Goal: Transaction & Acquisition: Purchase product/service

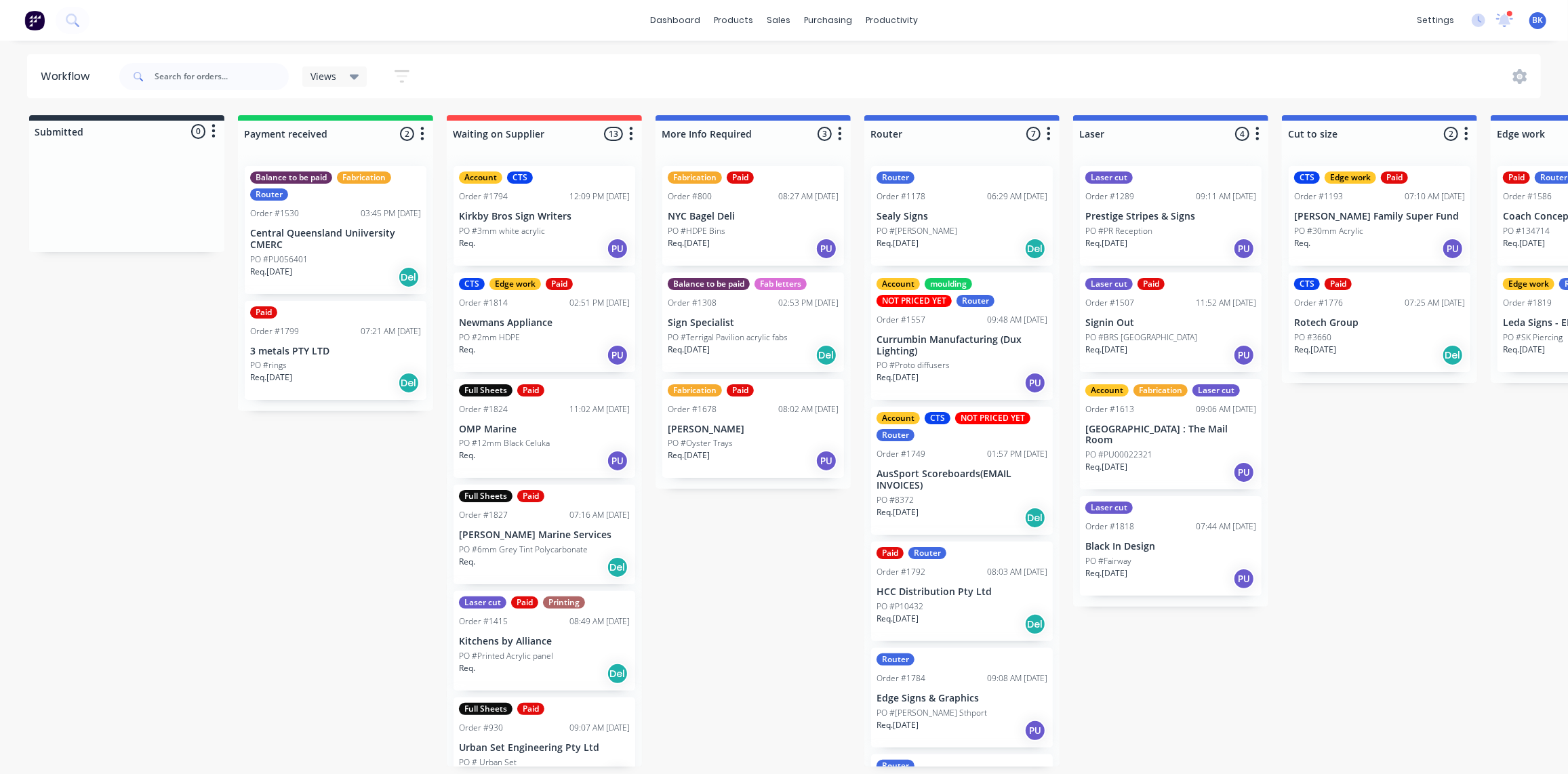
click at [524, 566] on div "Req. Del" at bounding box center [544, 567] width 170 height 23
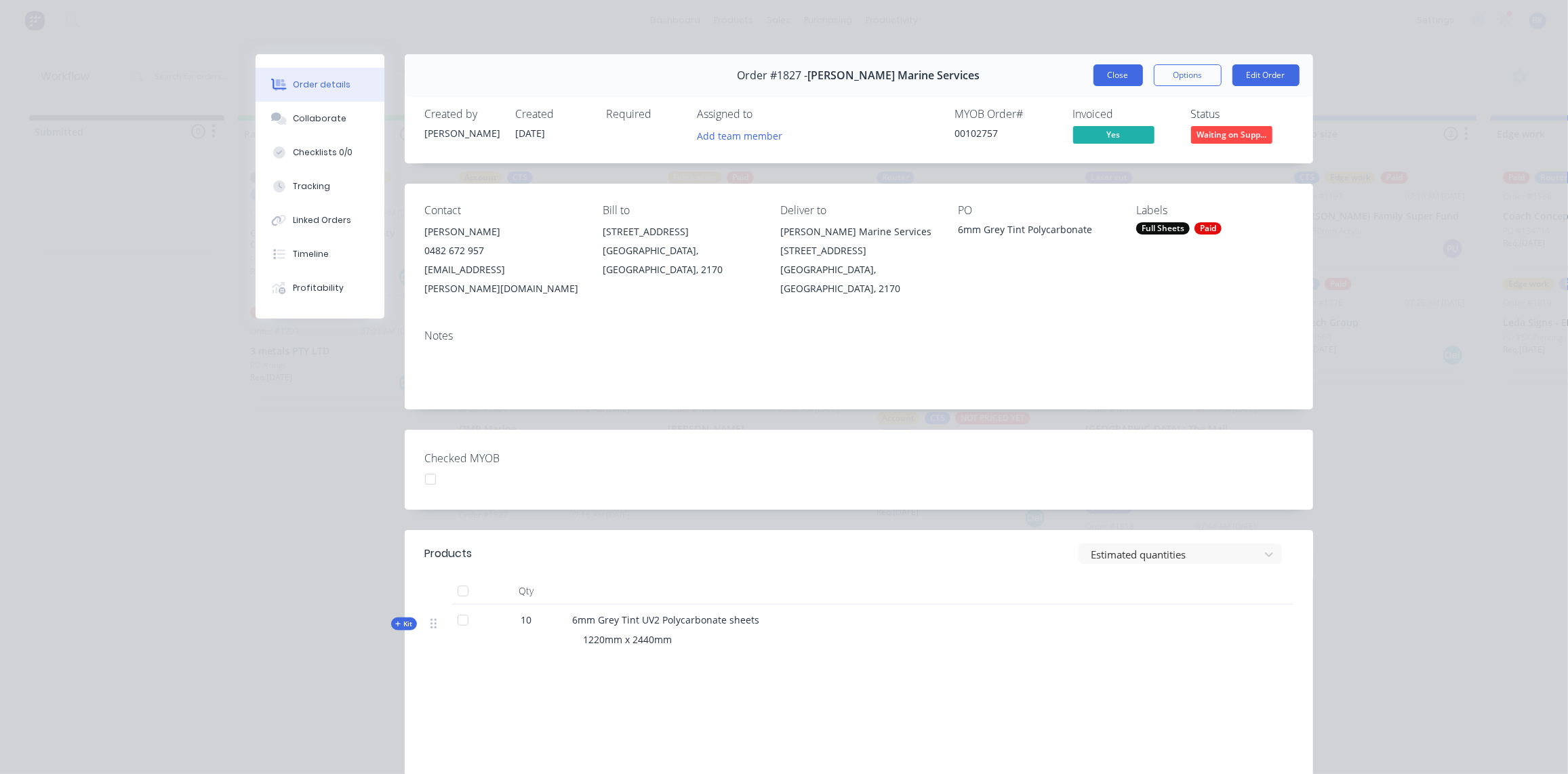
click at [1119, 76] on button "Close" at bounding box center [1118, 75] width 50 height 22
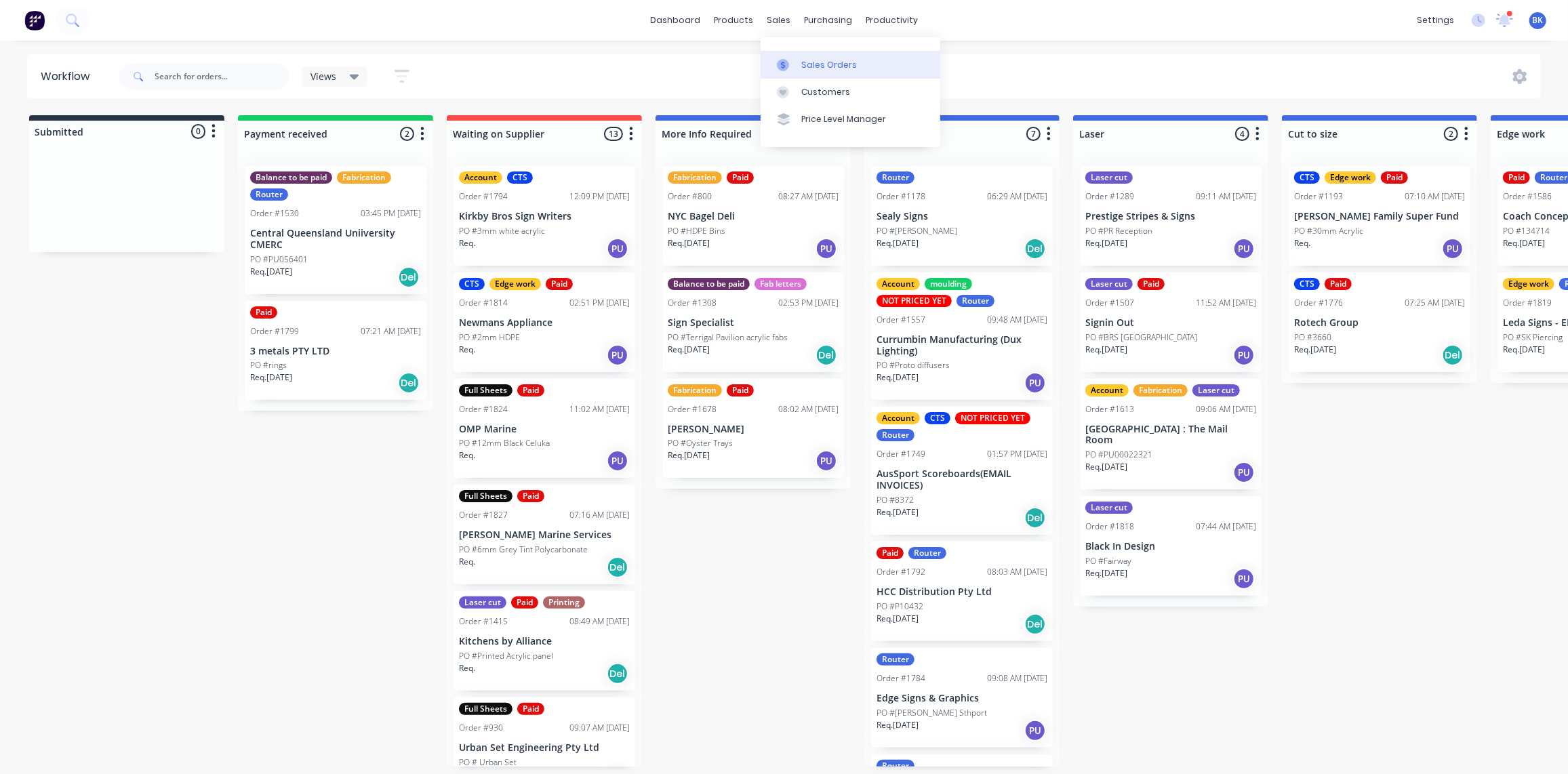
click at [802, 60] on div "Sales Orders" at bounding box center [829, 65] width 56 height 12
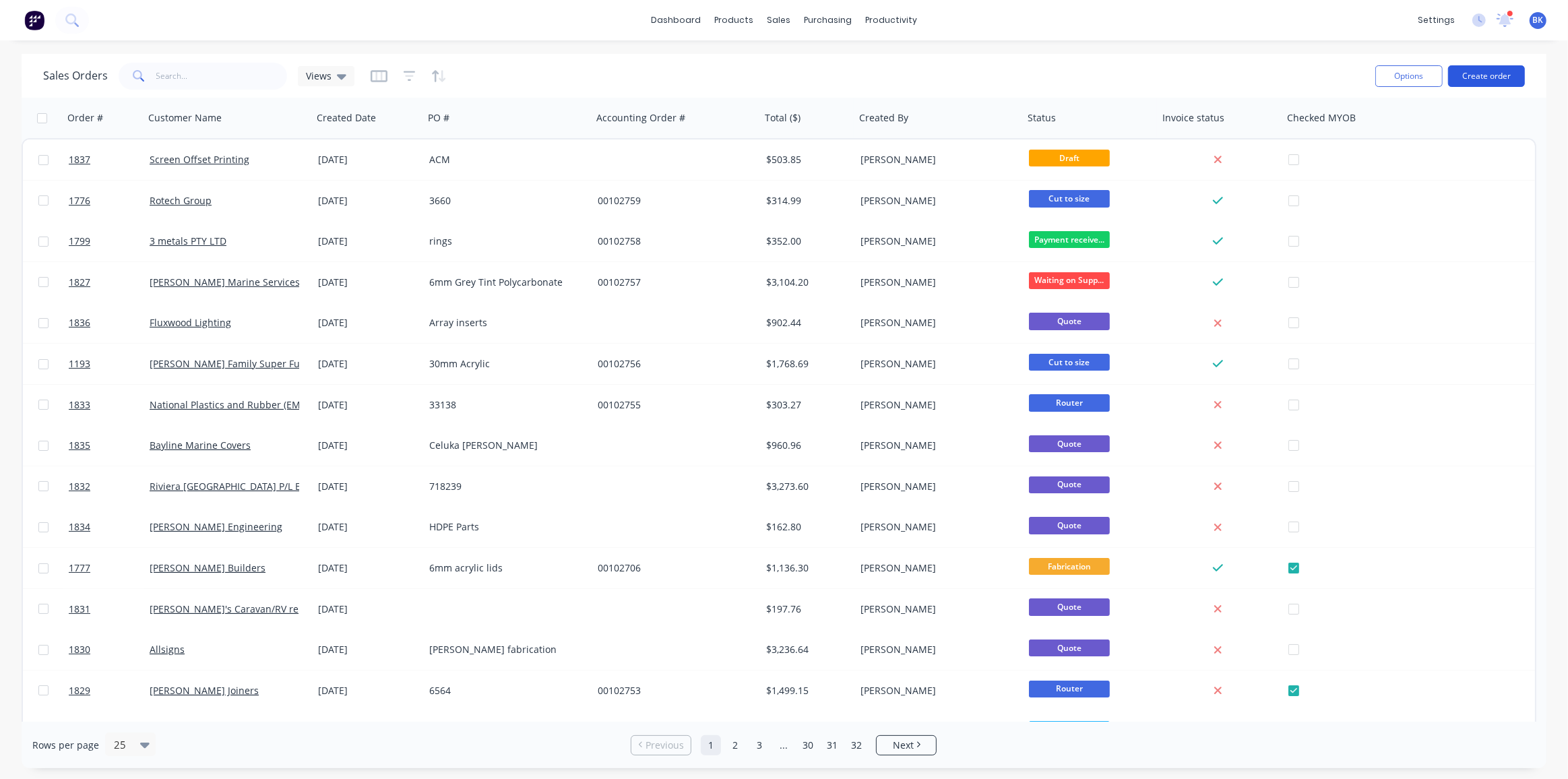
click at [1493, 71] on button "Create order" at bounding box center [1486, 76] width 77 height 22
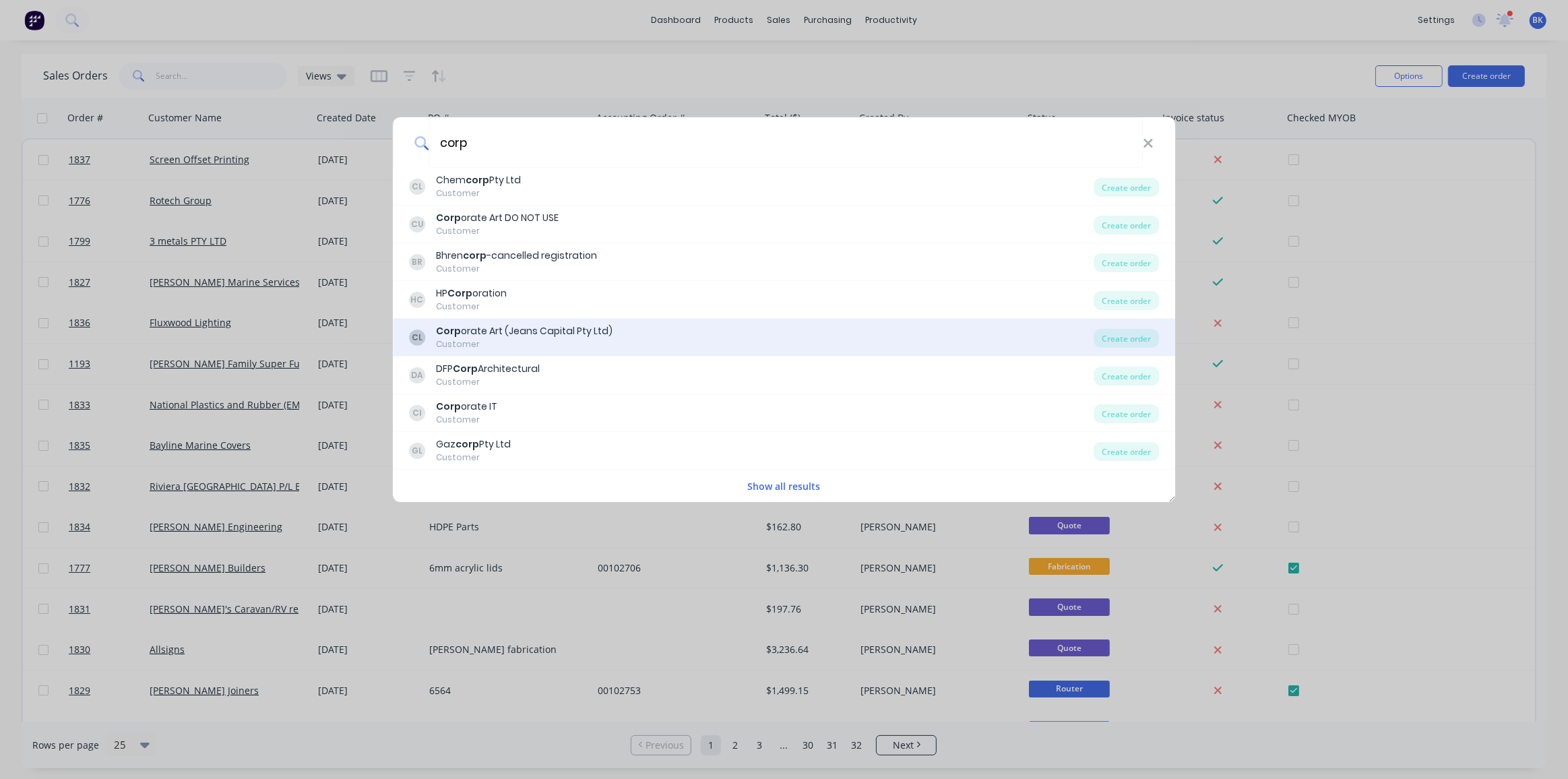
type input "corp"
click at [545, 337] on div "Corp orate Art (Jeans Capital Pty Ltd)" at bounding box center [524, 331] width 176 height 14
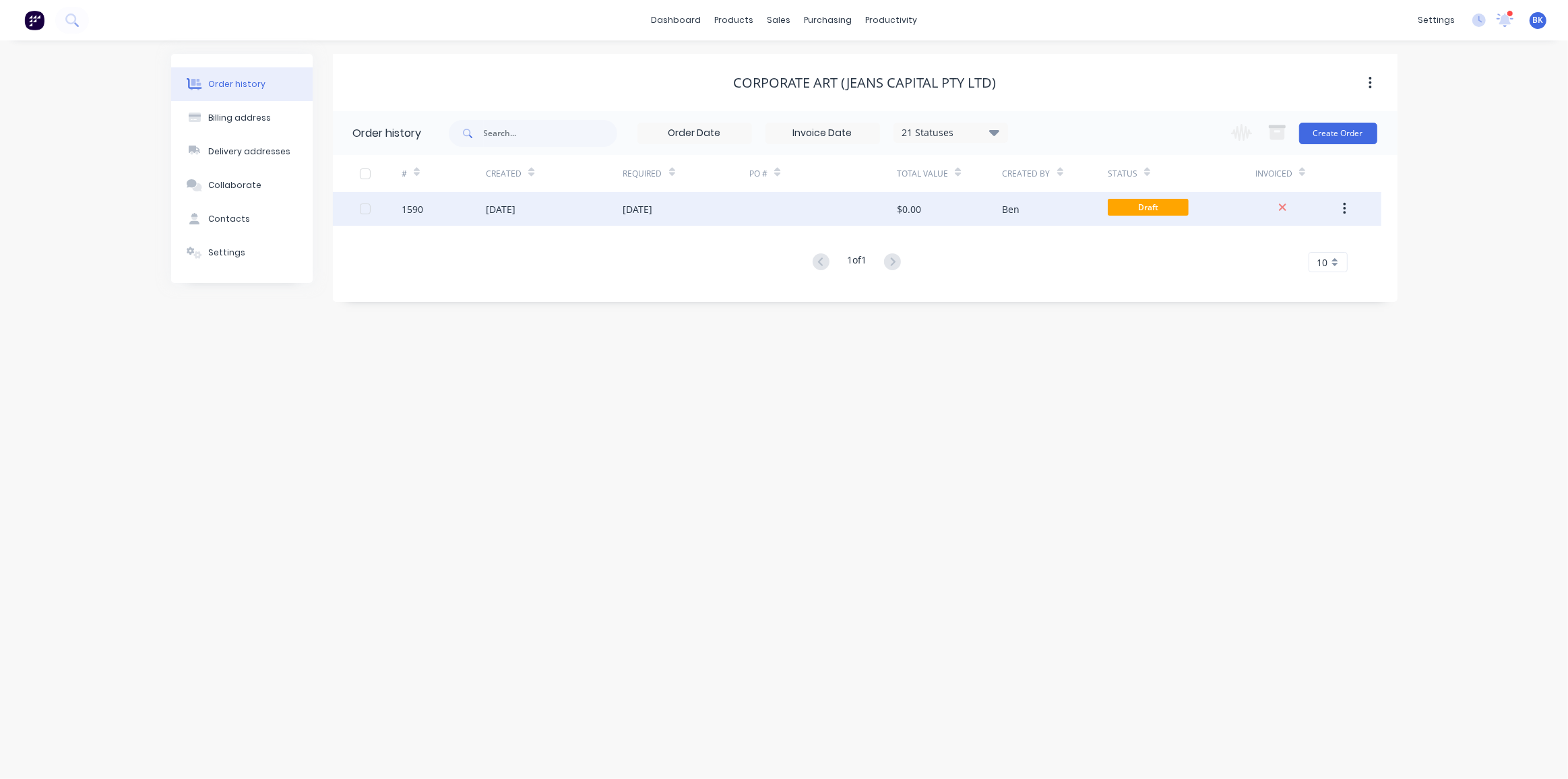
click at [1091, 217] on div "Ben" at bounding box center [1055, 209] width 105 height 34
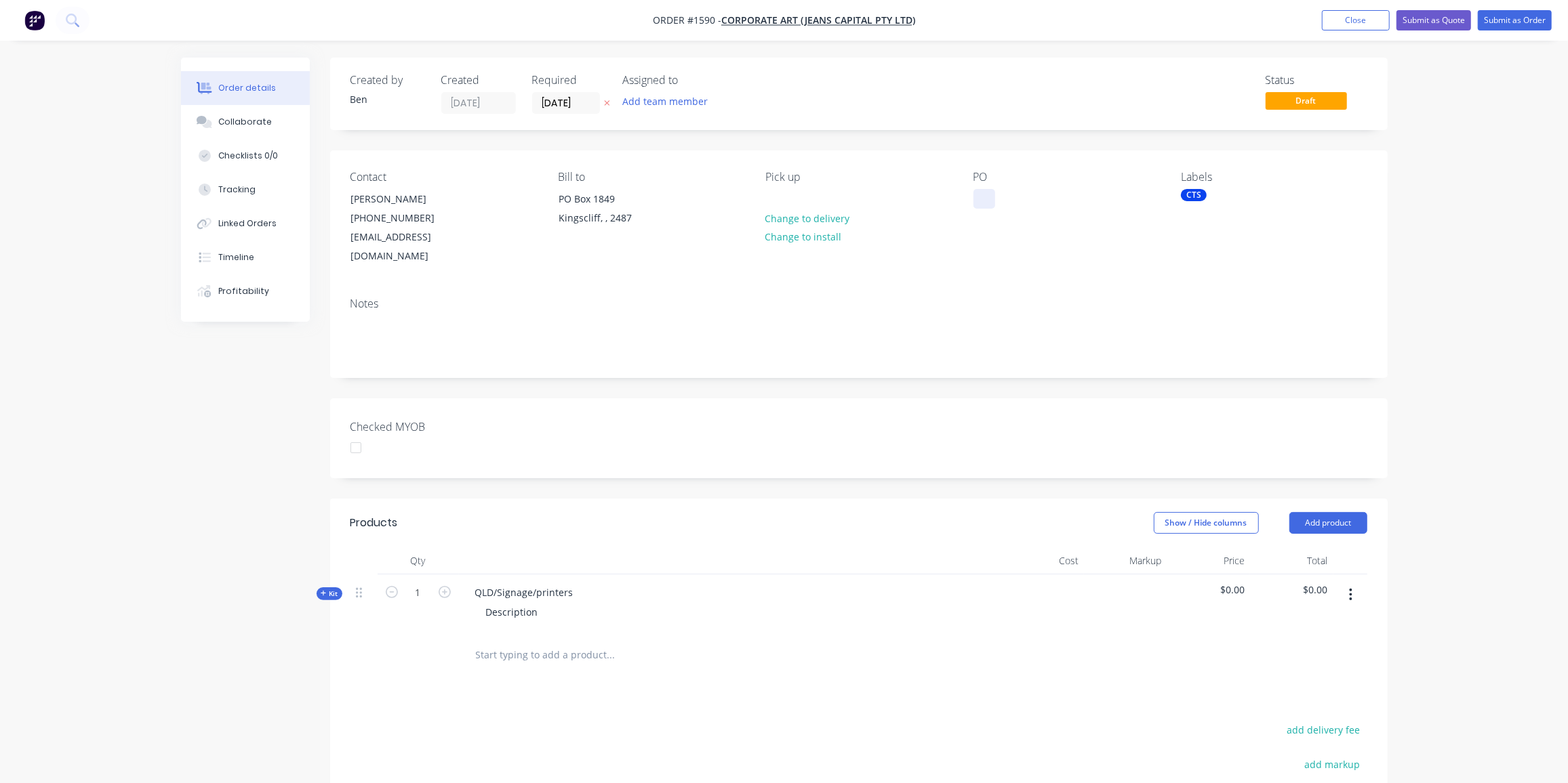
click at [982, 201] on div at bounding box center [984, 198] width 22 height 19
click at [566, 582] on div "QLD/Signage/printers" at bounding box center [524, 592] width 120 height 19
drag, startPoint x: 512, startPoint y: 572, endPoint x: 423, endPoint y: 568, distance: 89.1
click at [423, 575] on div "Kit 1 QLD/Signage/printers Description $0.00 $0.00" at bounding box center [858, 604] width 1016 height 59
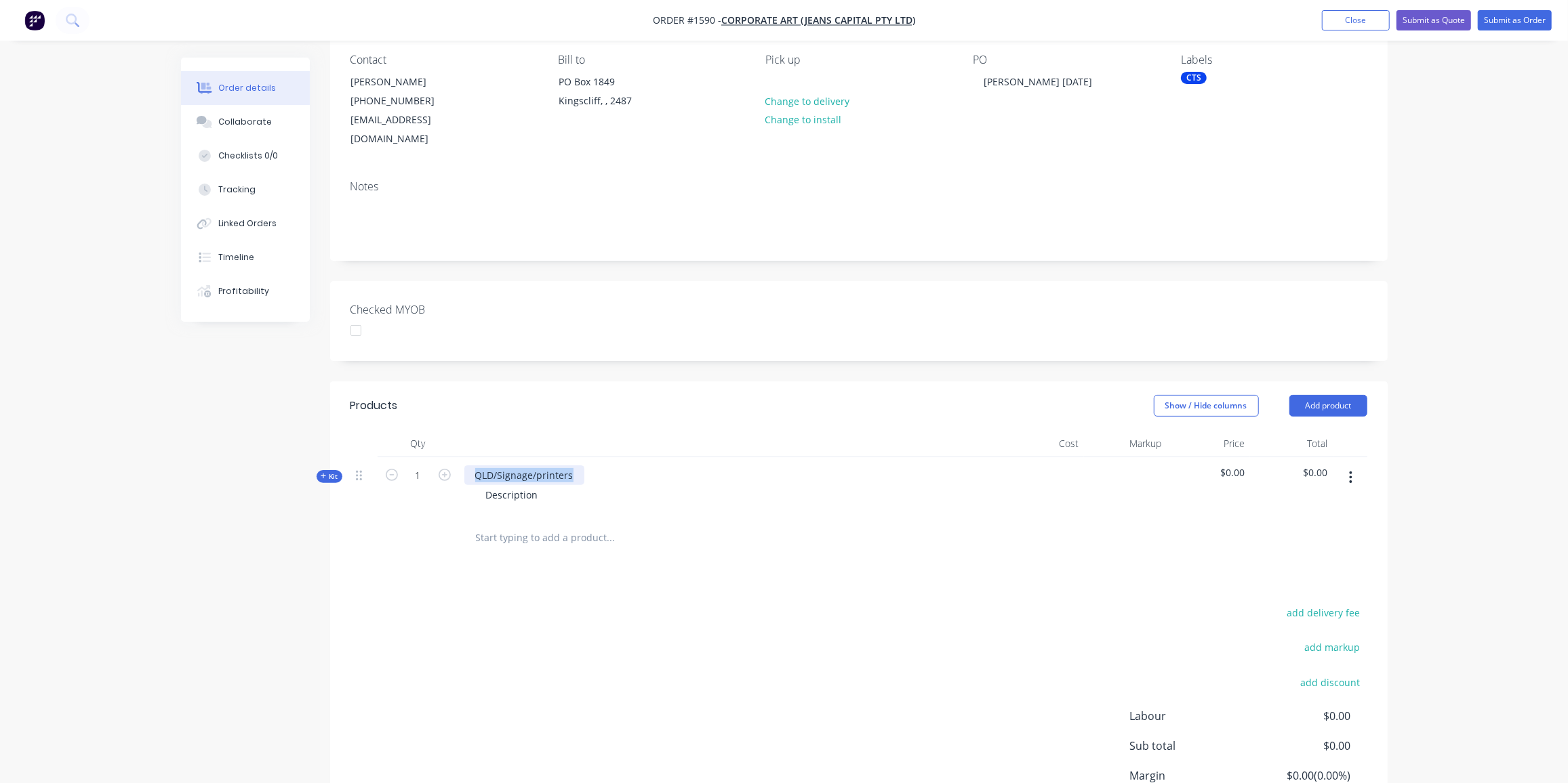
scroll to position [118, 0]
click at [1331, 394] on button "Add product" at bounding box center [1328, 405] width 78 height 22
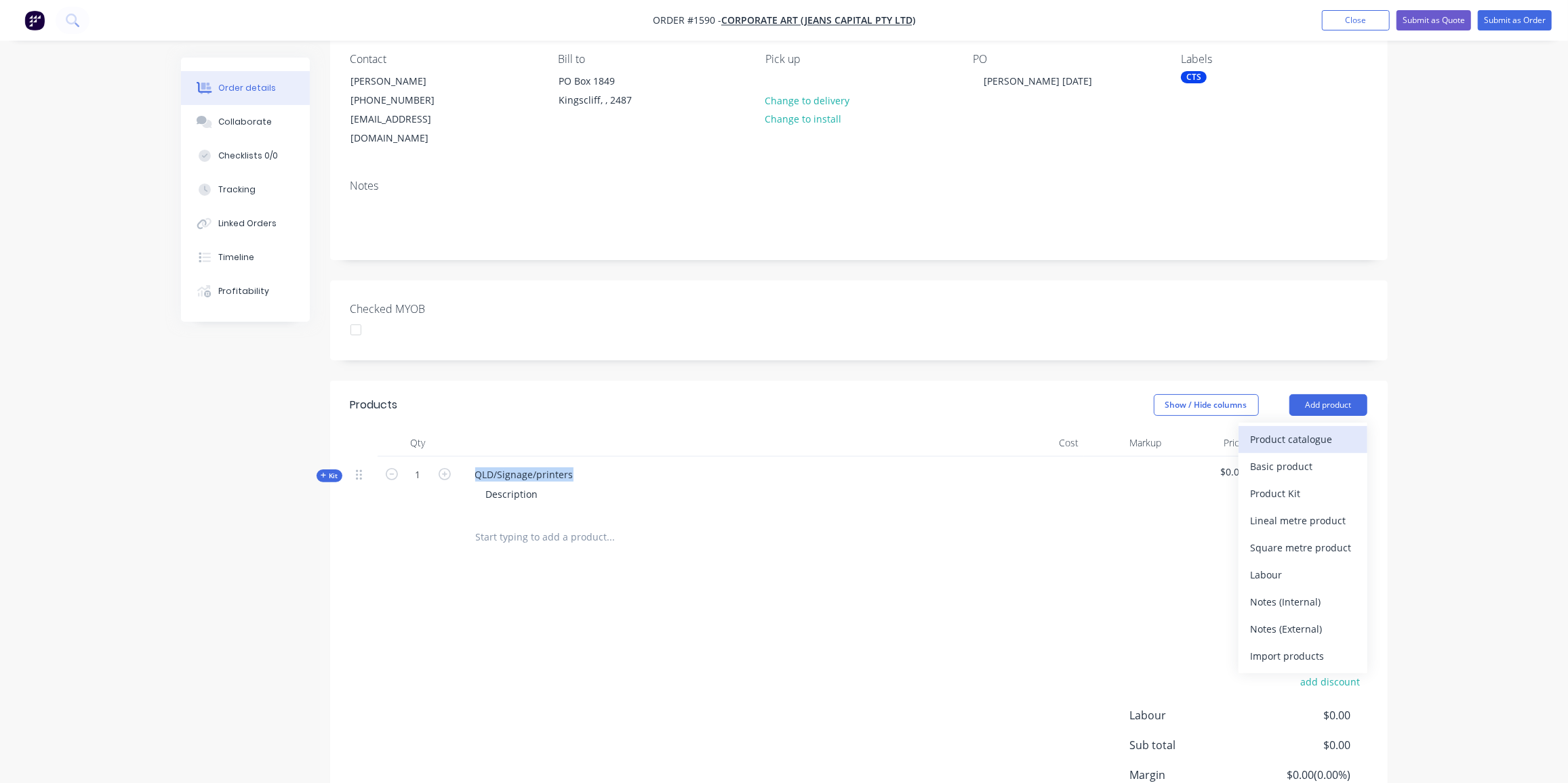
click at [1271, 430] on div "Product catalogue" at bounding box center [1302, 439] width 105 height 19
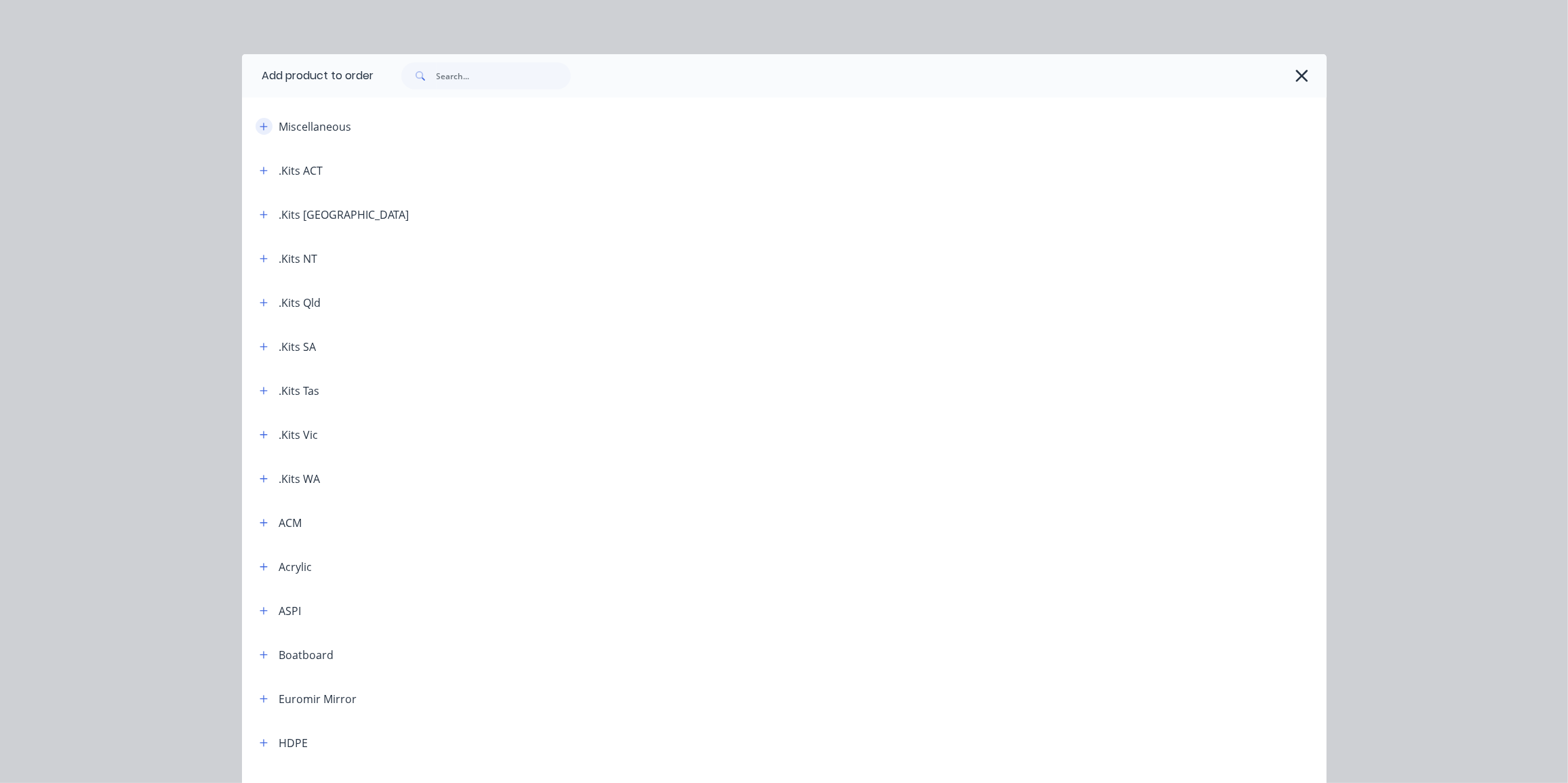
click at [261, 126] on icon "button" at bounding box center [263, 126] width 8 height 8
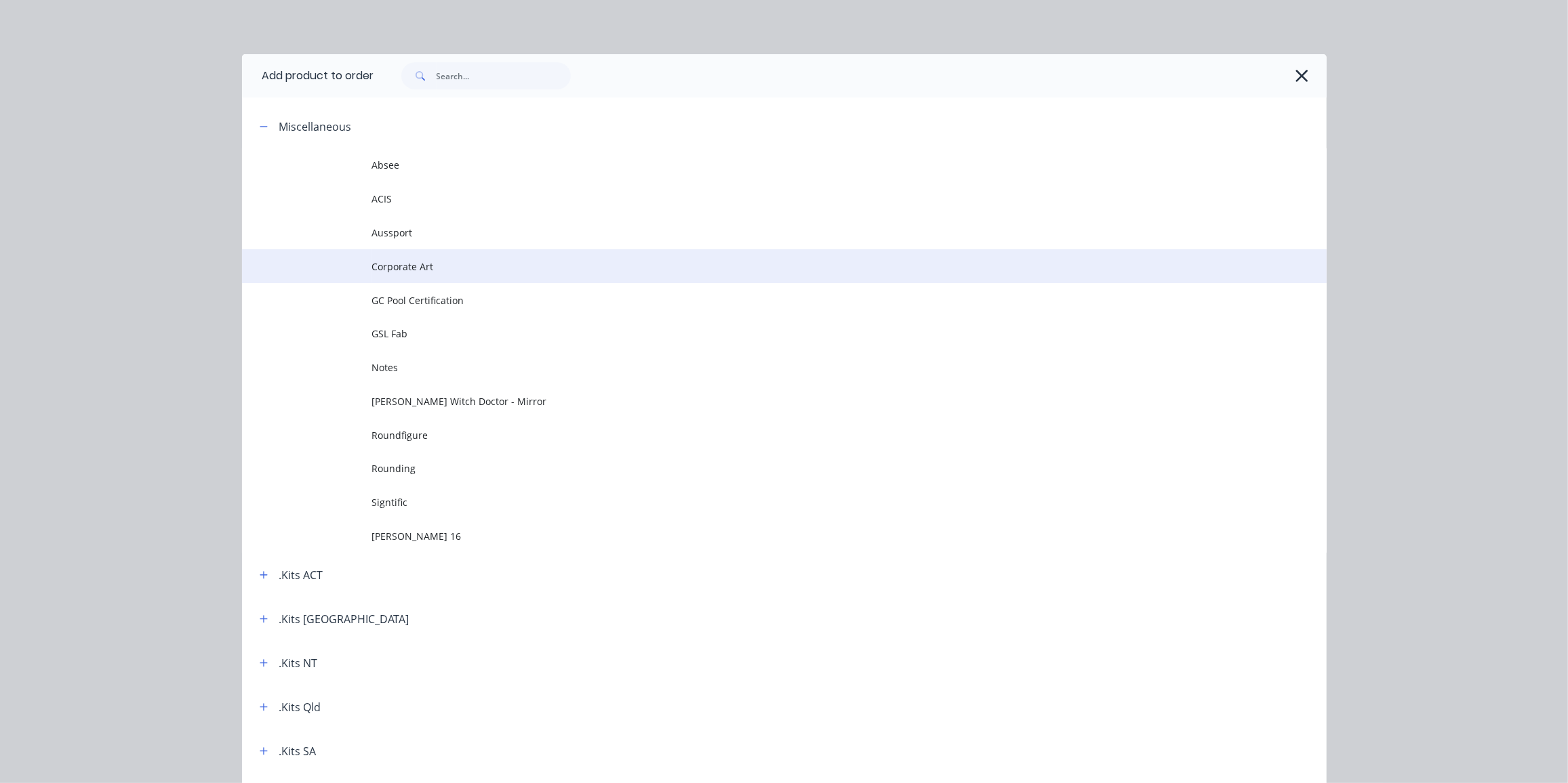
click at [405, 273] on span "Corporate Art" at bounding box center [753, 266] width 763 height 14
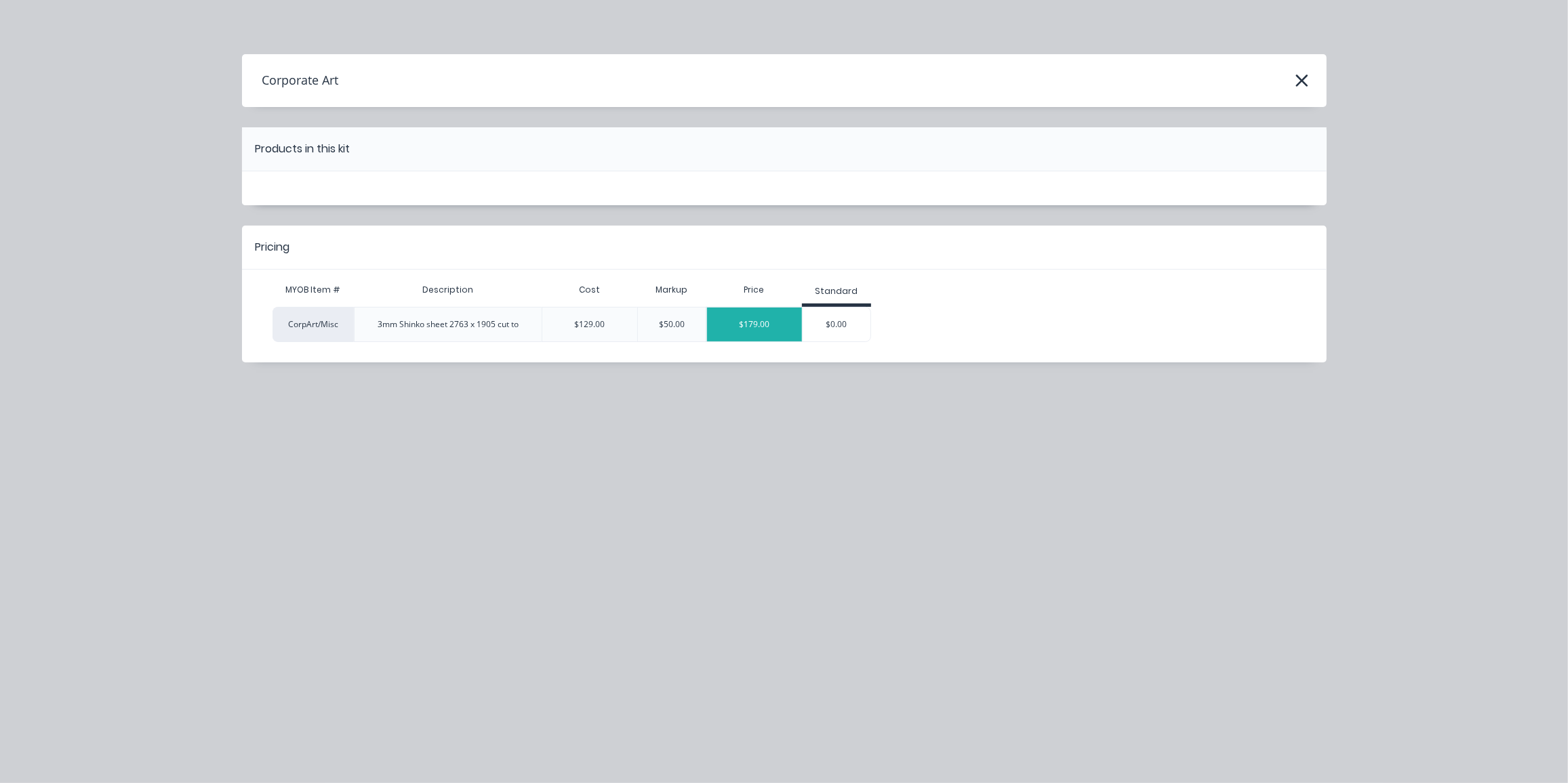
click at [765, 320] on div "$179.00" at bounding box center [755, 325] width 95 height 34
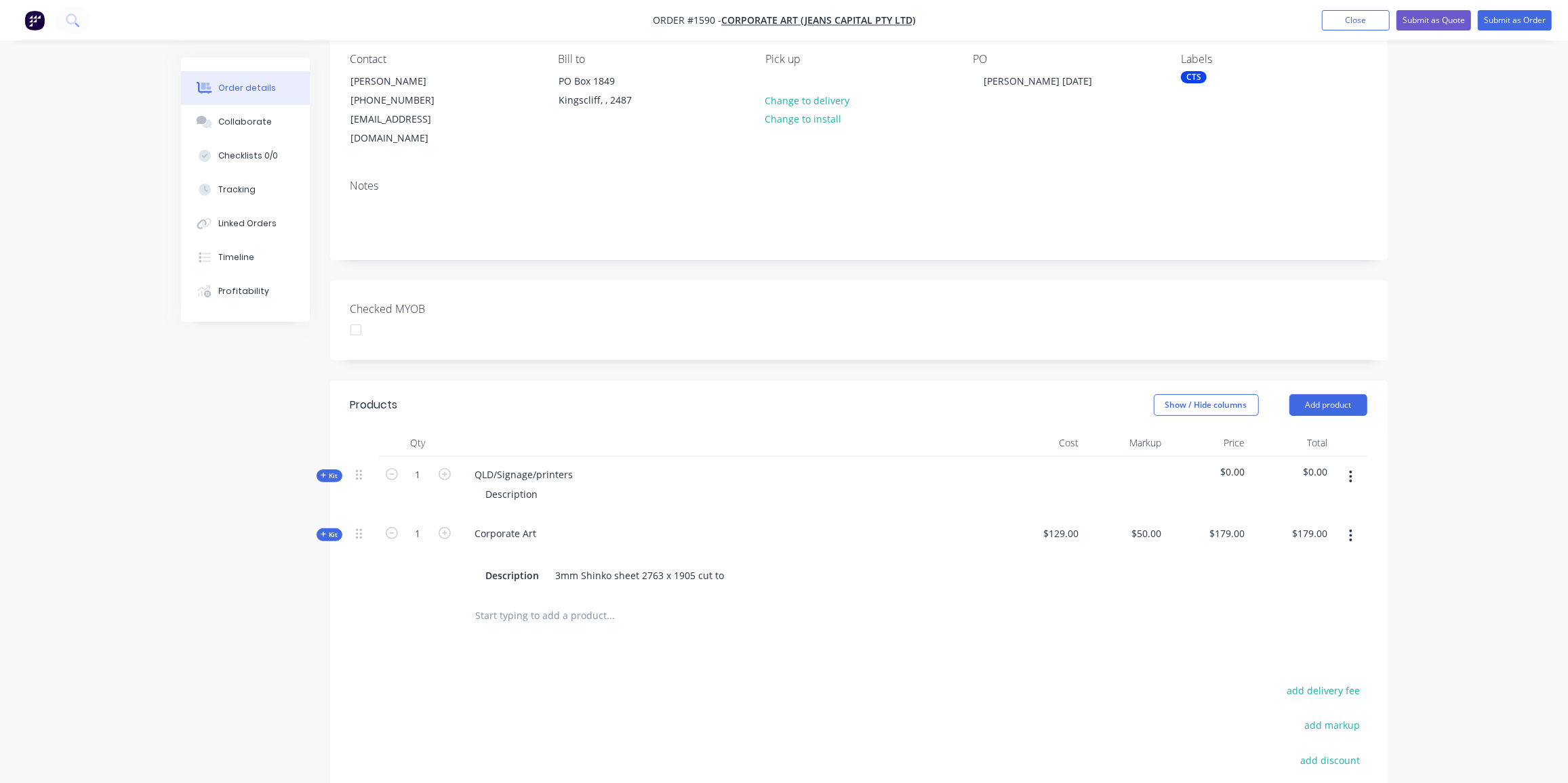
click at [1349, 469] on icon "button" at bounding box center [1350, 476] width 3 height 15
click at [1281, 584] on div "Delete" at bounding box center [1302, 593] width 105 height 19
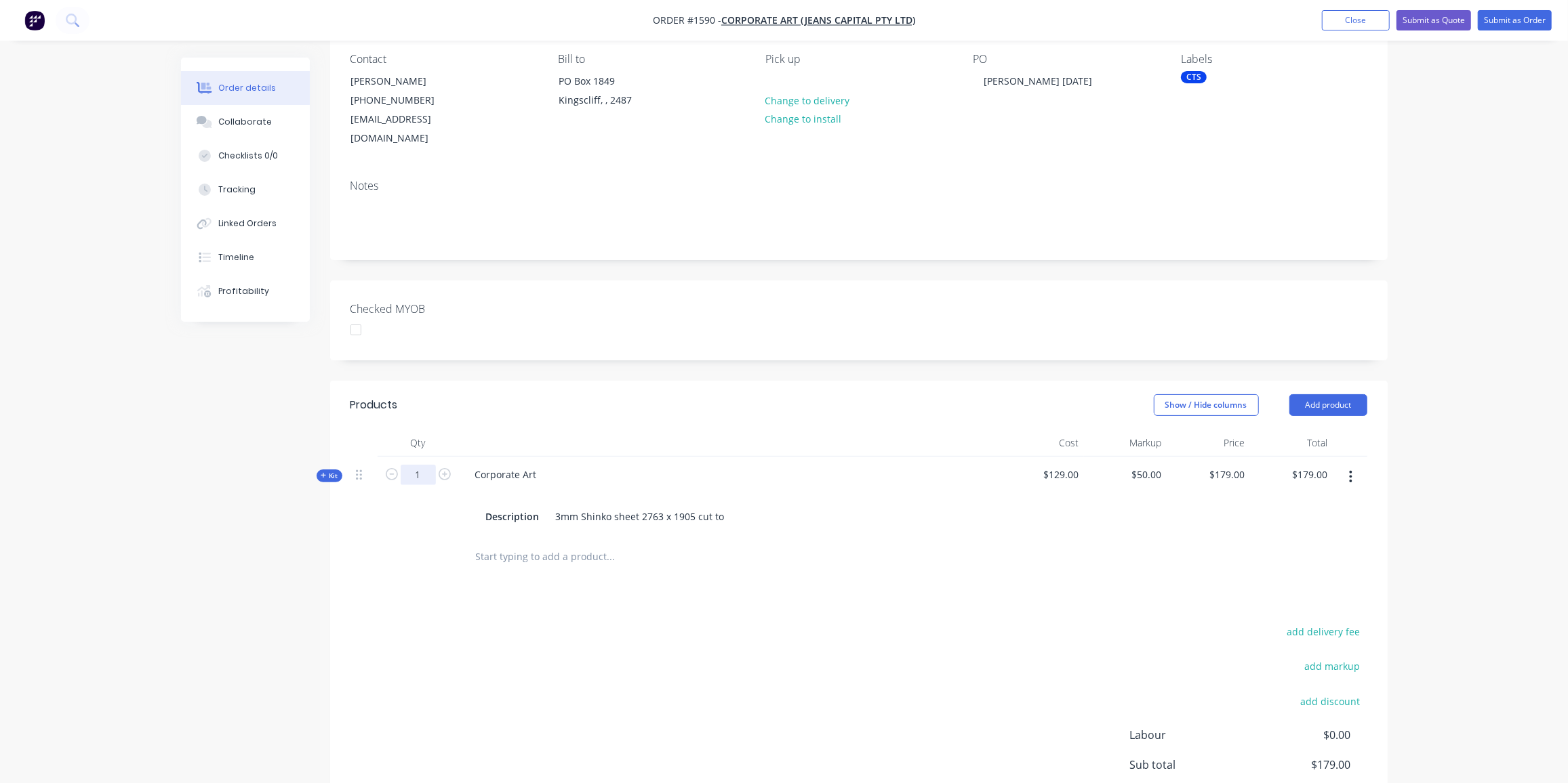
click at [432, 465] on input "1" at bounding box center [418, 475] width 35 height 20
type input "0.5"
type input "$50.00"
type input "$25.00"
click at [727, 507] on div "Description 3mm Shinko sheet 2763 x 1905 cut to" at bounding box center [730, 516] width 499 height 19
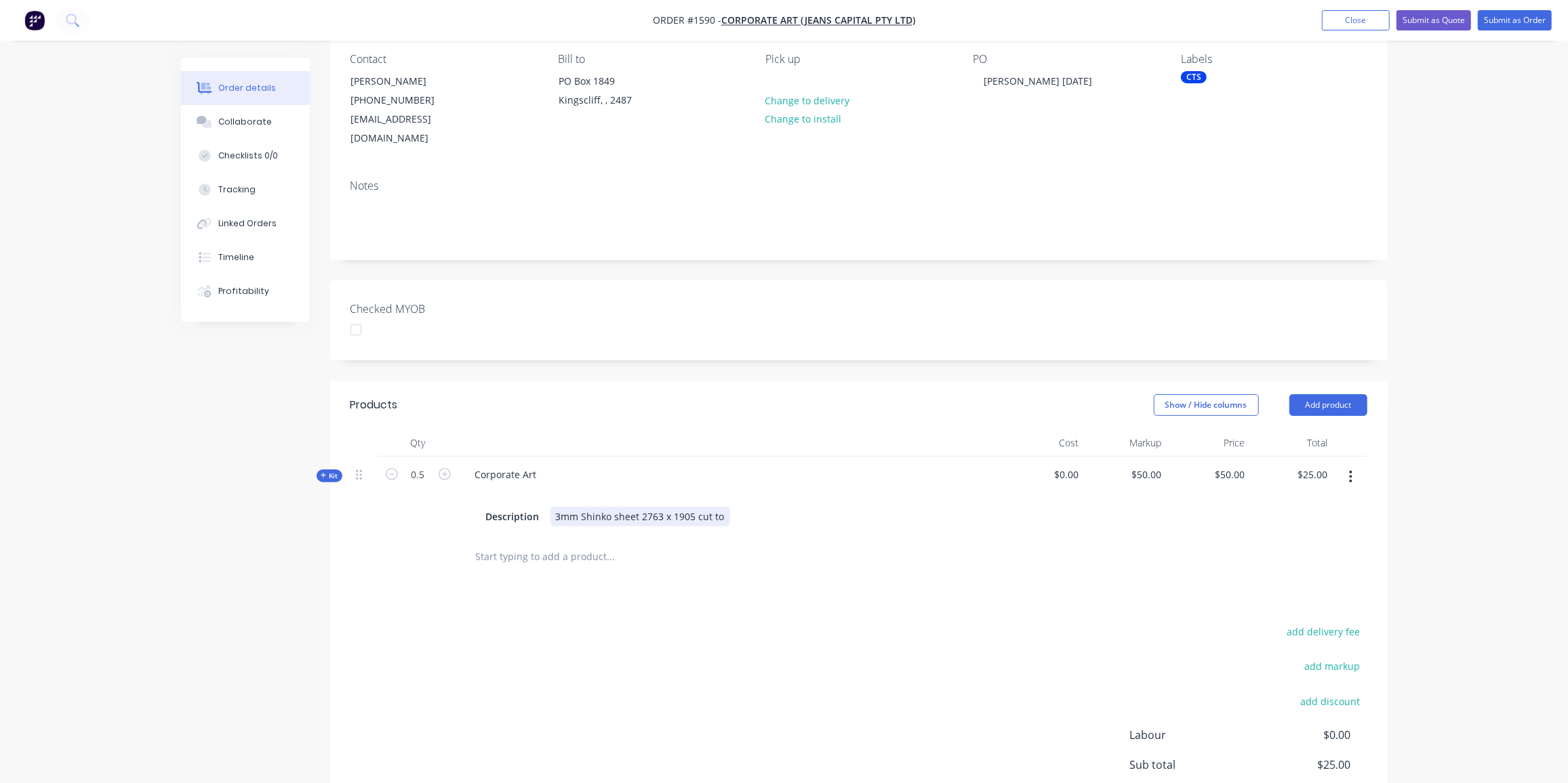
click at [721, 507] on div "3mm Shinko sheet 2763 x 1905 cut to" at bounding box center [640, 516] width 180 height 19
click at [508, 661] on div "add delivery fee add markup add discount Labour $0.00 Sub total $25.00 Margin $…" at bounding box center [858, 768] width 1016 height 262
click at [520, 558] on input "text" at bounding box center [610, 571] width 271 height 27
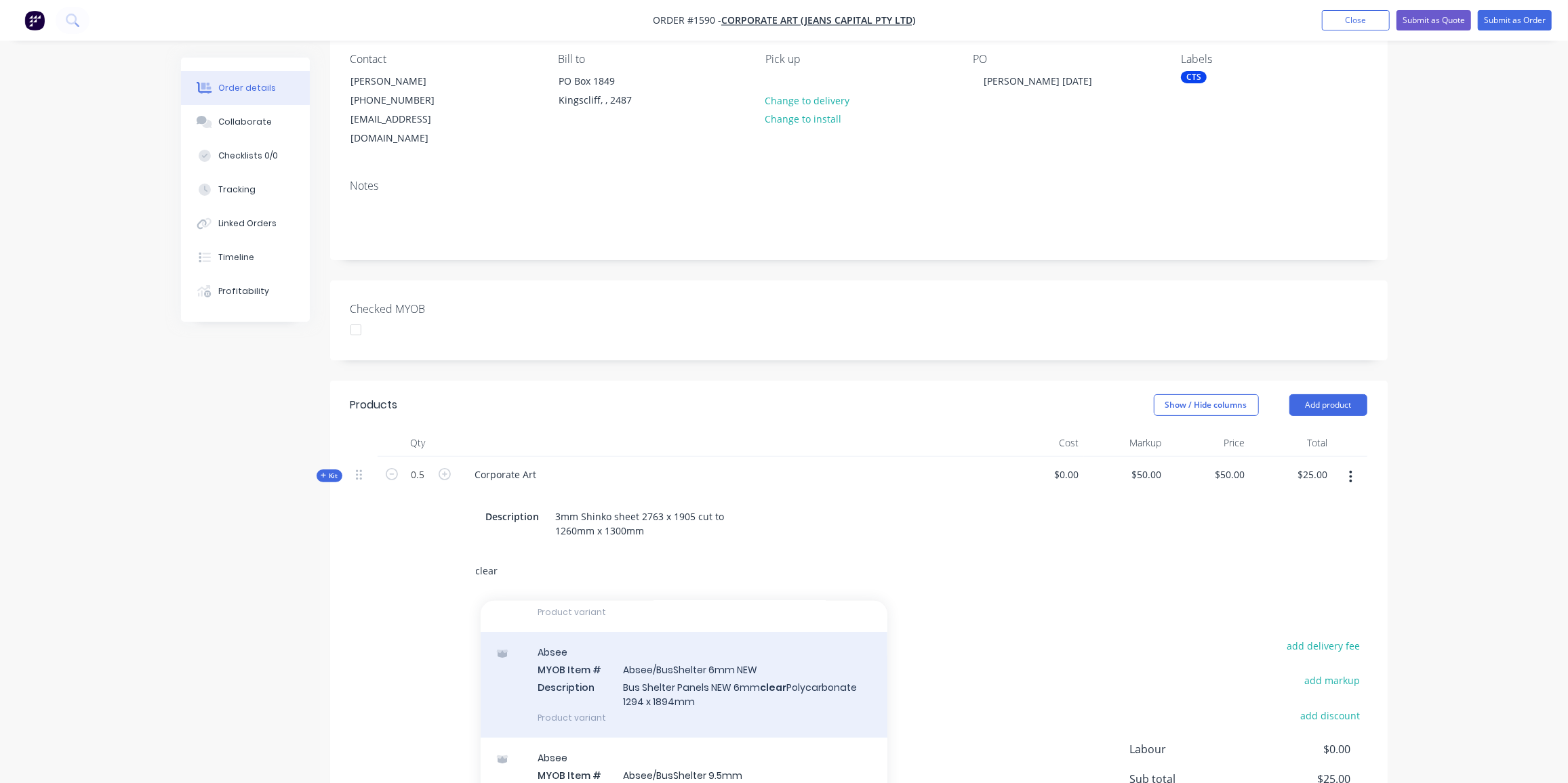
scroll to position [143, 0]
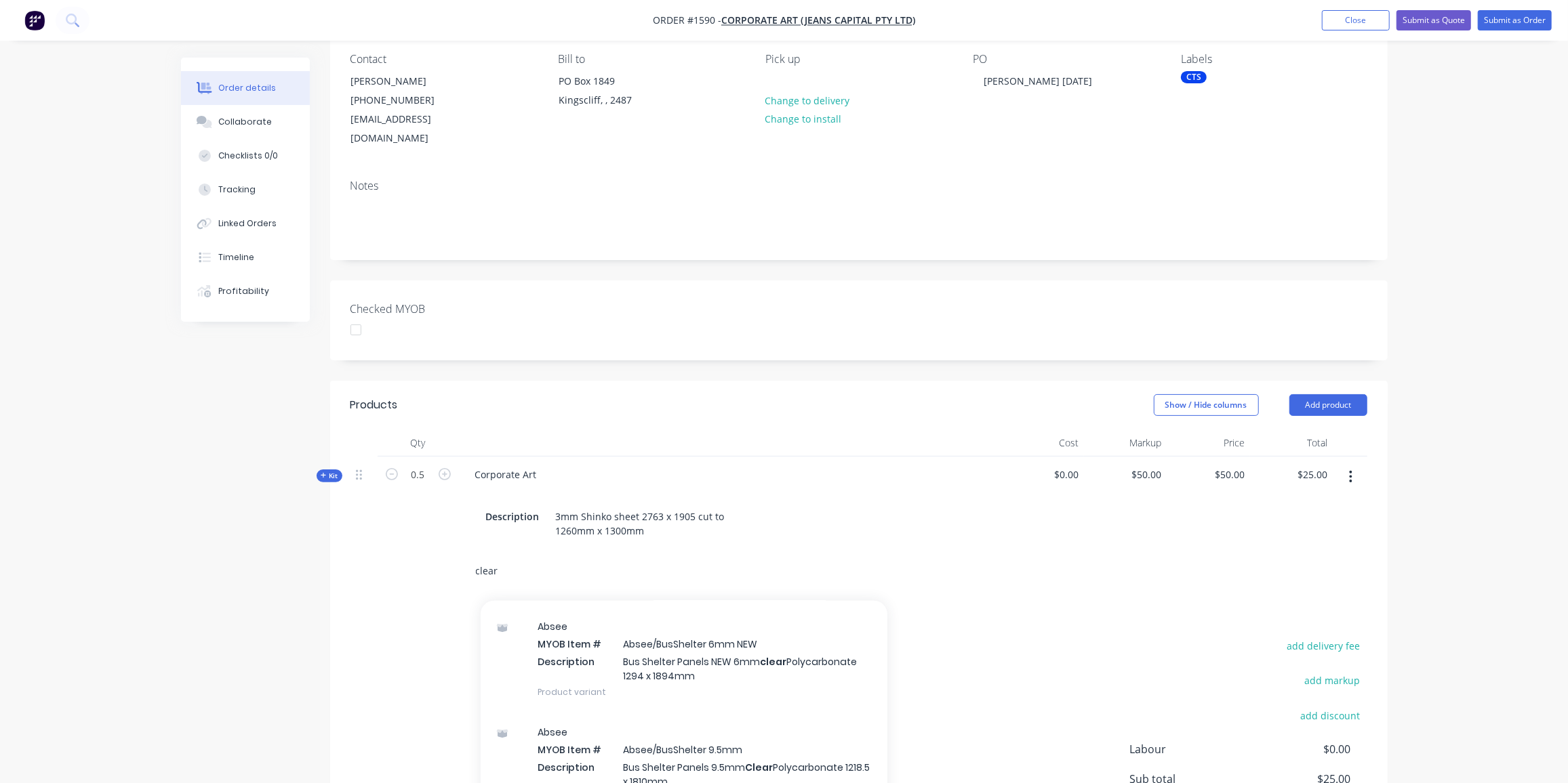
type input "clear"
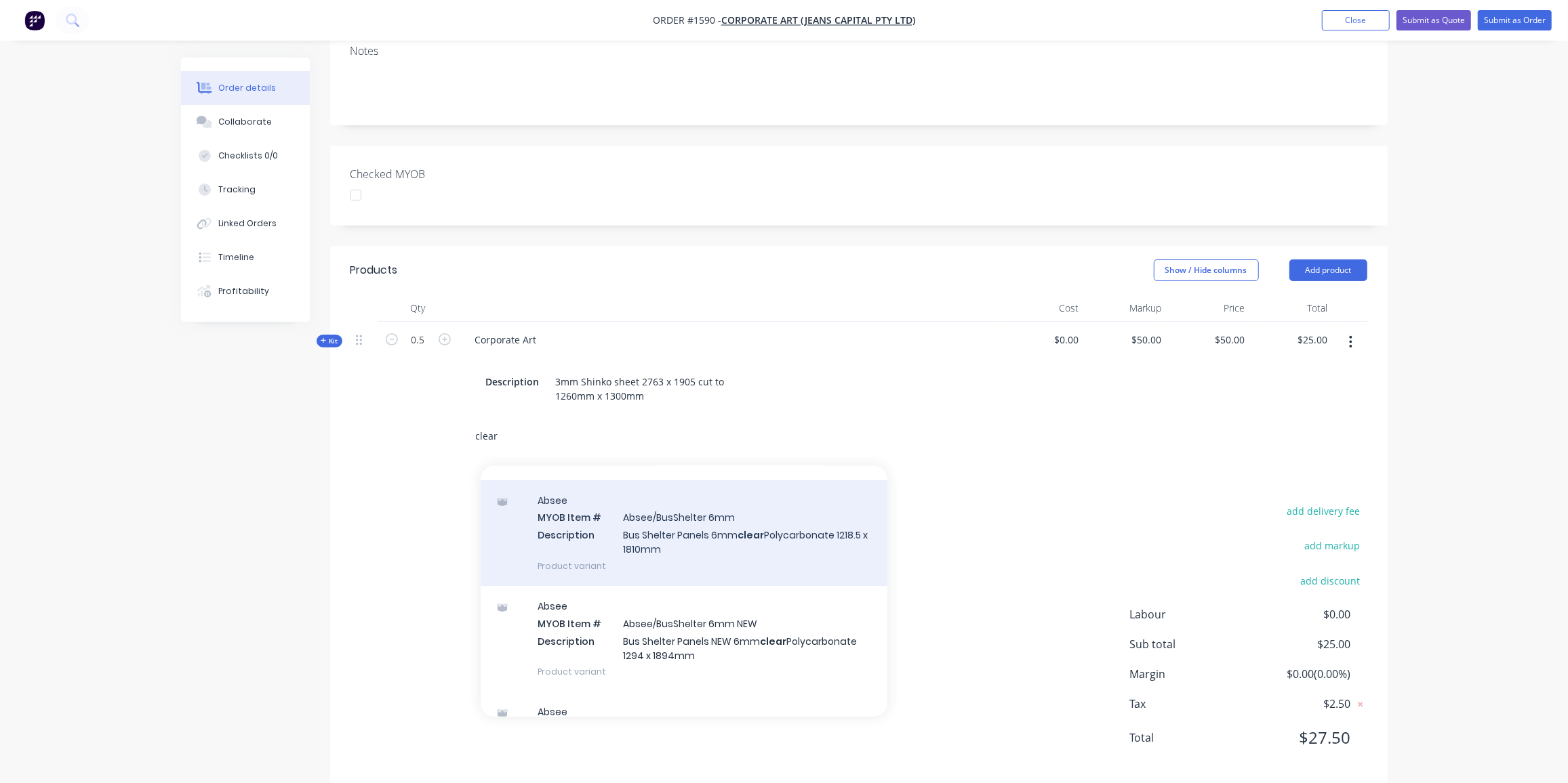
scroll to position [34, 0]
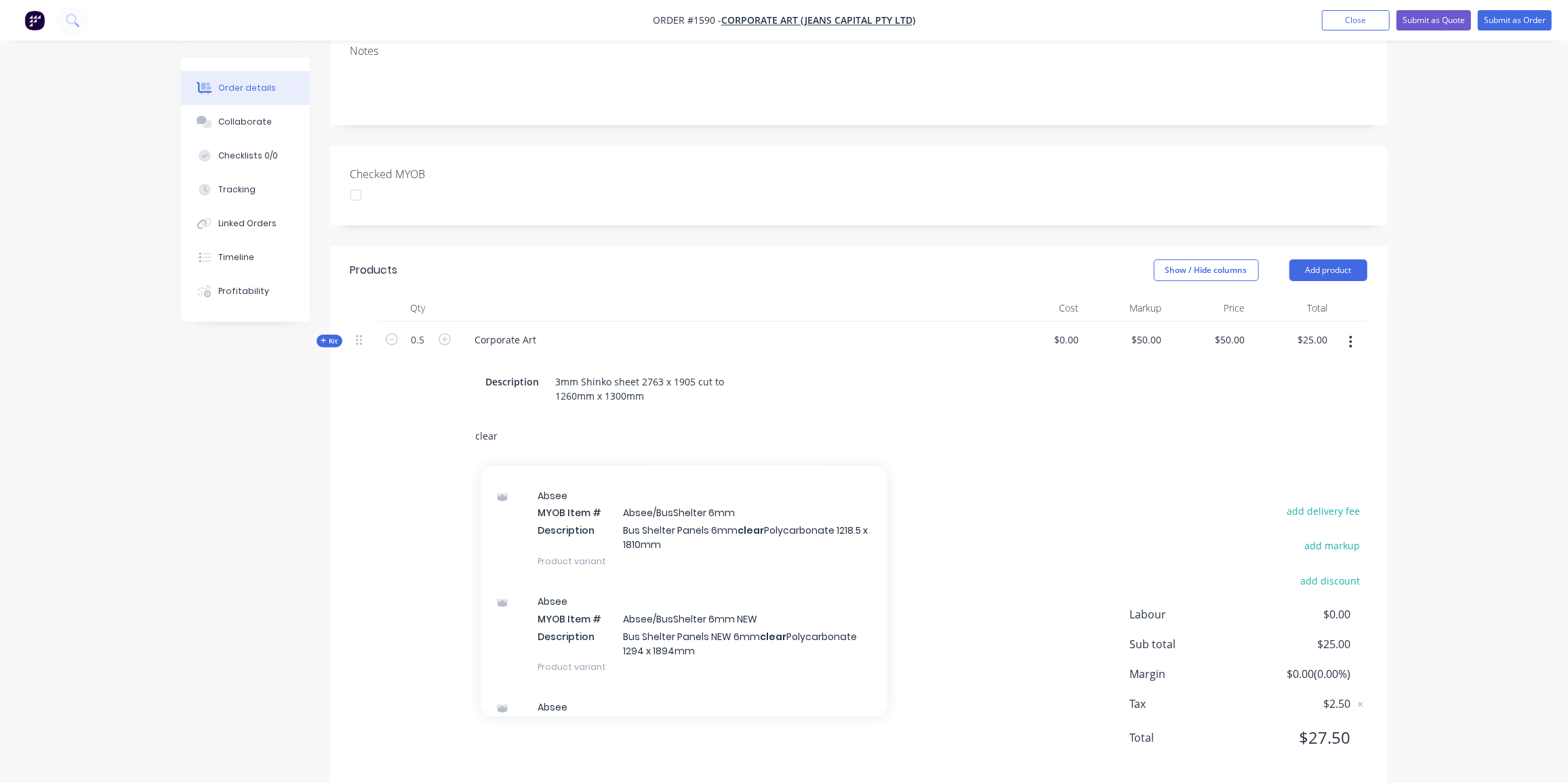
drag, startPoint x: 506, startPoint y: 417, endPoint x: 311, endPoint y: 406, distance: 195.3
click at [311, 406] on div "Created by [PERSON_NAME] Created [DATE] Required [DATE] Assigned to Add team me…" at bounding box center [784, 304] width 1206 height 1000
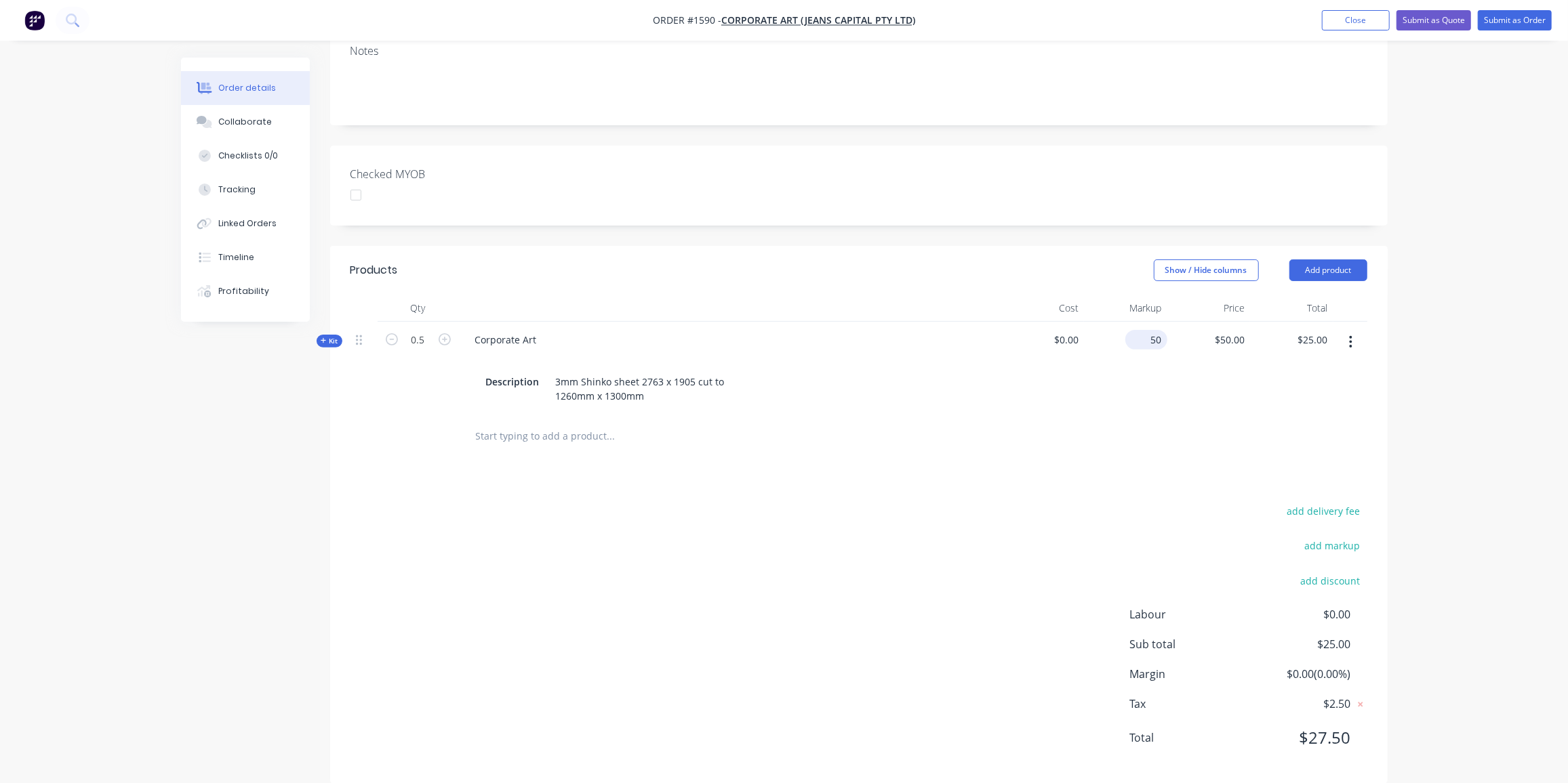
click at [1147, 330] on div "50 $50.00" at bounding box center [1146, 339] width 42 height 19
type input "179"
type input "0"
type input "$0.00"
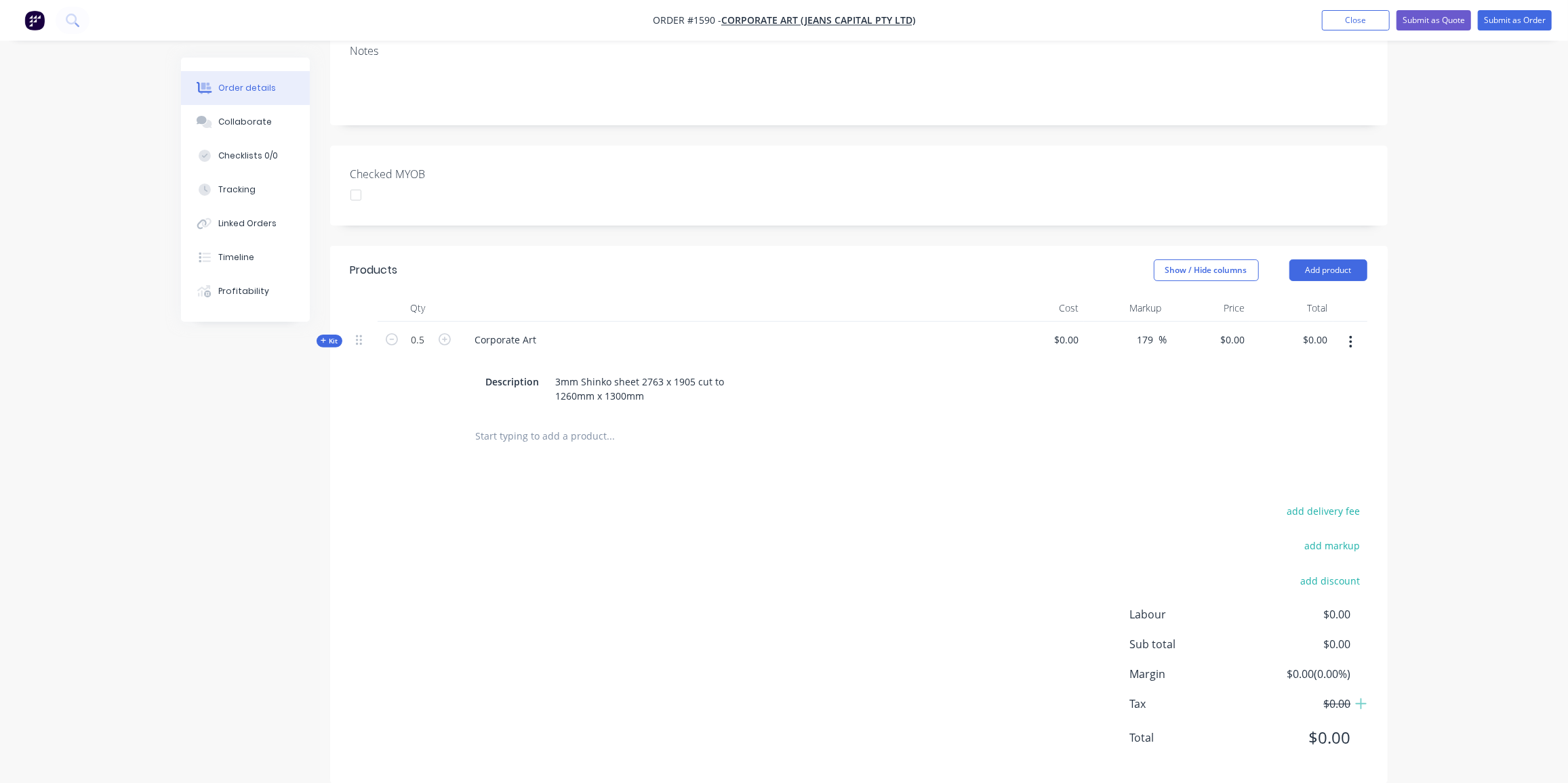
drag, startPoint x: 892, startPoint y: 428, endPoint x: 898, endPoint y: 424, distance: 7.2
click at [894, 428] on div at bounding box center [703, 436] width 488 height 44
click at [1334, 323] on div at bounding box center [1350, 369] width 34 height 93
click at [1238, 341] on div "$0.00 $0.00" at bounding box center [1209, 369] width 84 height 93
click at [1072, 333] on span "$0.00" at bounding box center [1043, 340] width 73 height 14
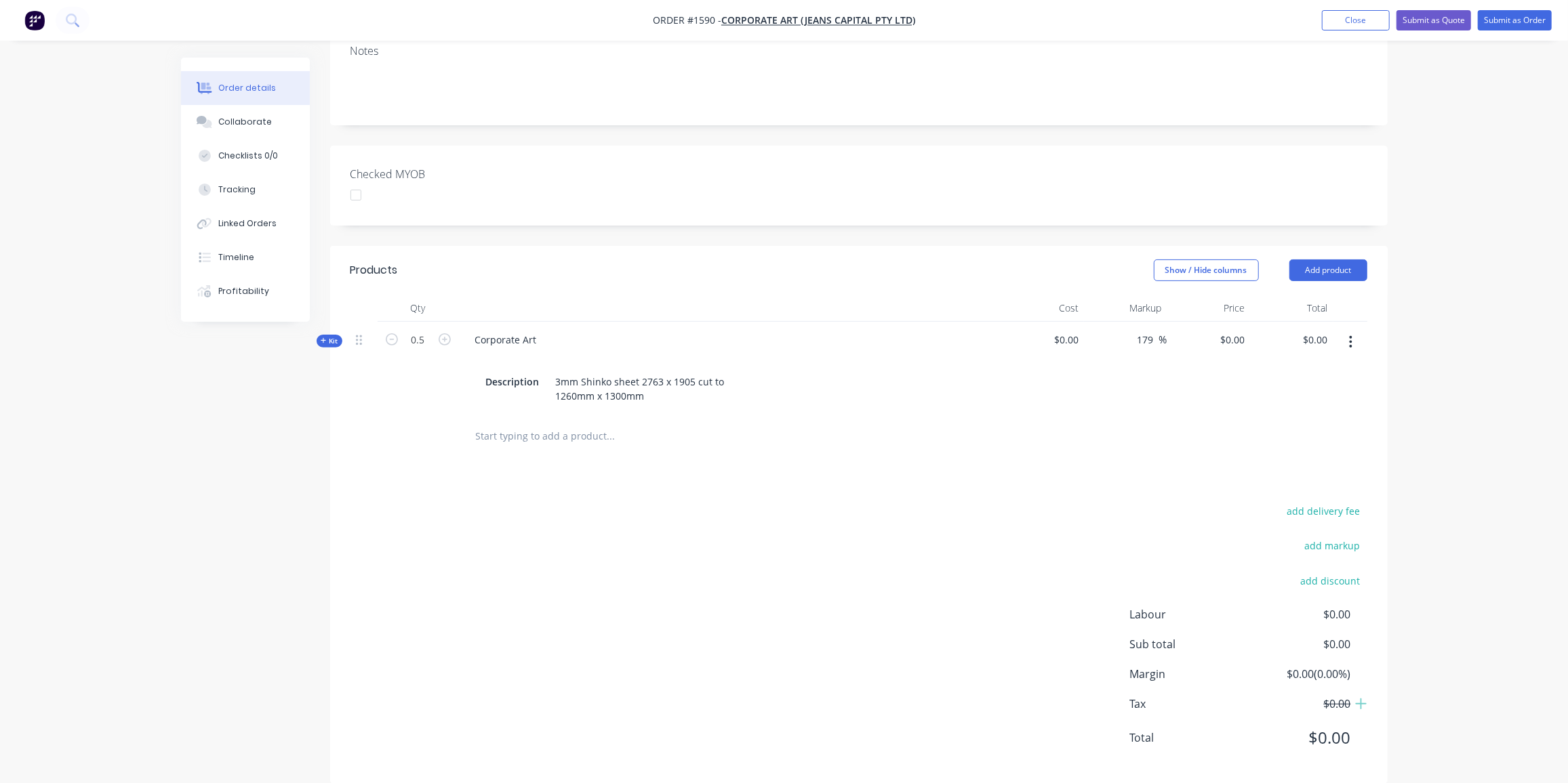
click at [1071, 333] on span "$0.00" at bounding box center [1043, 340] width 73 height 14
click at [1073, 333] on span "$0.00" at bounding box center [1043, 340] width 73 height 14
click at [1352, 259] on button "Add product" at bounding box center [1328, 270] width 78 height 22
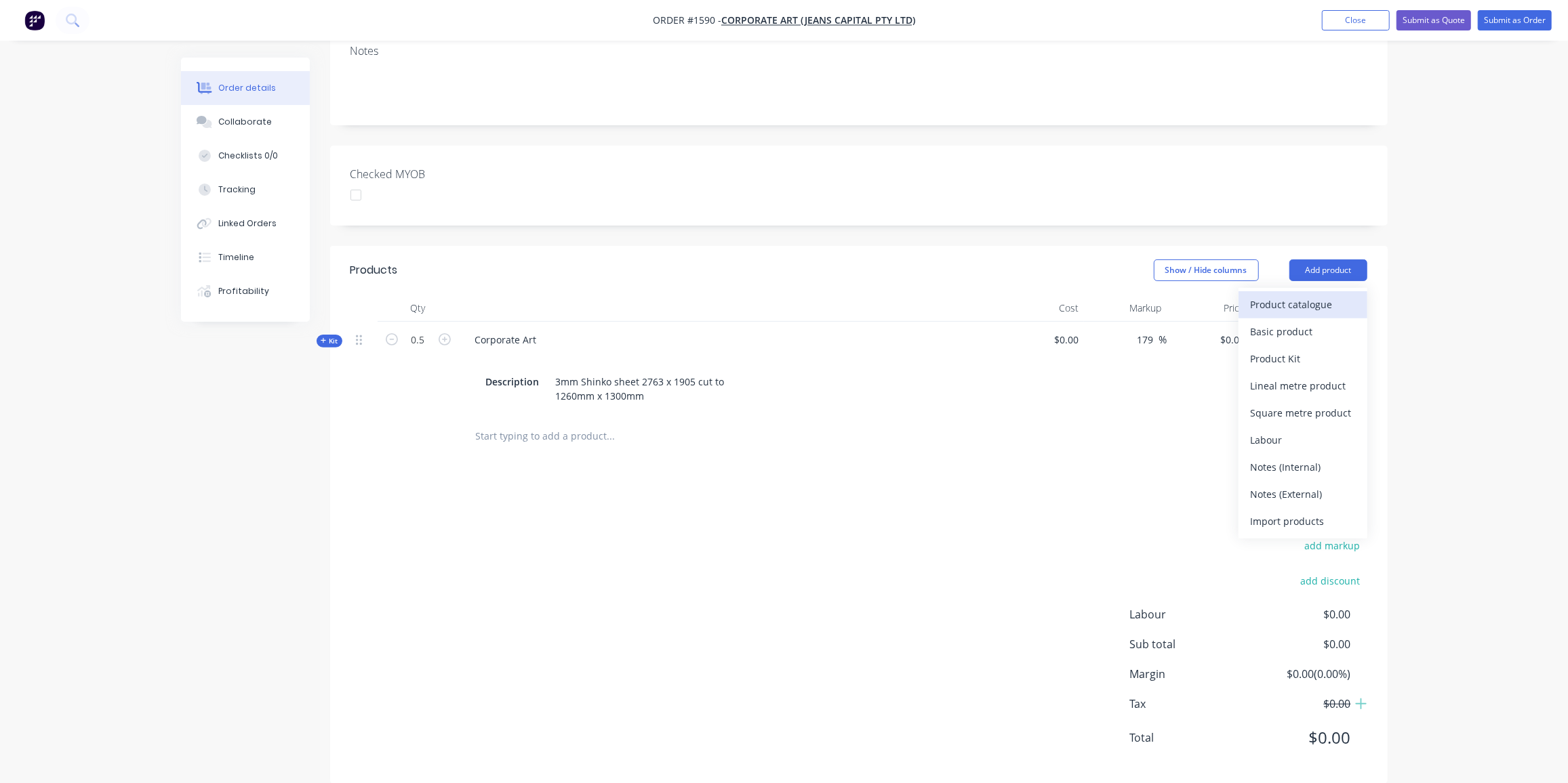
click at [1267, 295] on div "Product catalogue" at bounding box center [1302, 304] width 105 height 19
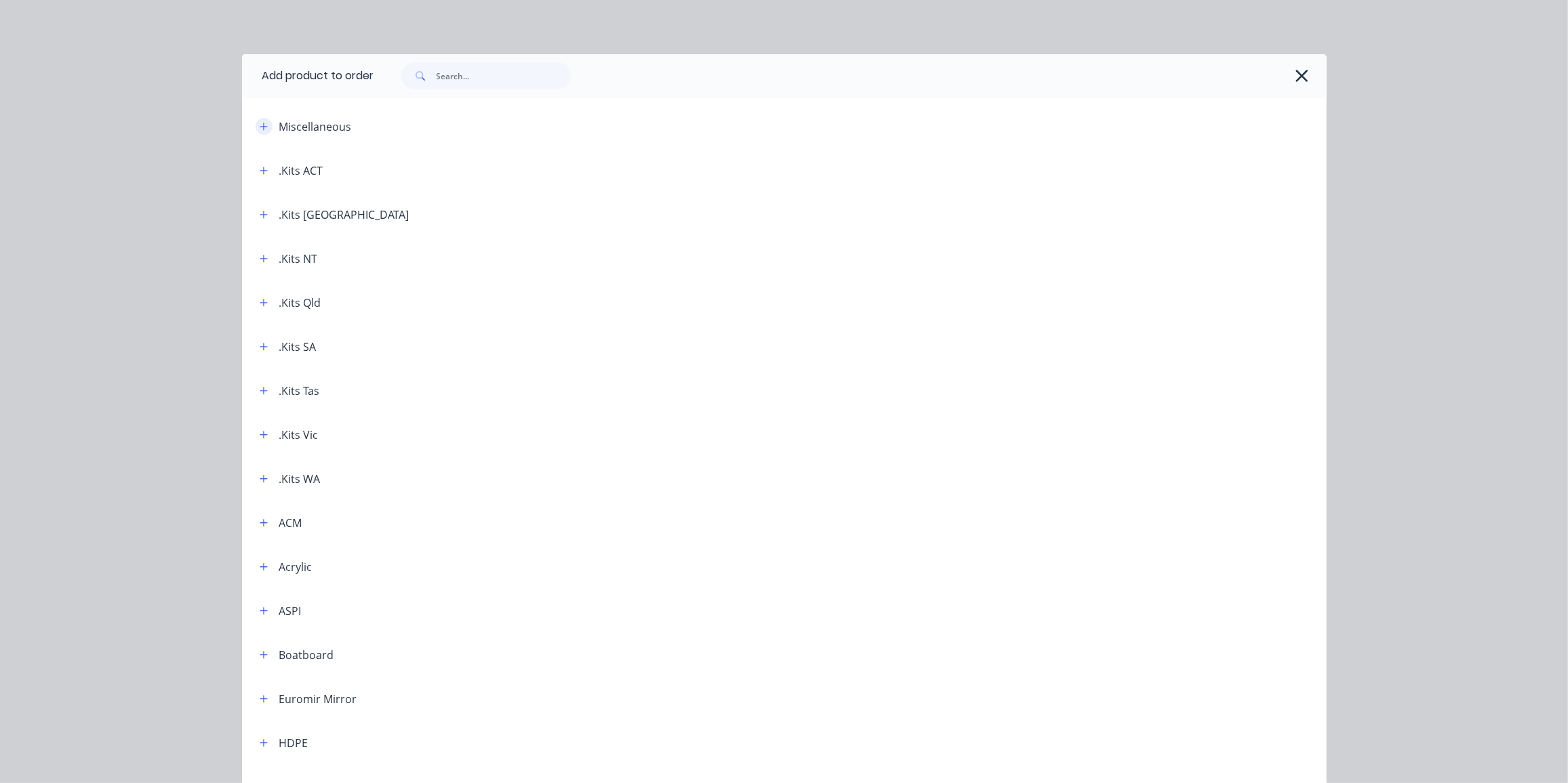
click at [260, 125] on icon "button" at bounding box center [263, 126] width 8 height 9
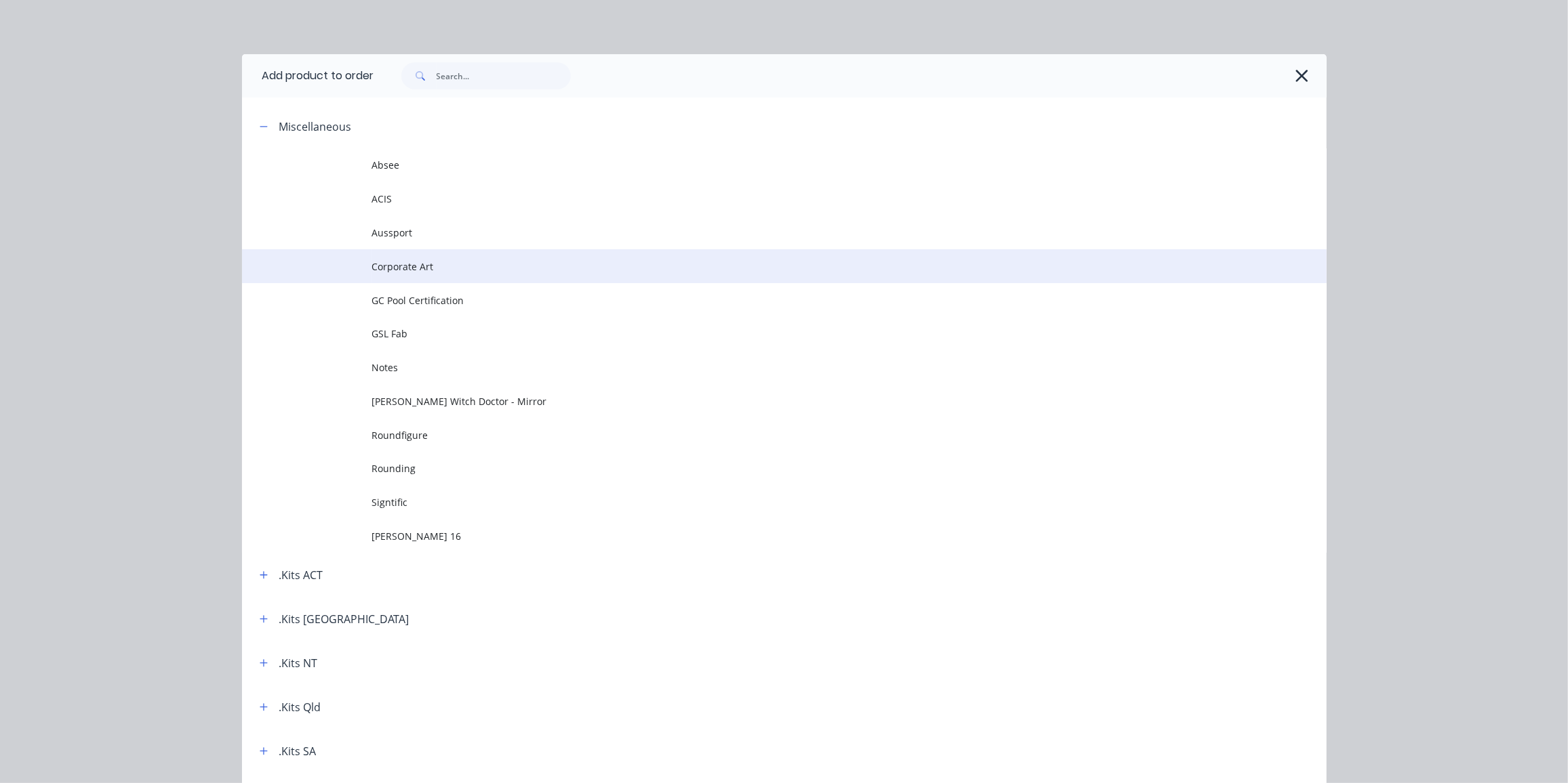
click at [387, 263] on span "Corporate Art" at bounding box center [753, 266] width 763 height 14
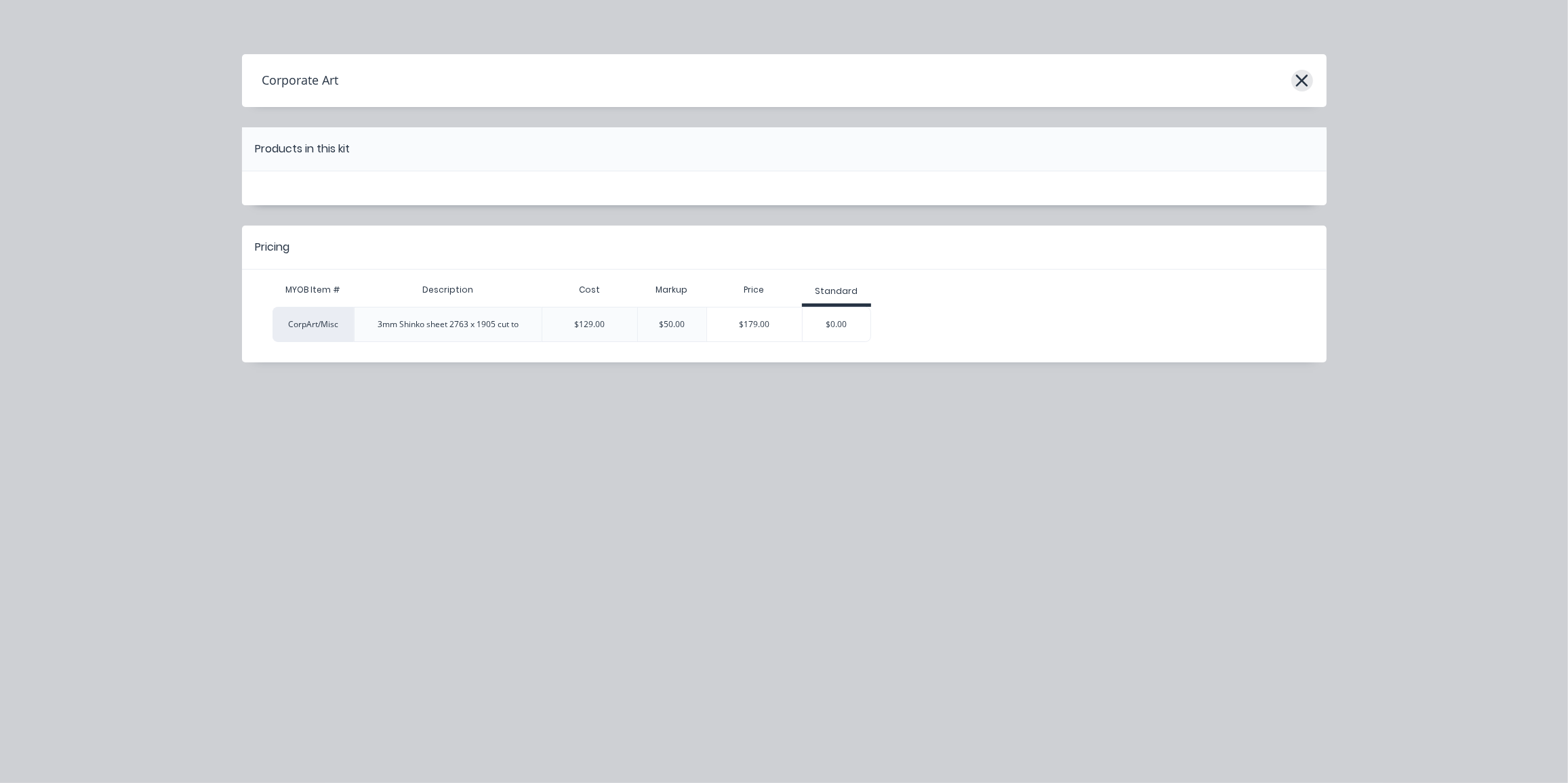
click at [1305, 75] on icon "button" at bounding box center [1302, 81] width 14 height 19
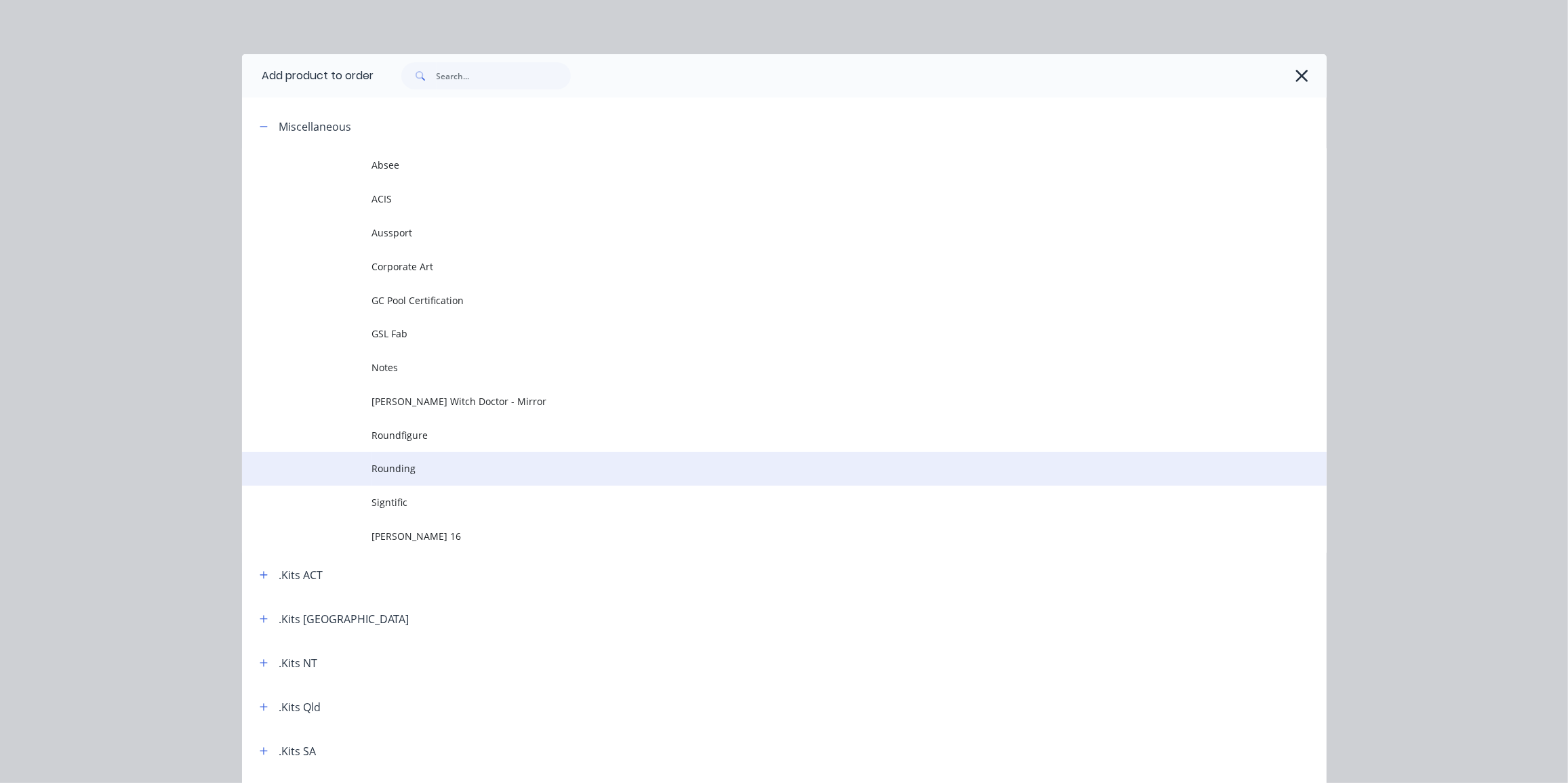
scroll to position [104, 0]
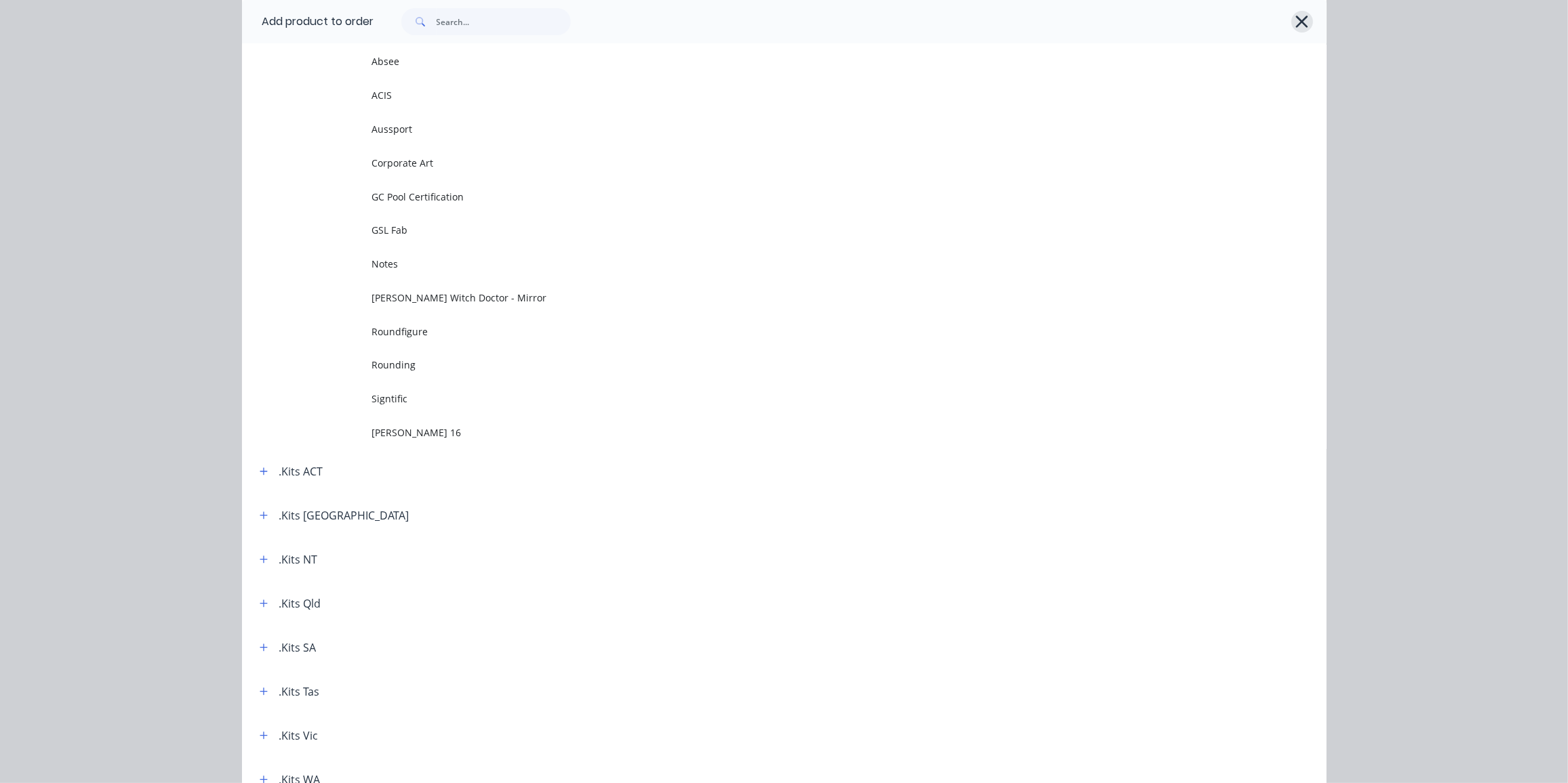
click at [1306, 22] on button "button" at bounding box center [1302, 22] width 22 height 22
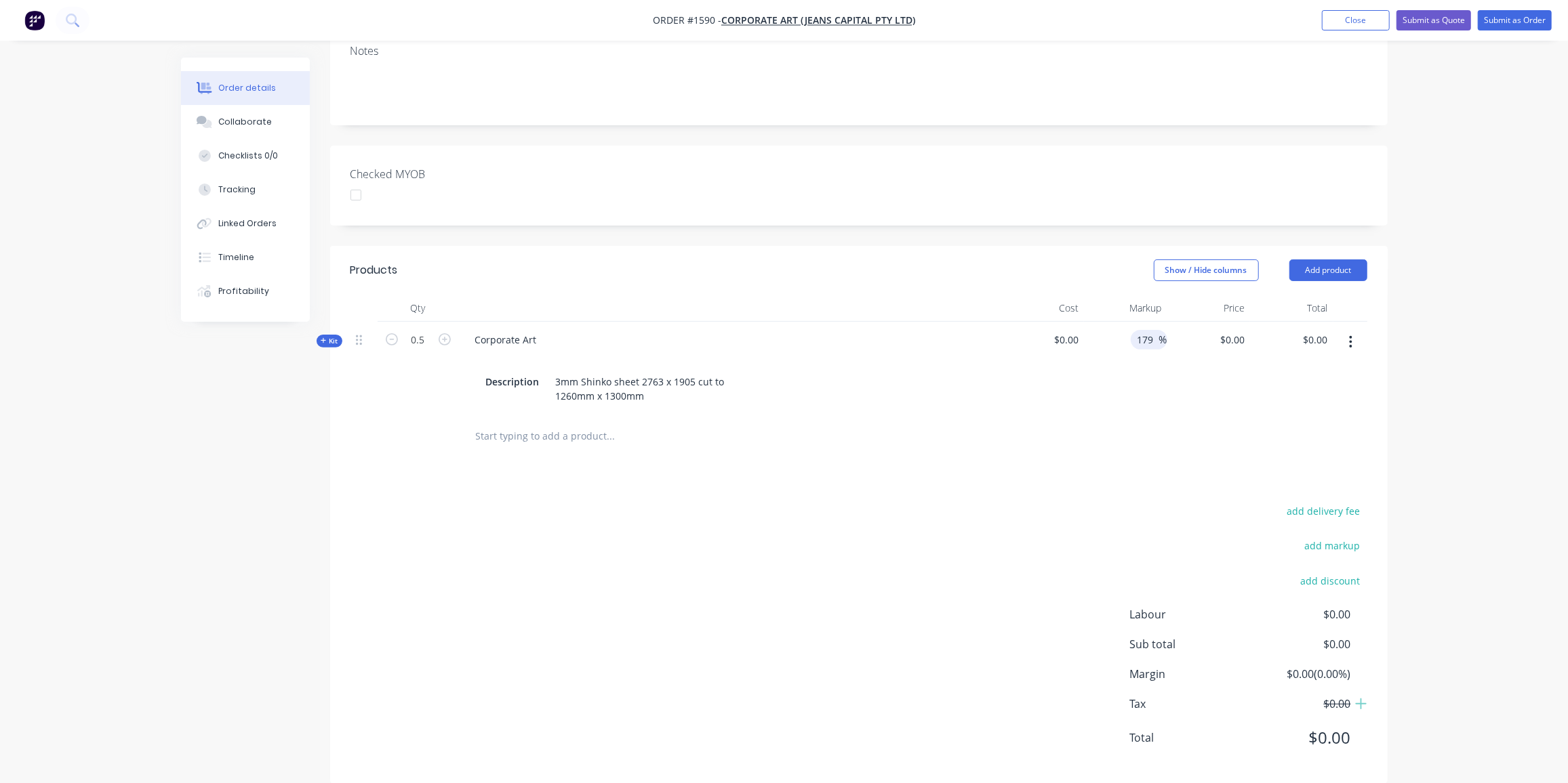
click at [1140, 330] on input "179" at bounding box center [1147, 339] width 23 height 19
click at [1146, 330] on input "179" at bounding box center [1147, 339] width 23 height 19
drag, startPoint x: 1151, startPoint y: 317, endPoint x: 1085, endPoint y: 319, distance: 66.0
click at [1085, 322] on div "179 179 %" at bounding box center [1126, 369] width 84 height 93
click at [1064, 333] on span "$0.00" at bounding box center [1043, 340] width 73 height 14
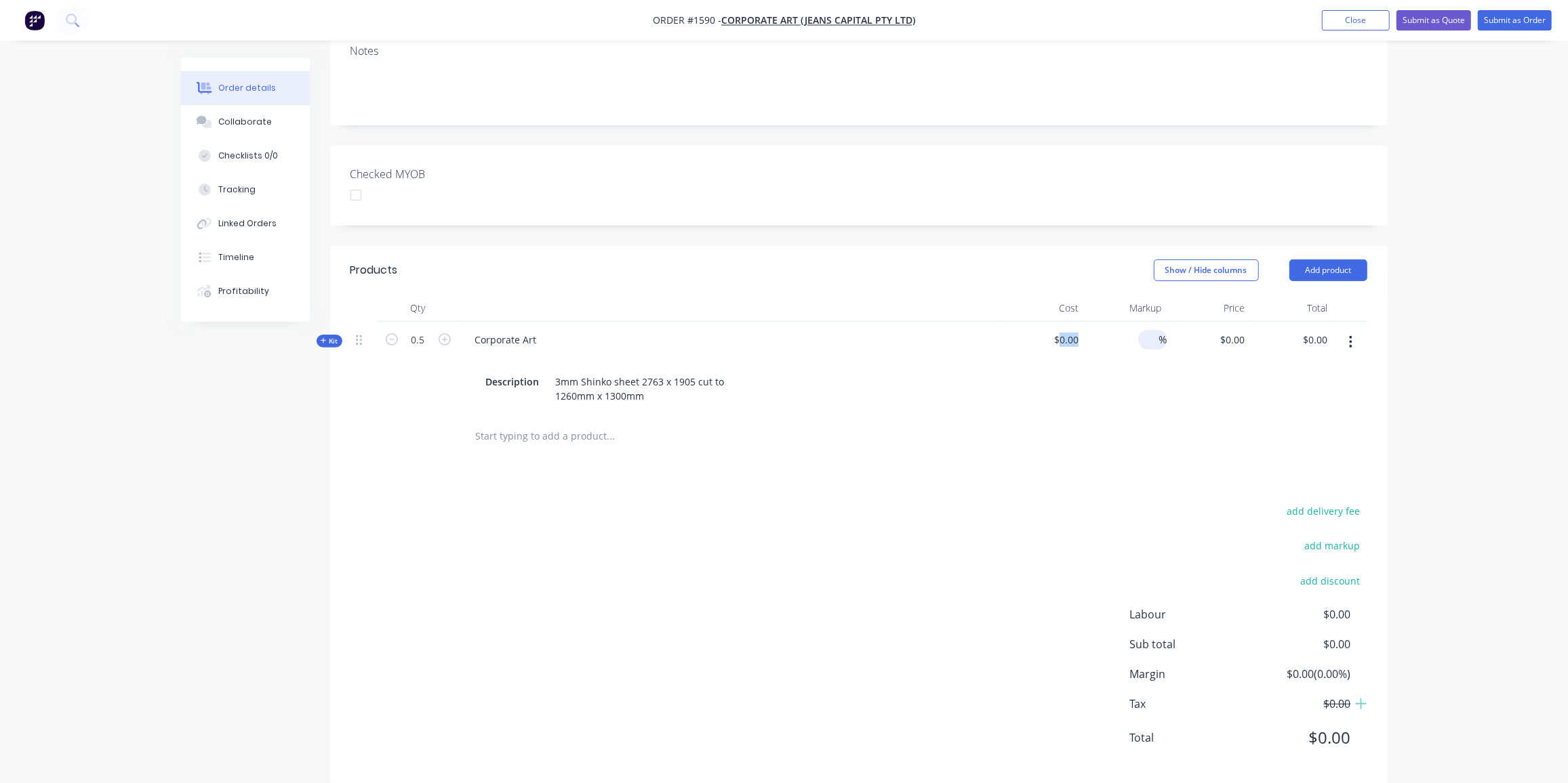
click at [1064, 333] on span "$0.00" at bounding box center [1043, 340] width 73 height 14
click at [1068, 333] on span "$0.00" at bounding box center [1043, 340] width 73 height 14
click at [1233, 330] on div "0 0" at bounding box center [1239, 339] width 21 height 19
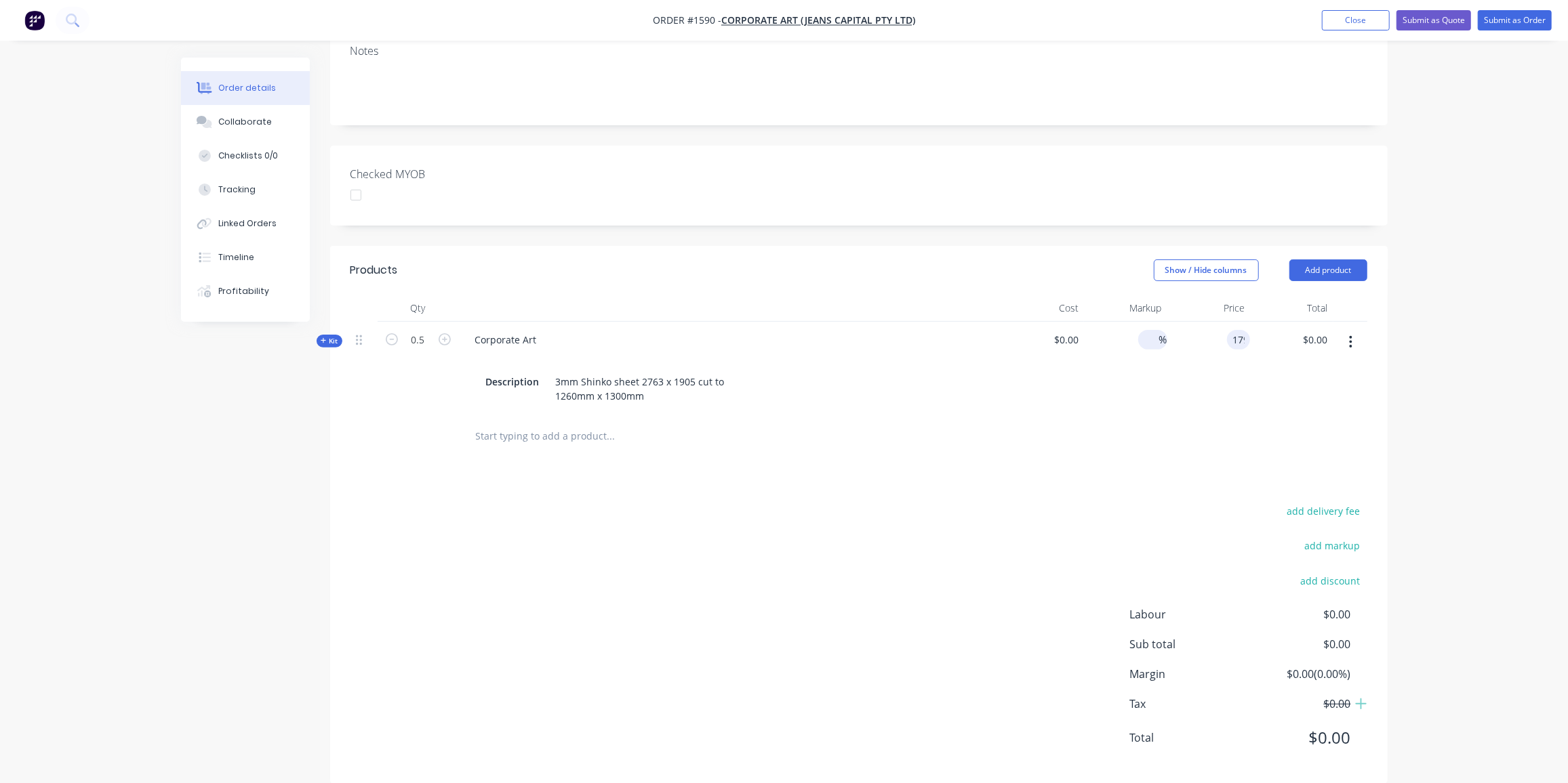
type input "$179.00"
type input "$89.50"
drag, startPoint x: 727, startPoint y: 657, endPoint x: 806, endPoint y: 590, distance: 103.6
click at [731, 653] on div "add delivery fee add markup add discount Labour $0.00 Sub total $89.50 Margin $…" at bounding box center [858, 633] width 1016 height 262
click at [595, 423] on input "text" at bounding box center [610, 436] width 271 height 27
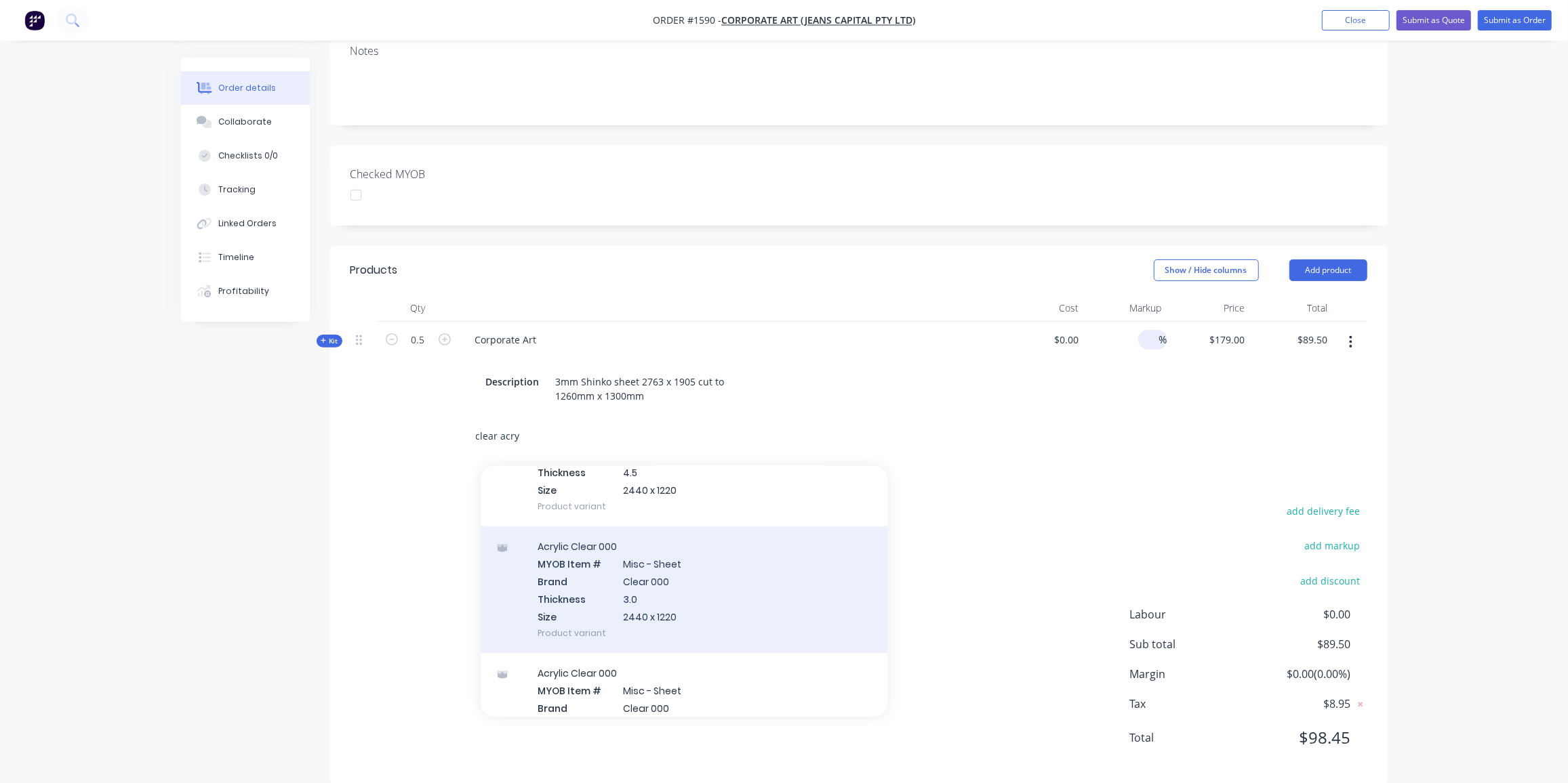
scroll to position [1181, 0]
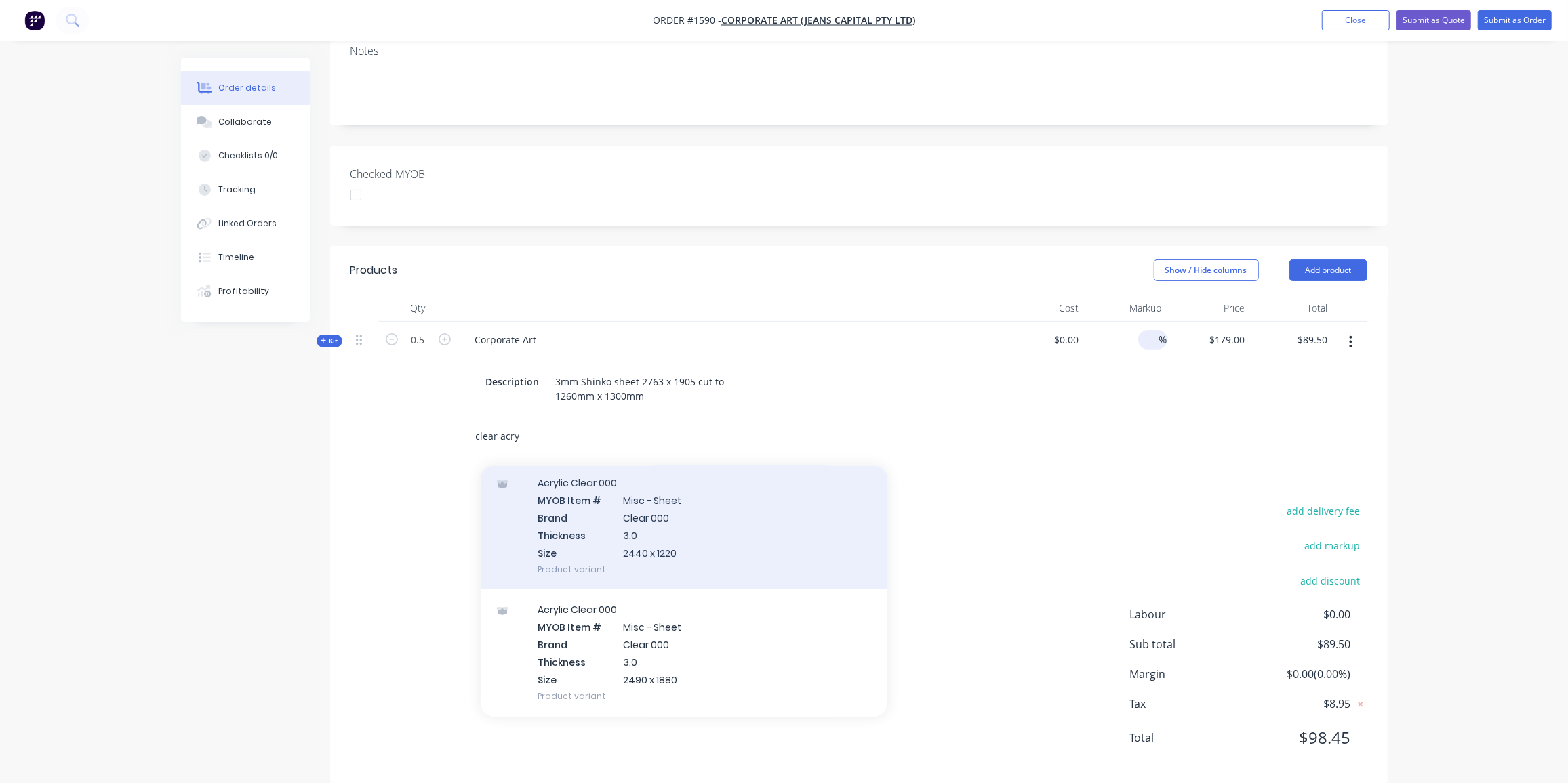
type input "clear acry"
click at [715, 520] on div "Acrylic Clear 000 MYOB Item # Misc - Sheet Brand Clear 000 Thickness 3.0 Size 2…" at bounding box center [683, 527] width 407 height 127
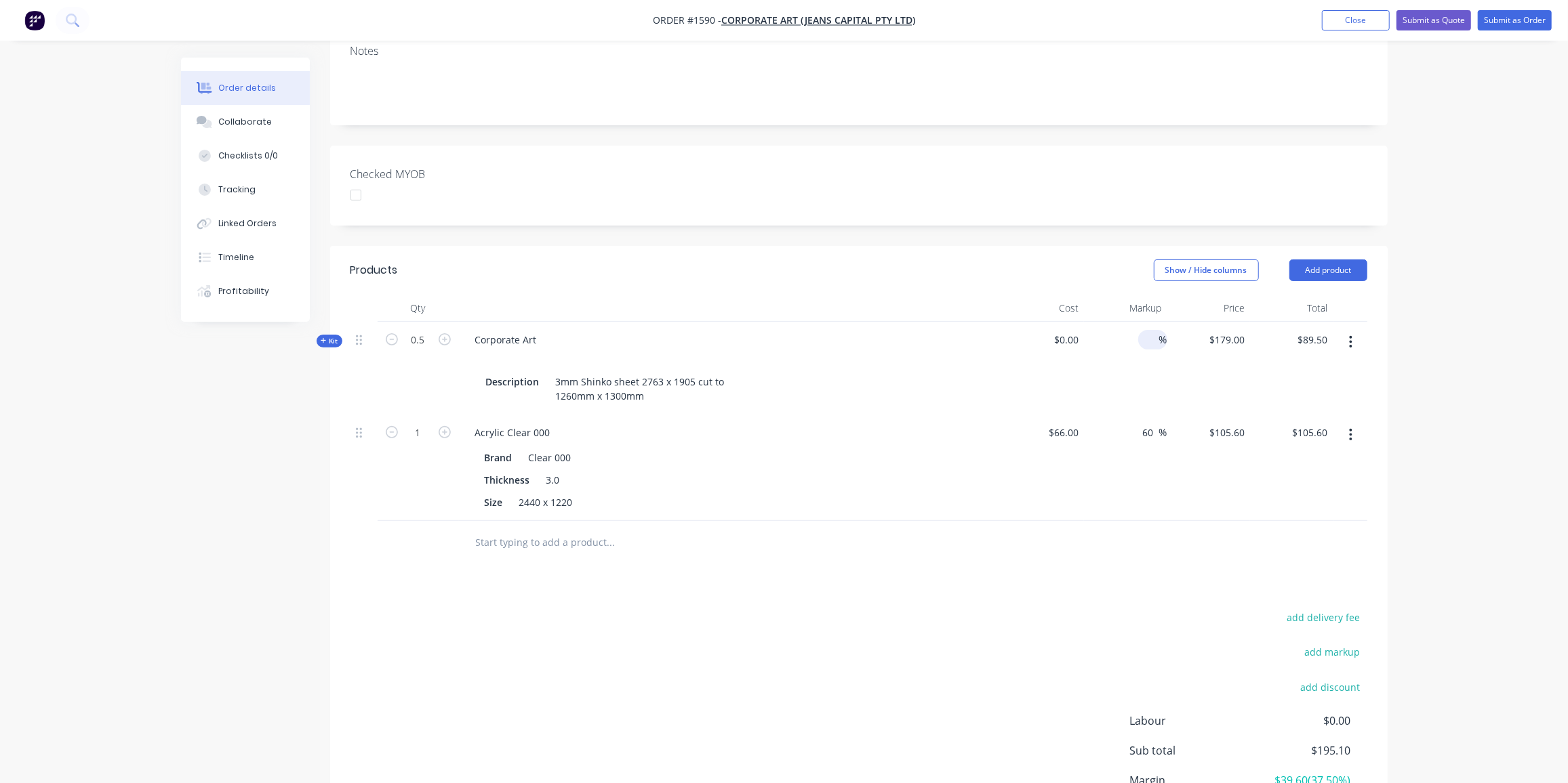
click at [1348, 423] on button "button" at bounding box center [1350, 434] width 32 height 24
click at [1273, 538] on button "Delete" at bounding box center [1302, 551] width 129 height 27
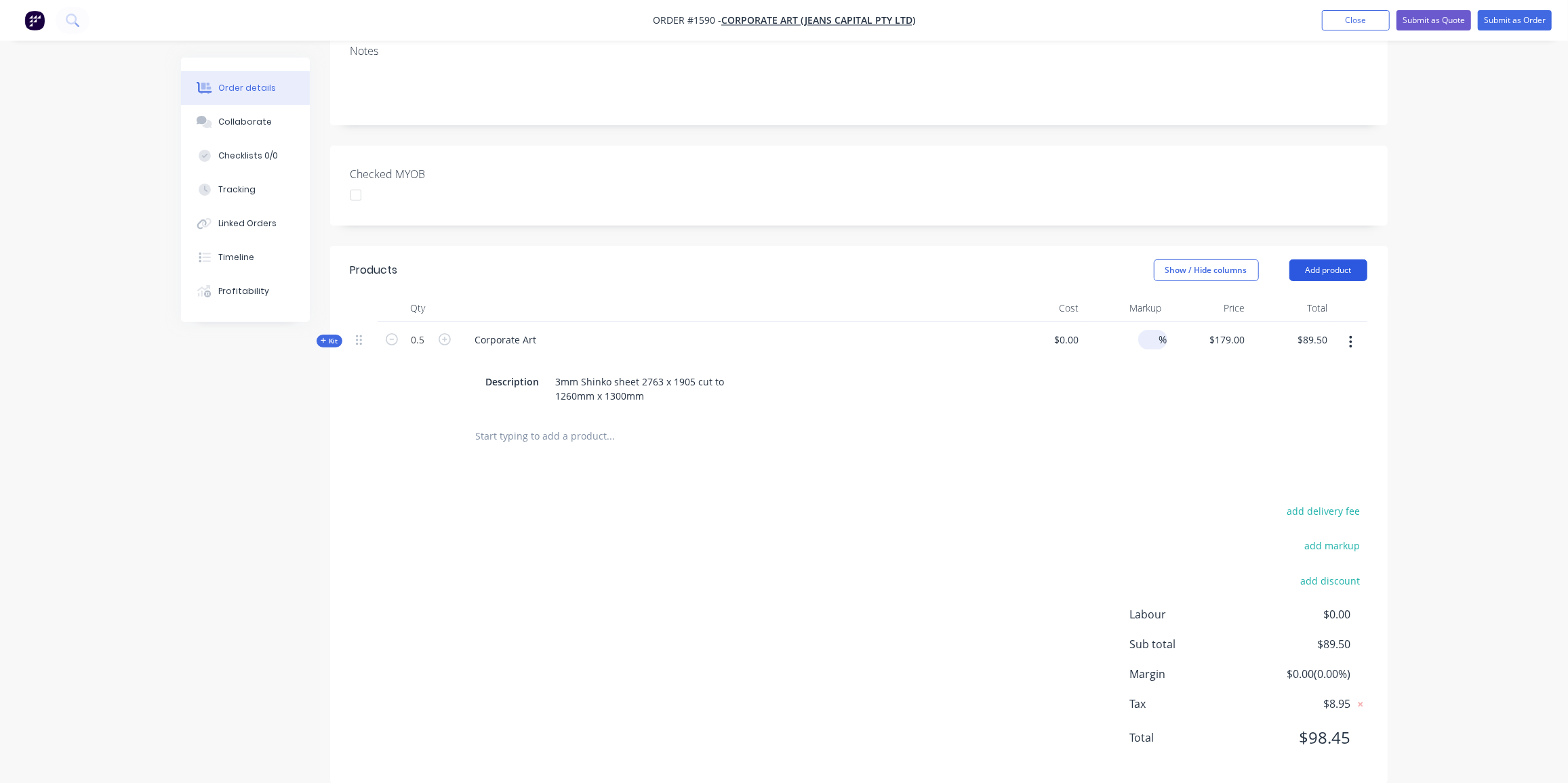
click at [1353, 259] on button "Add product" at bounding box center [1328, 270] width 78 height 22
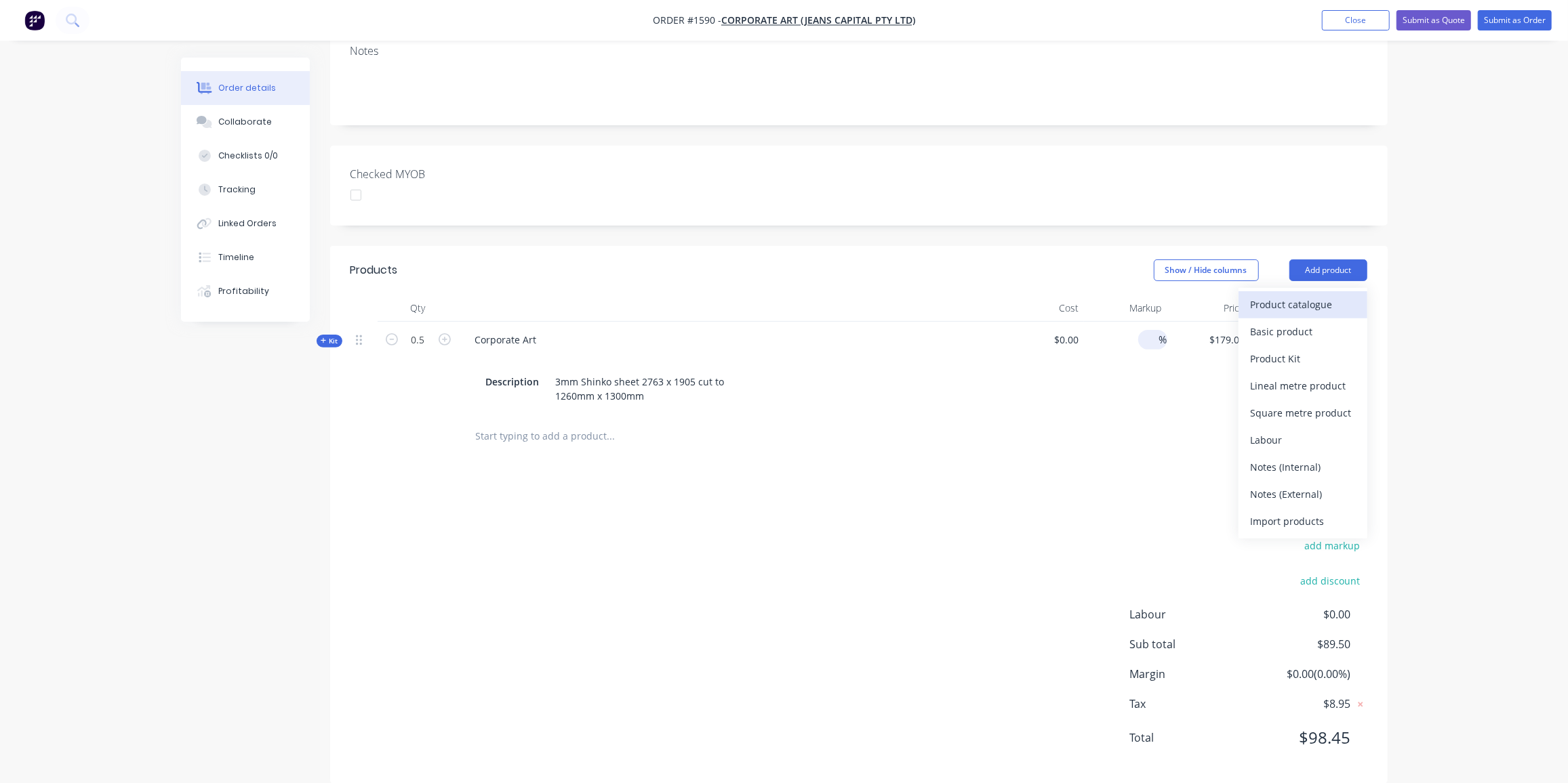
click at [1261, 295] on div "Product catalogue" at bounding box center [1302, 304] width 105 height 19
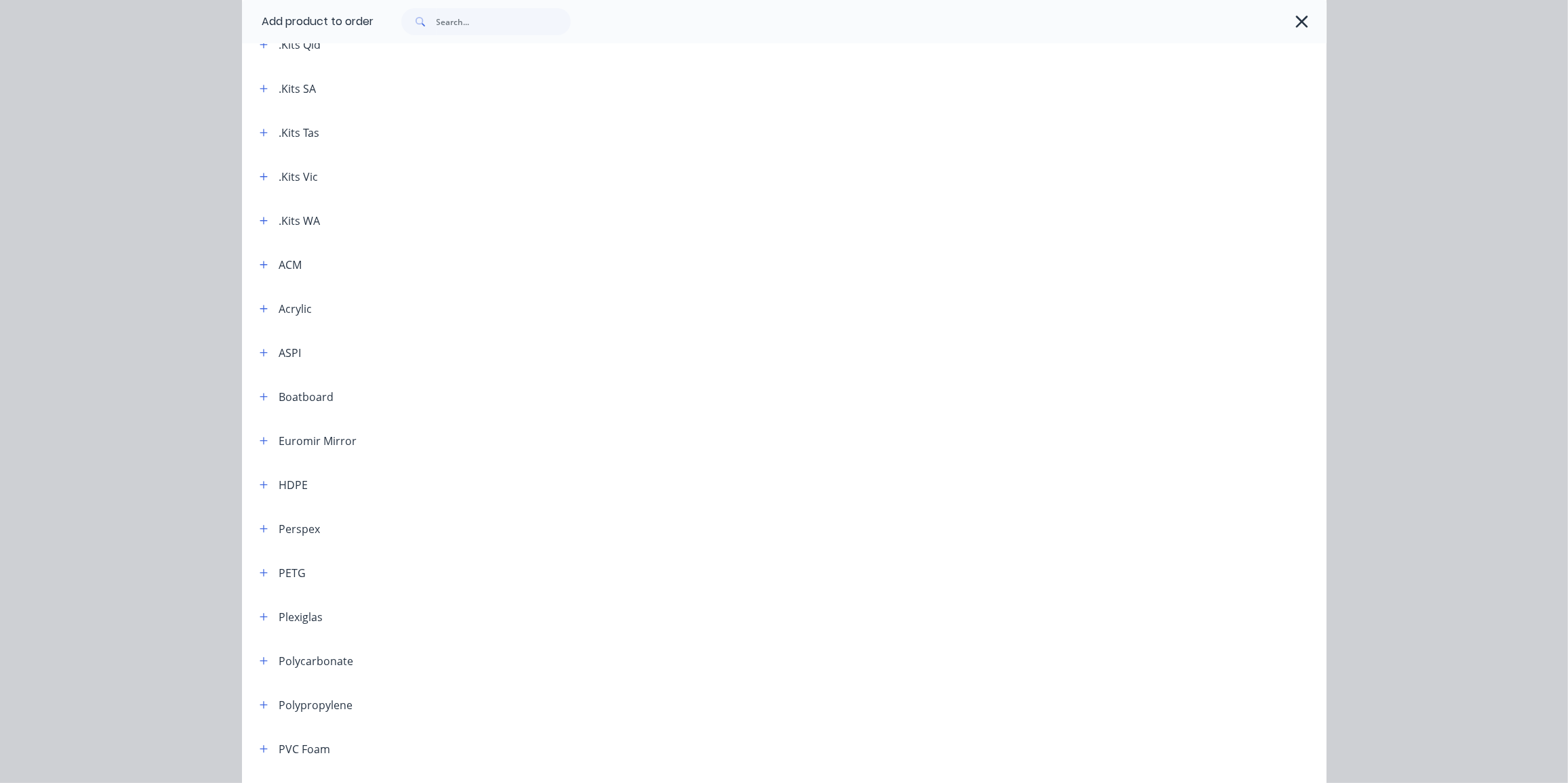
scroll to position [259, 0]
click at [261, 309] on icon "button" at bounding box center [263, 308] width 8 height 9
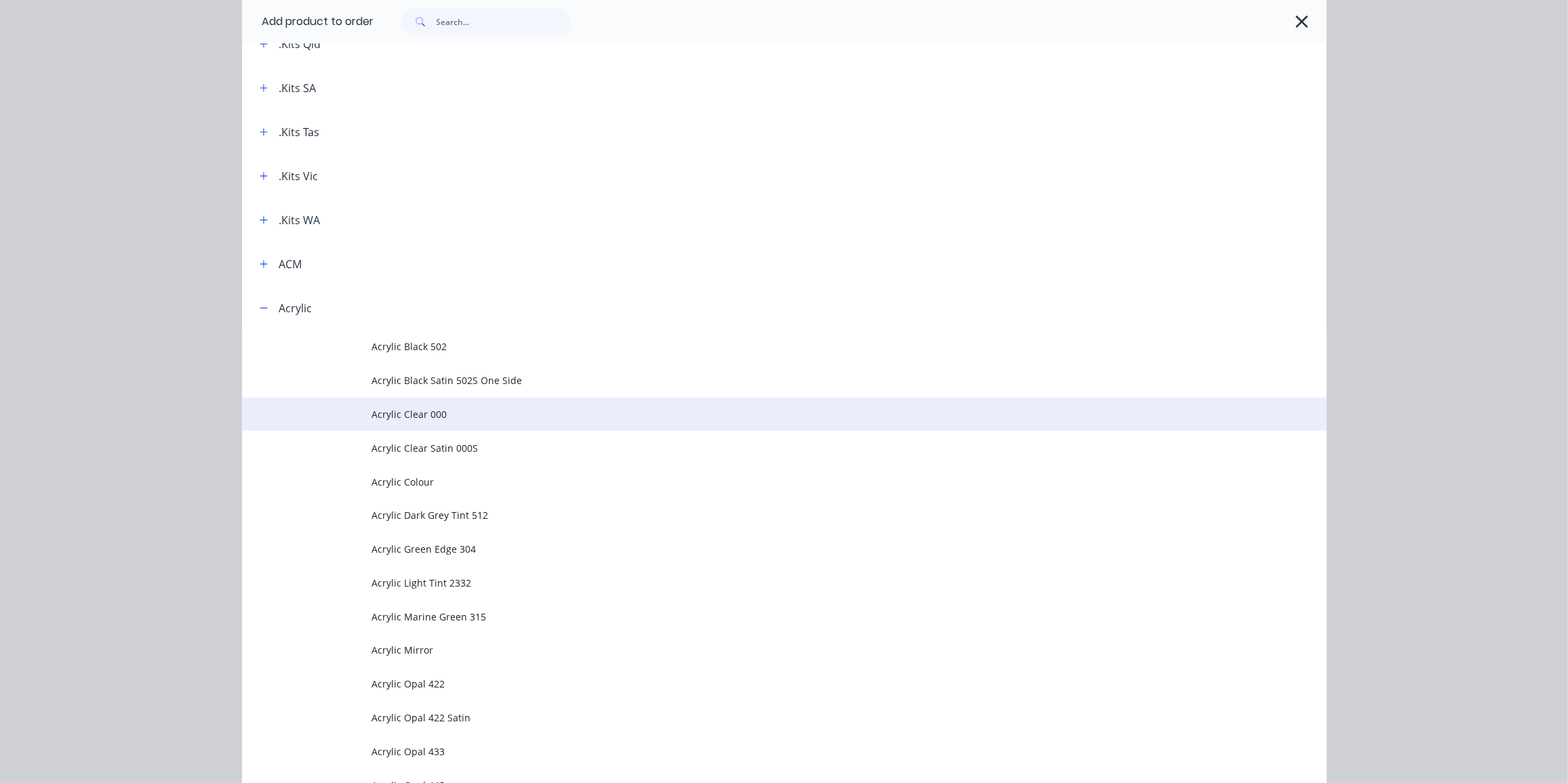
click at [420, 421] on td "Acrylic Clear 000" at bounding box center [849, 415] width 954 height 34
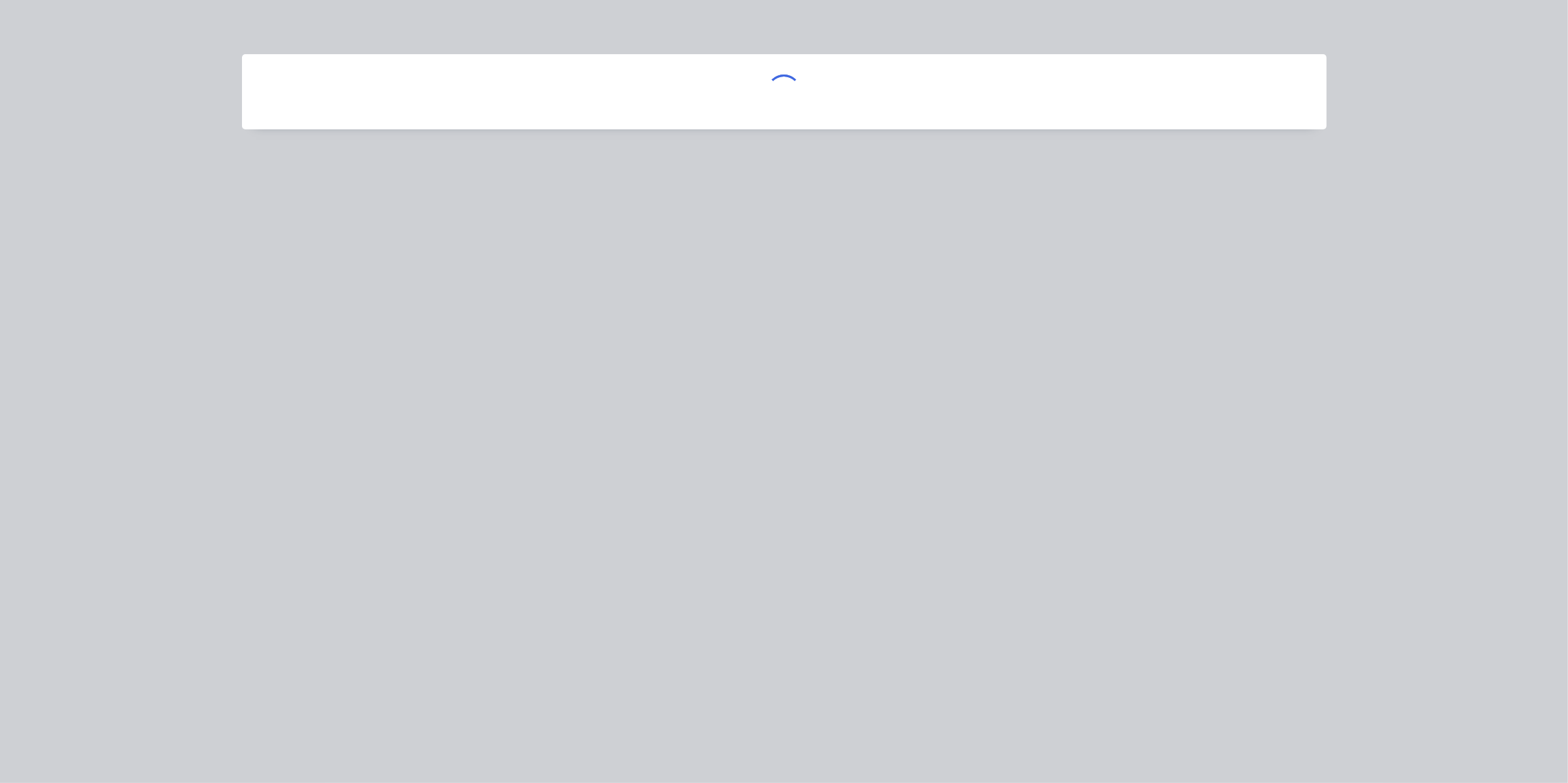
scroll to position [0, 0]
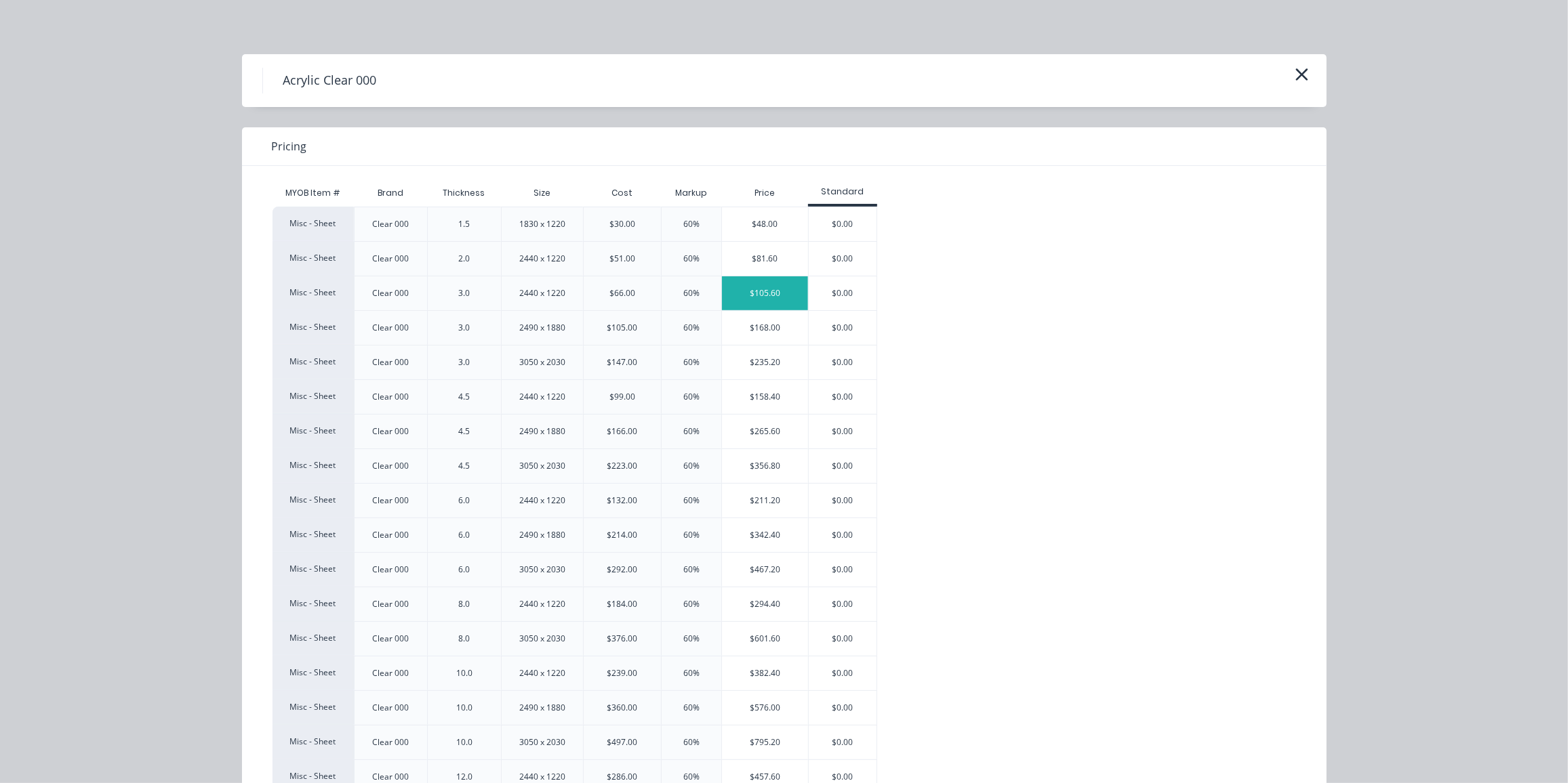
click at [738, 293] on div "$105.60" at bounding box center [765, 294] width 86 height 34
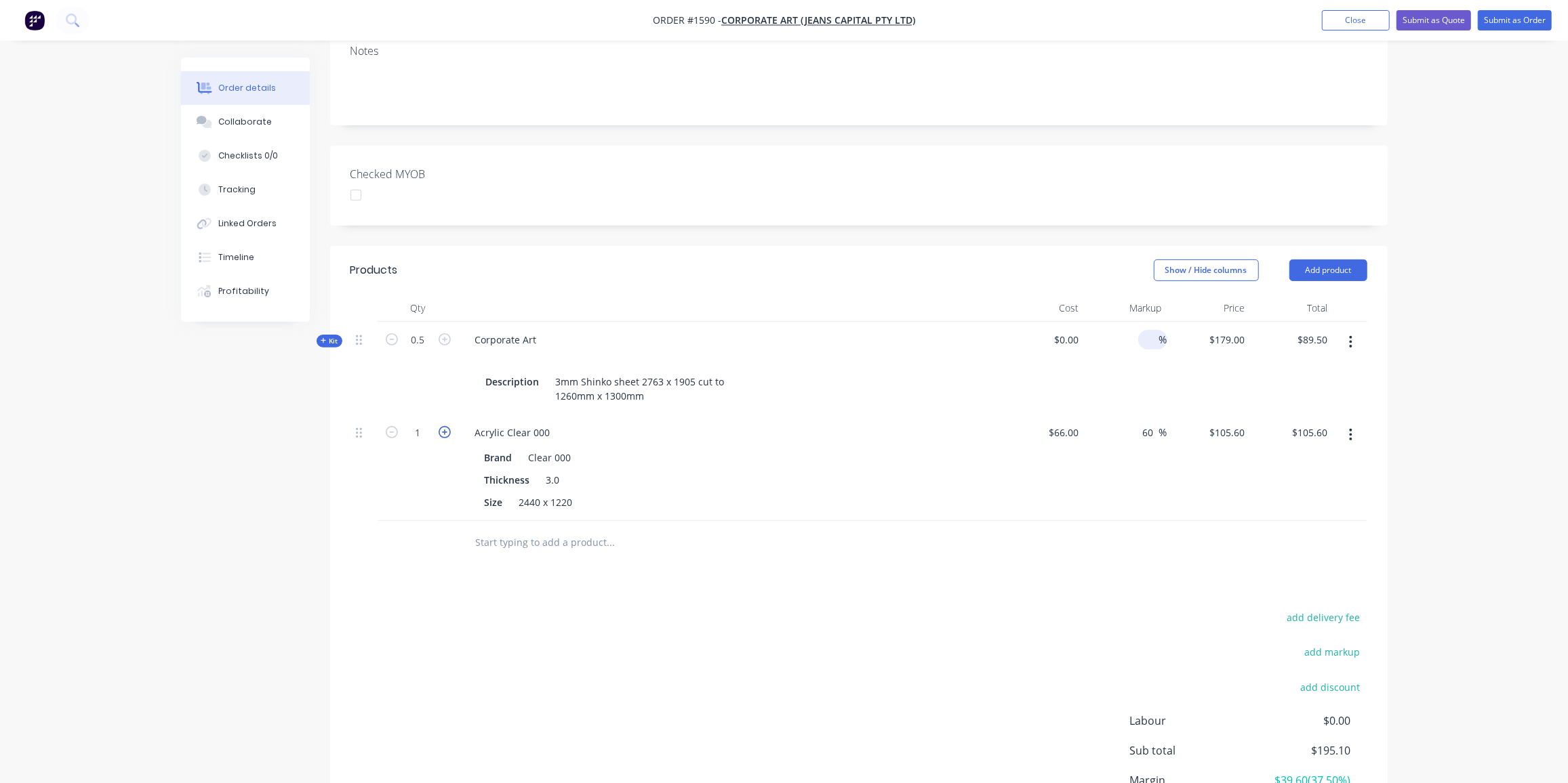
click at [438, 426] on icon "button" at bounding box center [445, 432] width 12 height 12
type input "2"
type input "$211.20"
click at [438, 426] on icon "button" at bounding box center [445, 432] width 12 height 12
type input "3"
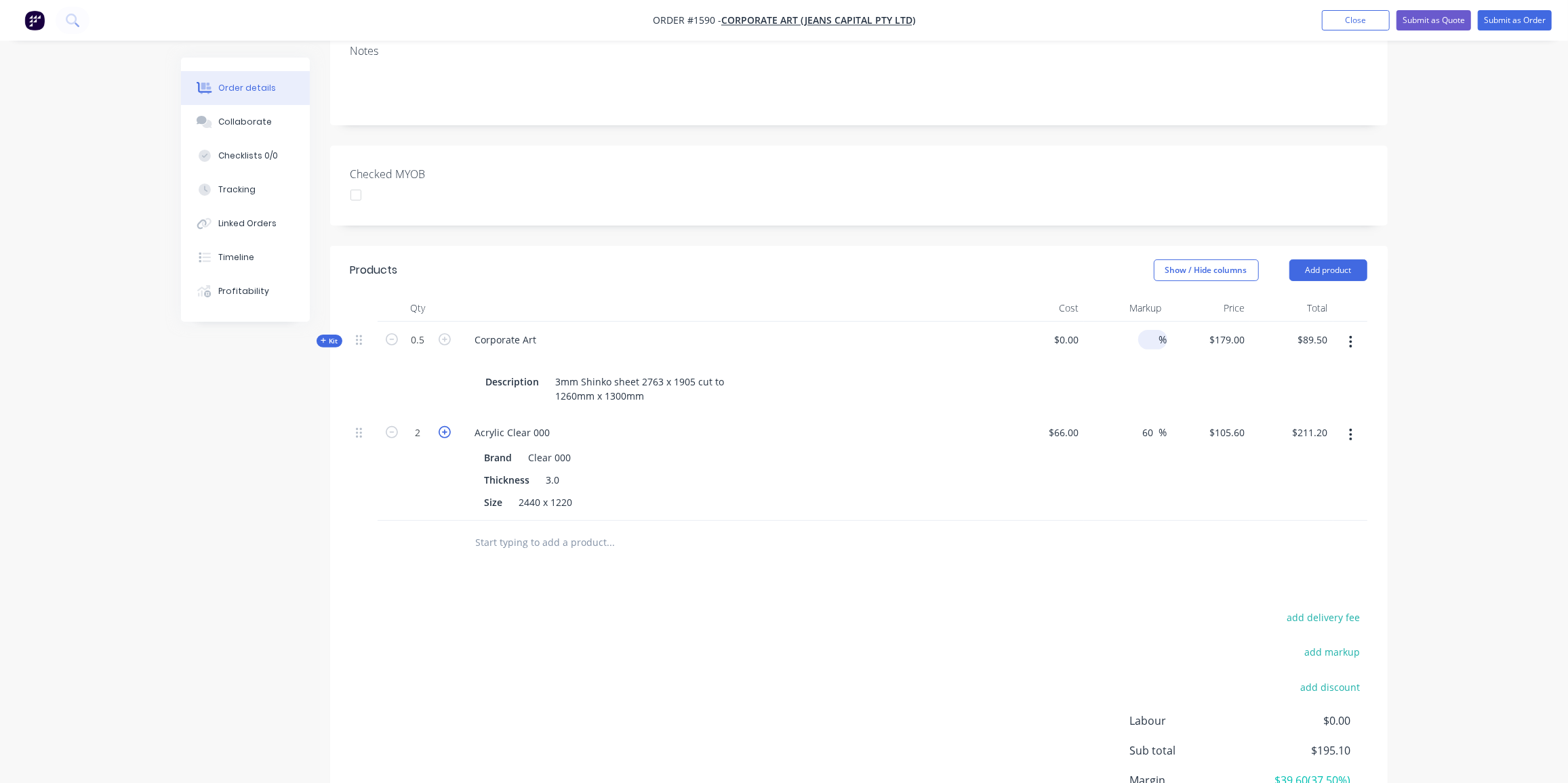
type input "$316.80"
click at [438, 426] on icon "button" at bounding box center [445, 432] width 12 height 12
type input "4"
type input "$422.40"
drag, startPoint x: 387, startPoint y: 410, endPoint x: 316, endPoint y: 507, distance: 120.2
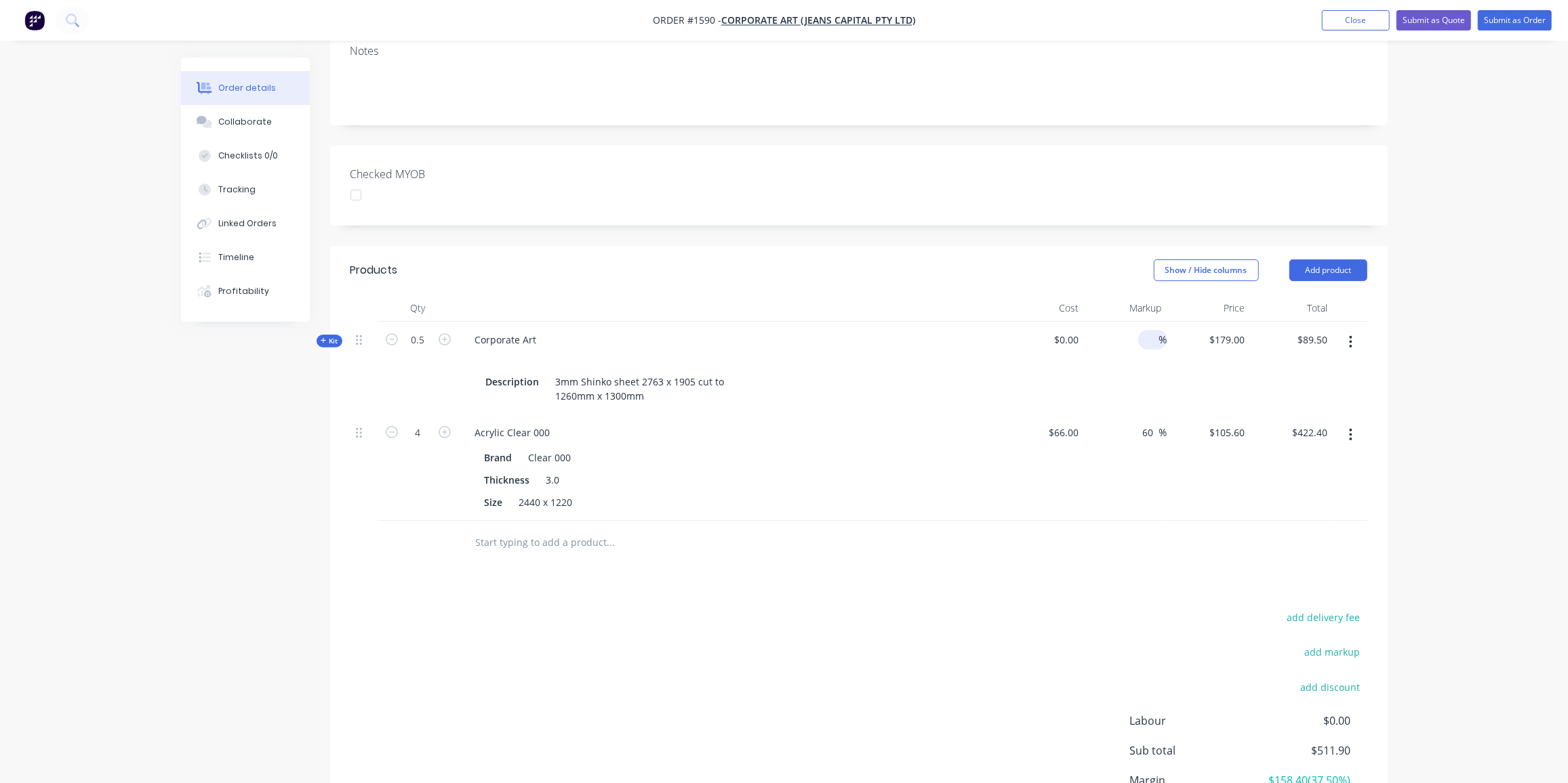
click at [388, 426] on icon "button" at bounding box center [392, 432] width 12 height 12
type input "3"
type input "$316.80"
click at [258, 555] on div "Created by [PERSON_NAME] Created [DATE] Required [DATE] Assigned to Add team me…" at bounding box center [784, 358] width 1206 height 1106
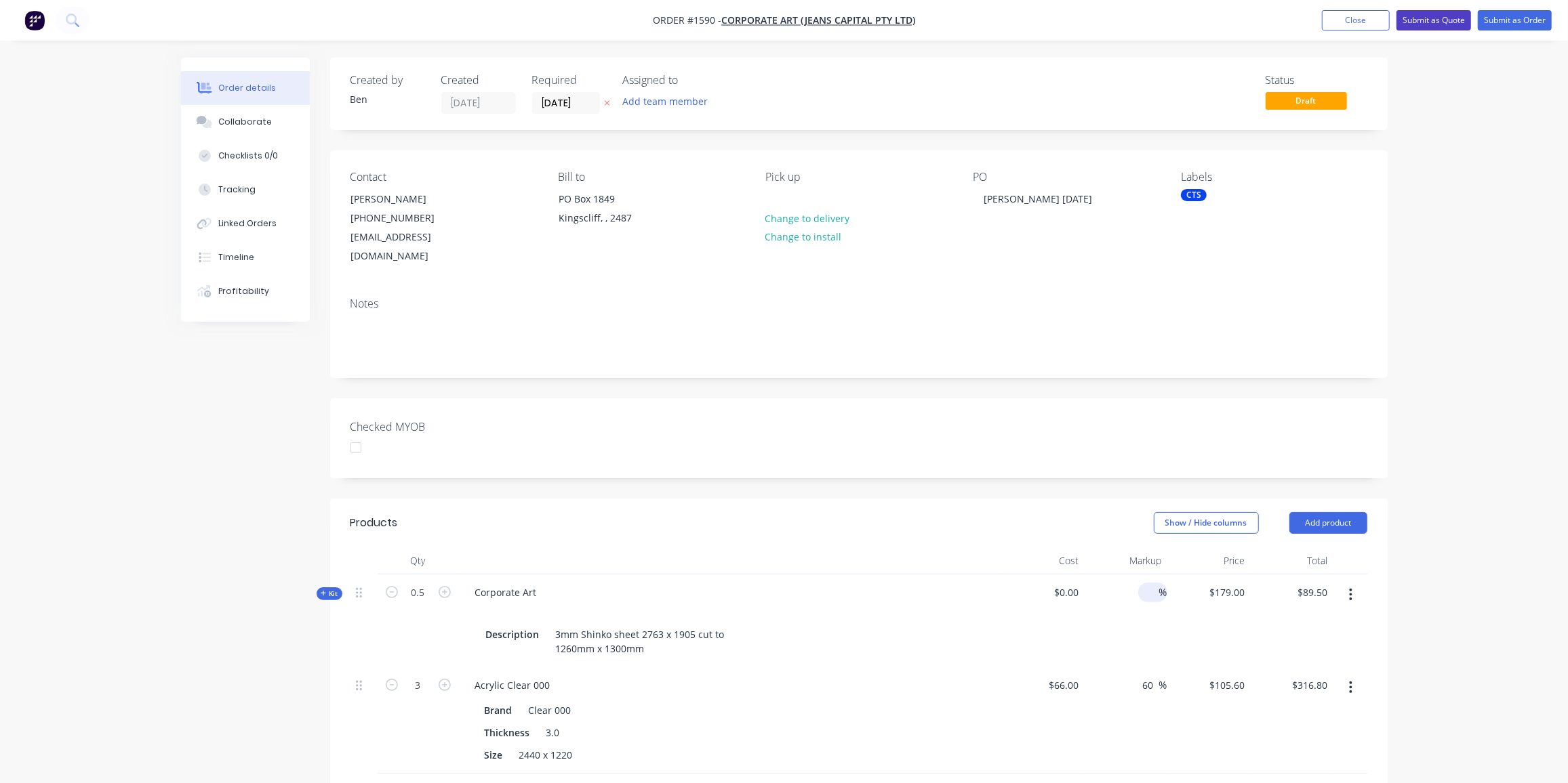
click at [1433, 19] on button "Submit as Quote" at bounding box center [1433, 20] width 74 height 20
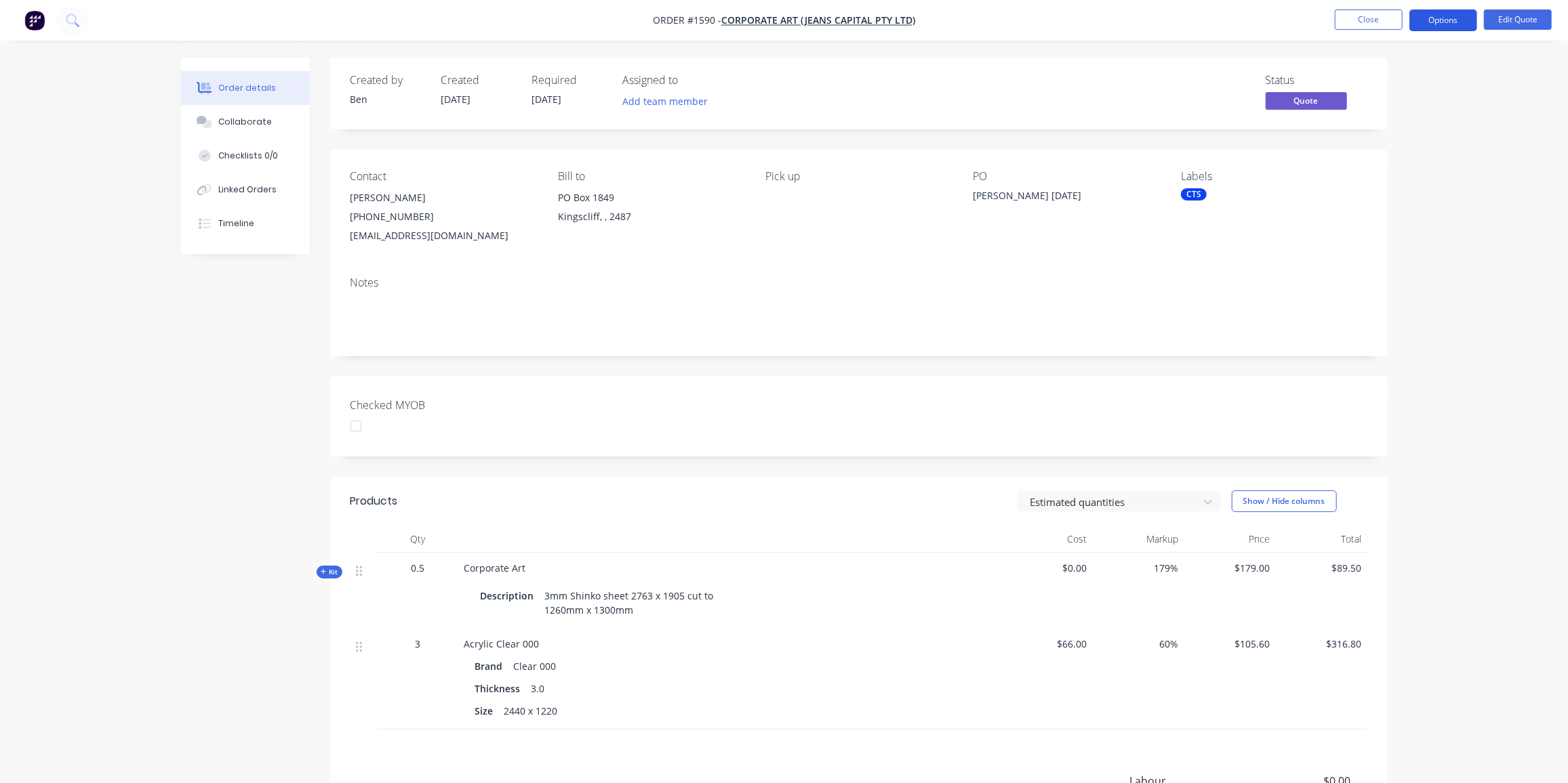
click at [1443, 17] on button "Options" at bounding box center [1442, 20] width 67 height 22
click at [1370, 75] on div "Quote" at bounding box center [1402, 82] width 125 height 19
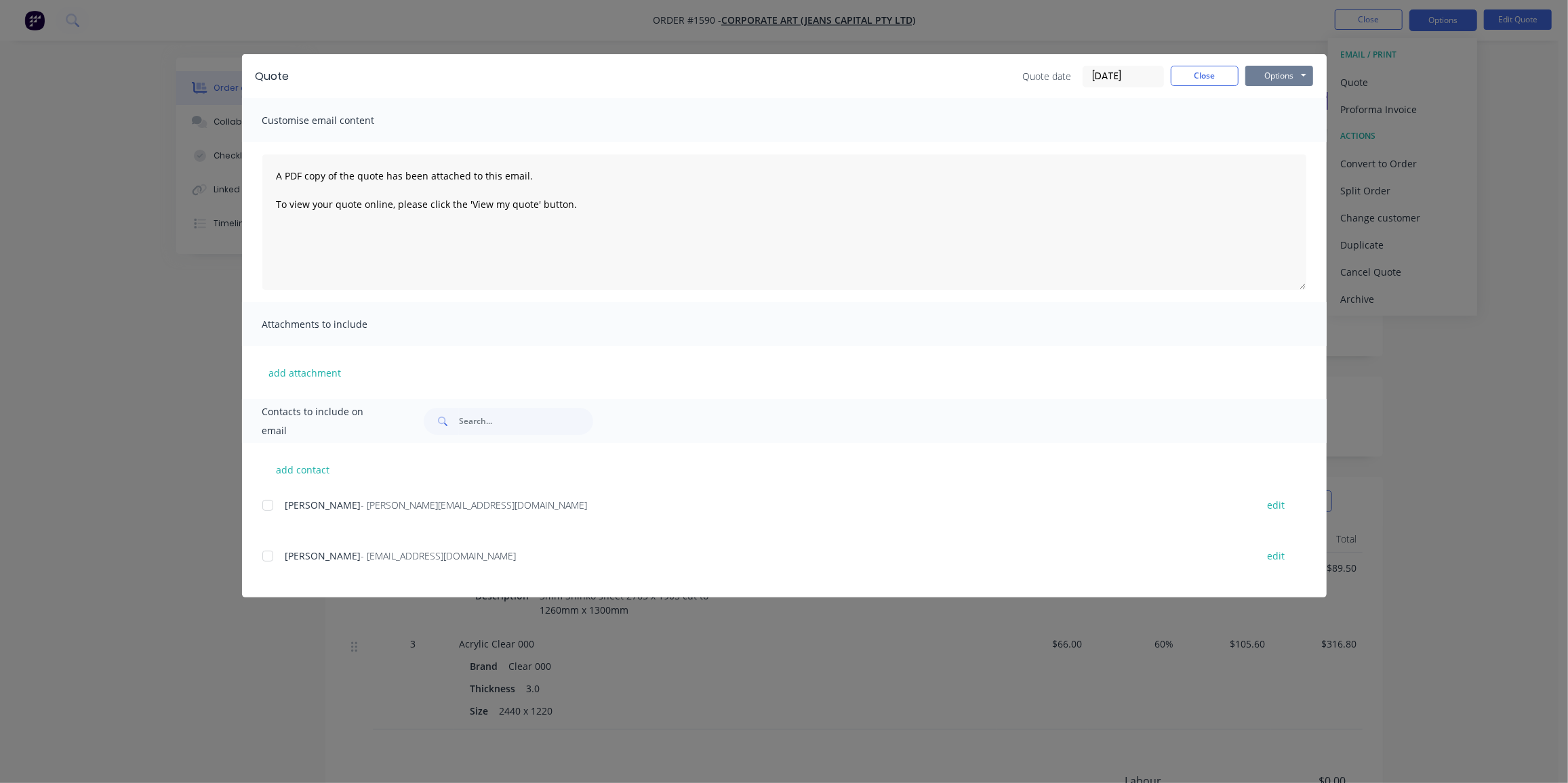
click at [1282, 81] on button "Options" at bounding box center [1278, 76] width 67 height 20
click at [1278, 98] on button "Preview" at bounding box center [1288, 100] width 87 height 22
click at [1211, 72] on button "Close" at bounding box center [1204, 76] width 67 height 20
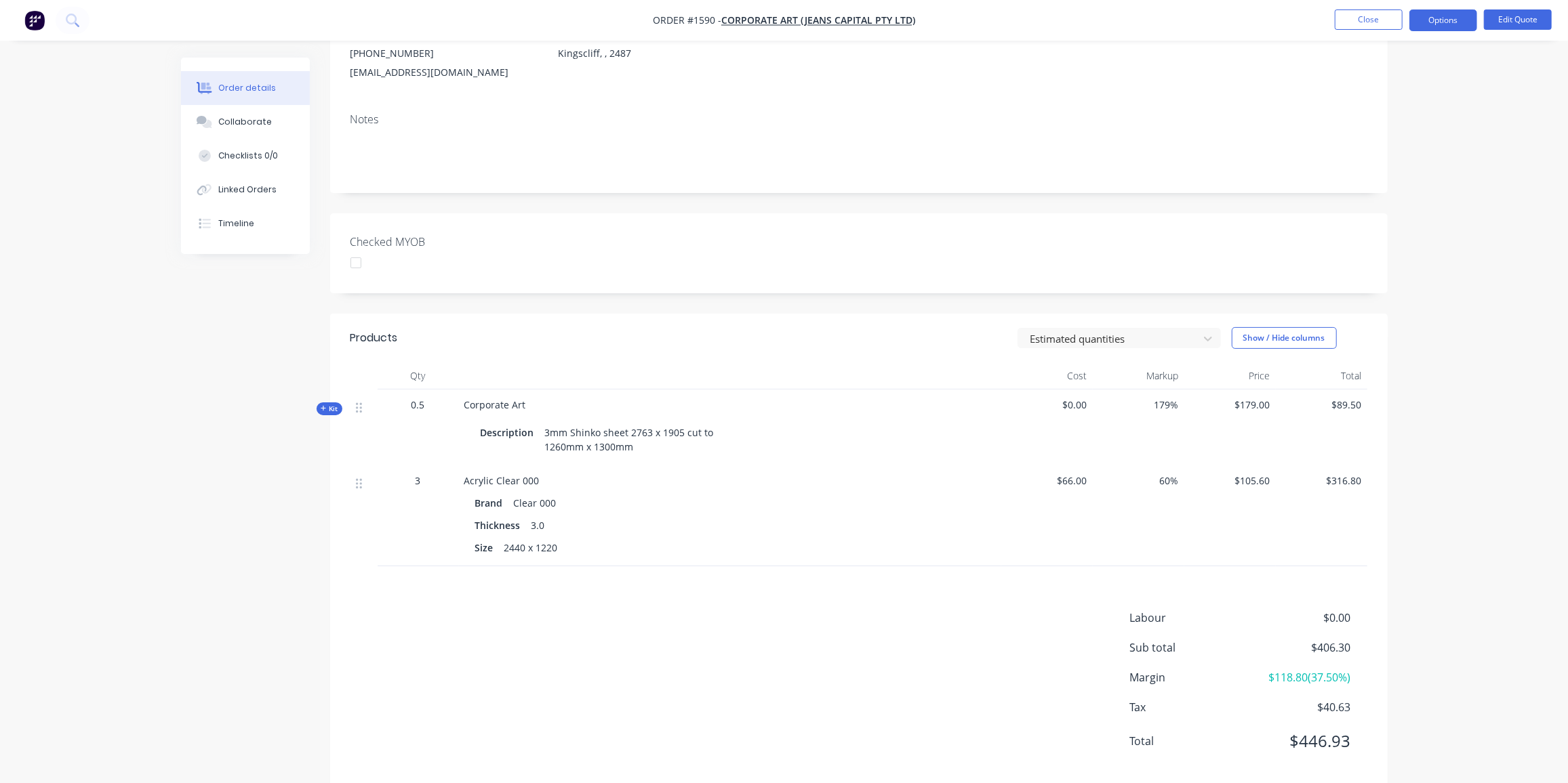
scroll to position [163, 0]
drag, startPoint x: 439, startPoint y: 629, endPoint x: 628, endPoint y: 644, distance: 189.6
click at [454, 631] on div "Labour $0.00 Sub total $406.30 Margin $118.80 ( 37.50 %) Tax $40.63 Total $446.…" at bounding box center [858, 689] width 1016 height 157
click at [1437, 20] on button "Options" at bounding box center [1442, 20] width 67 height 22
click at [1415, 162] on div "Convert to Order" at bounding box center [1402, 163] width 125 height 19
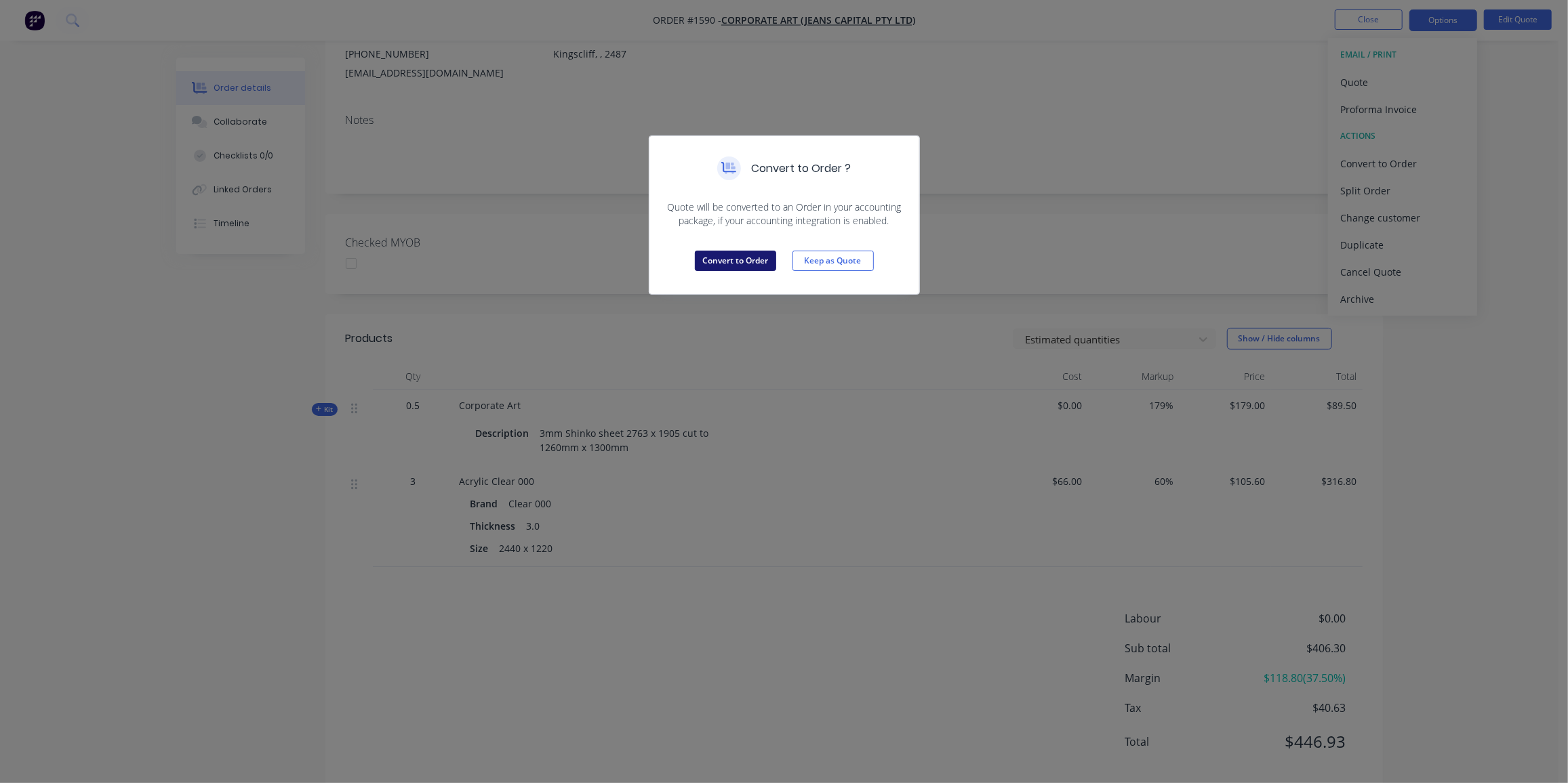
click at [739, 261] on button "Convert to Order" at bounding box center [735, 261] width 81 height 20
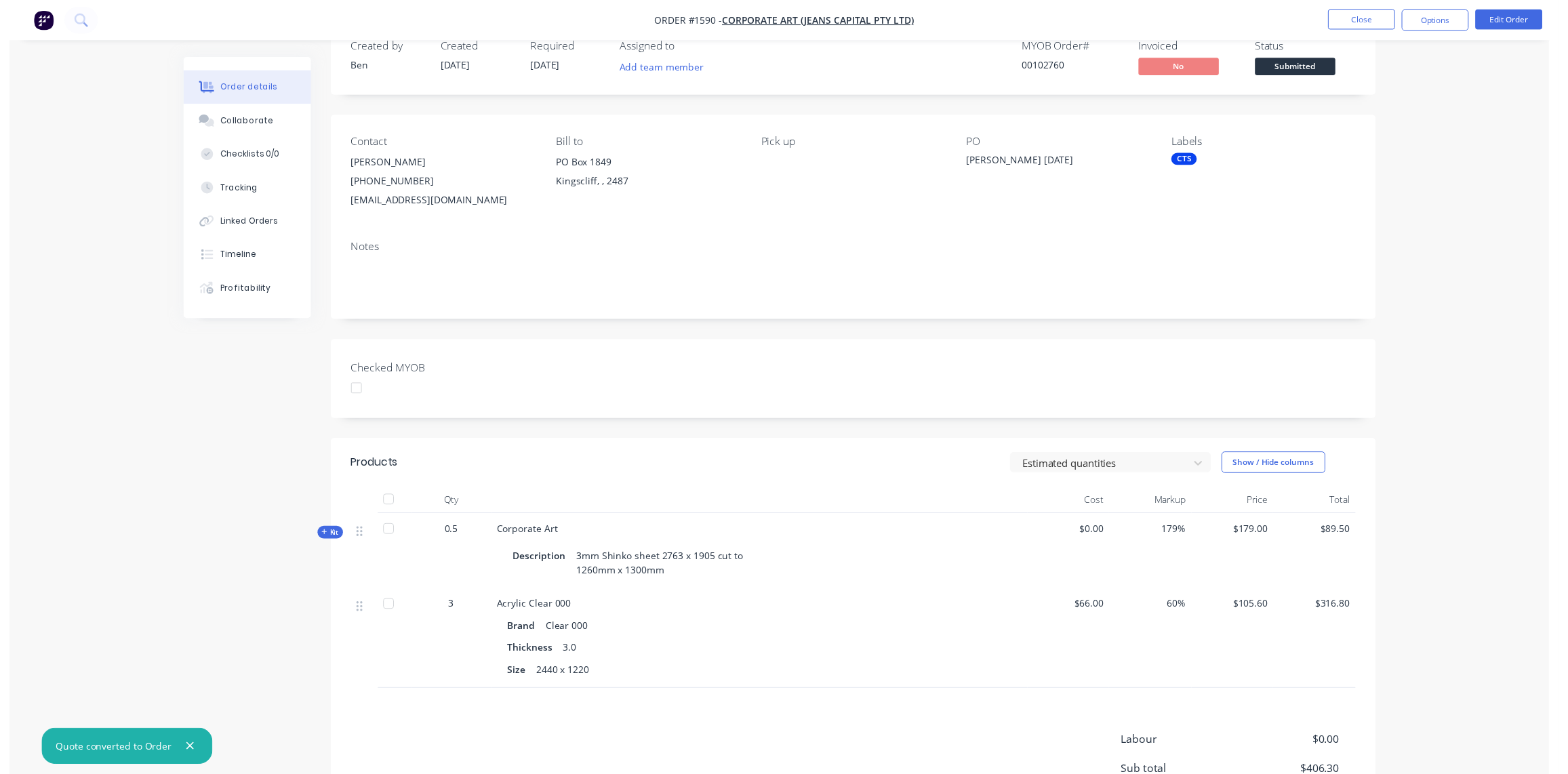
scroll to position [0, 0]
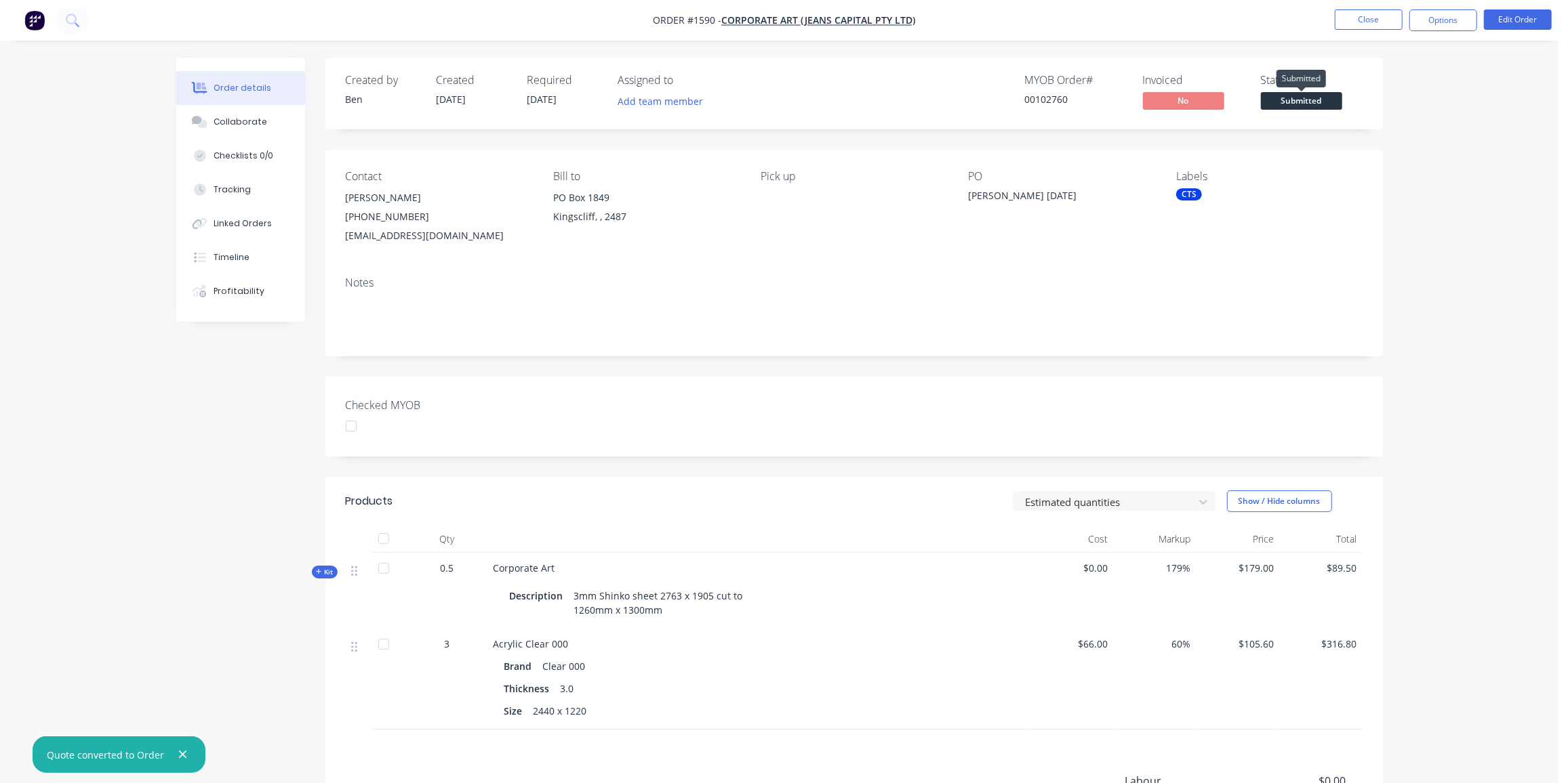
click at [1316, 106] on span "Submitted" at bounding box center [1301, 101] width 81 height 17
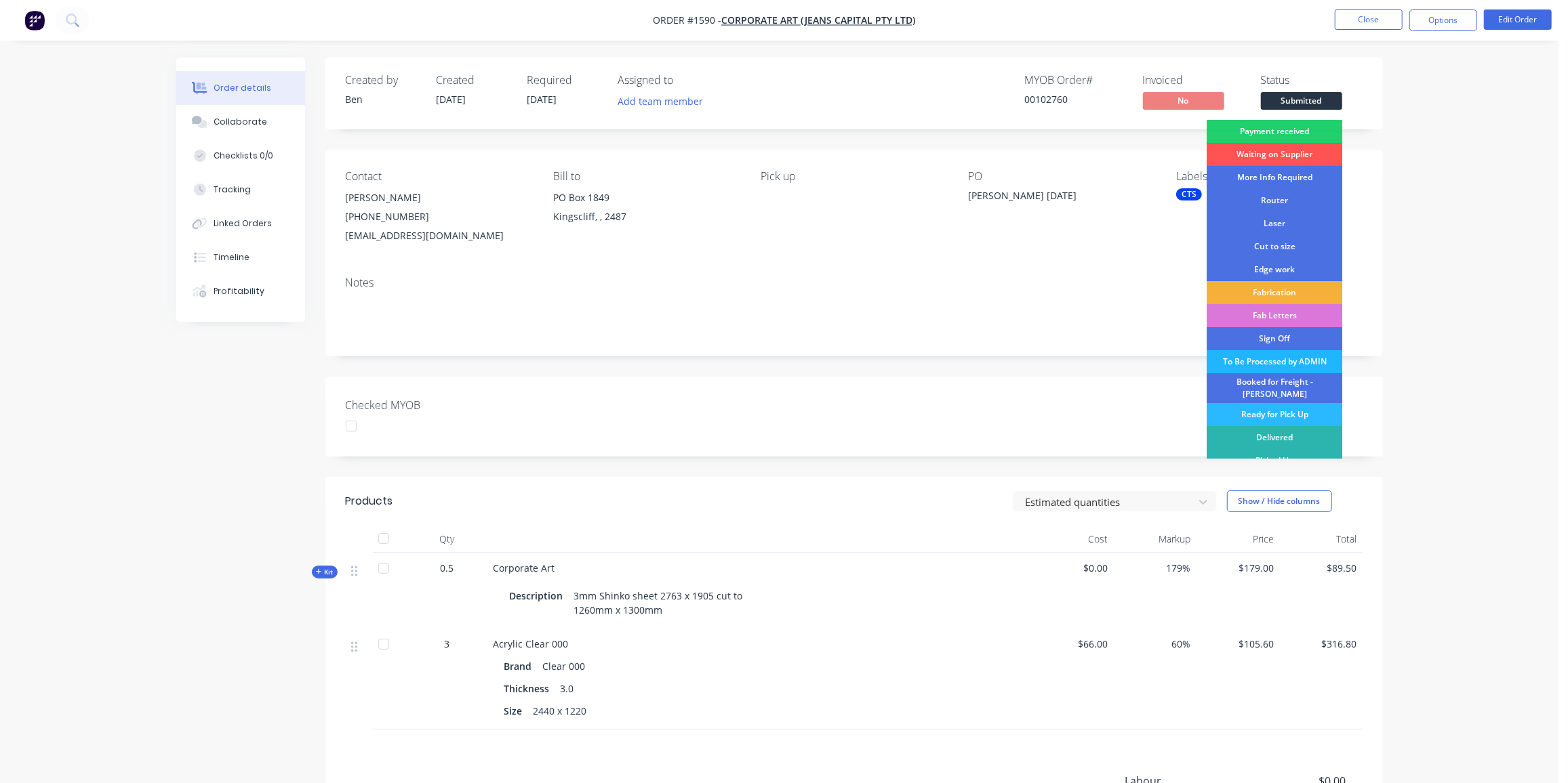
click at [1274, 362] on div "To Be Processed by ADMIN" at bounding box center [1274, 362] width 136 height 23
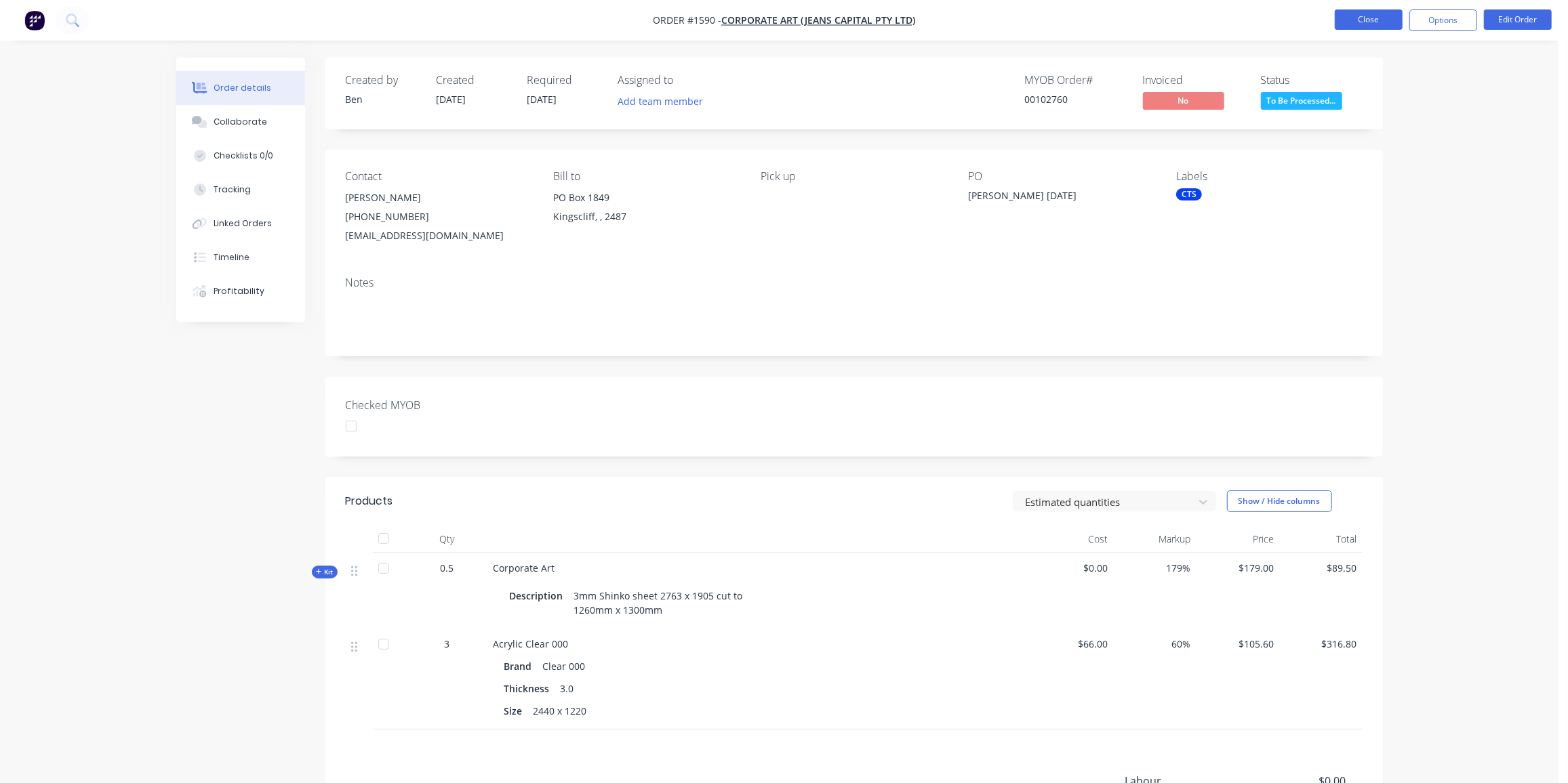
click at [1374, 21] on button "Close" at bounding box center [1368, 19] width 67 height 20
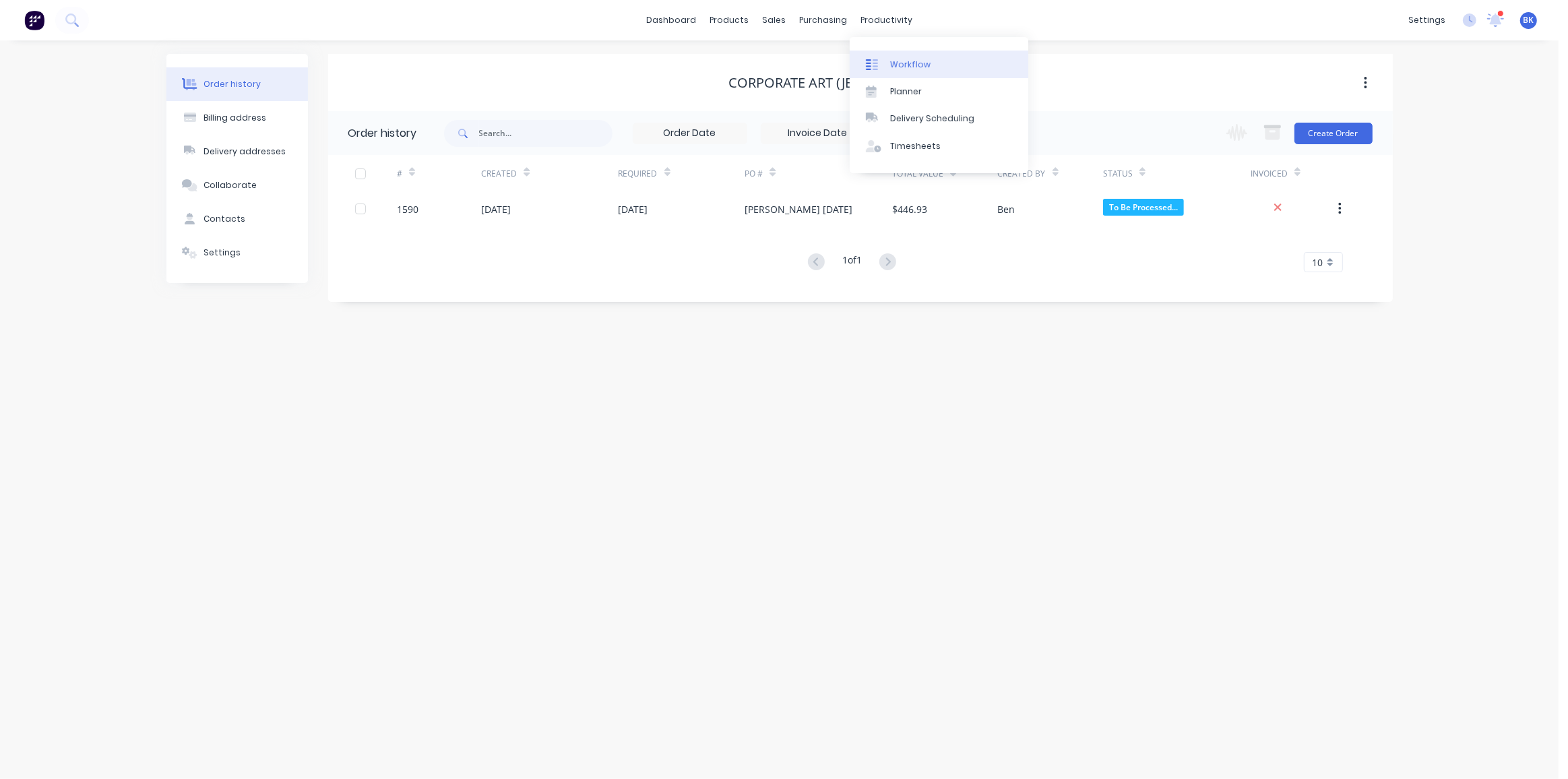
click at [892, 55] on link "Workflow" at bounding box center [939, 64] width 179 height 27
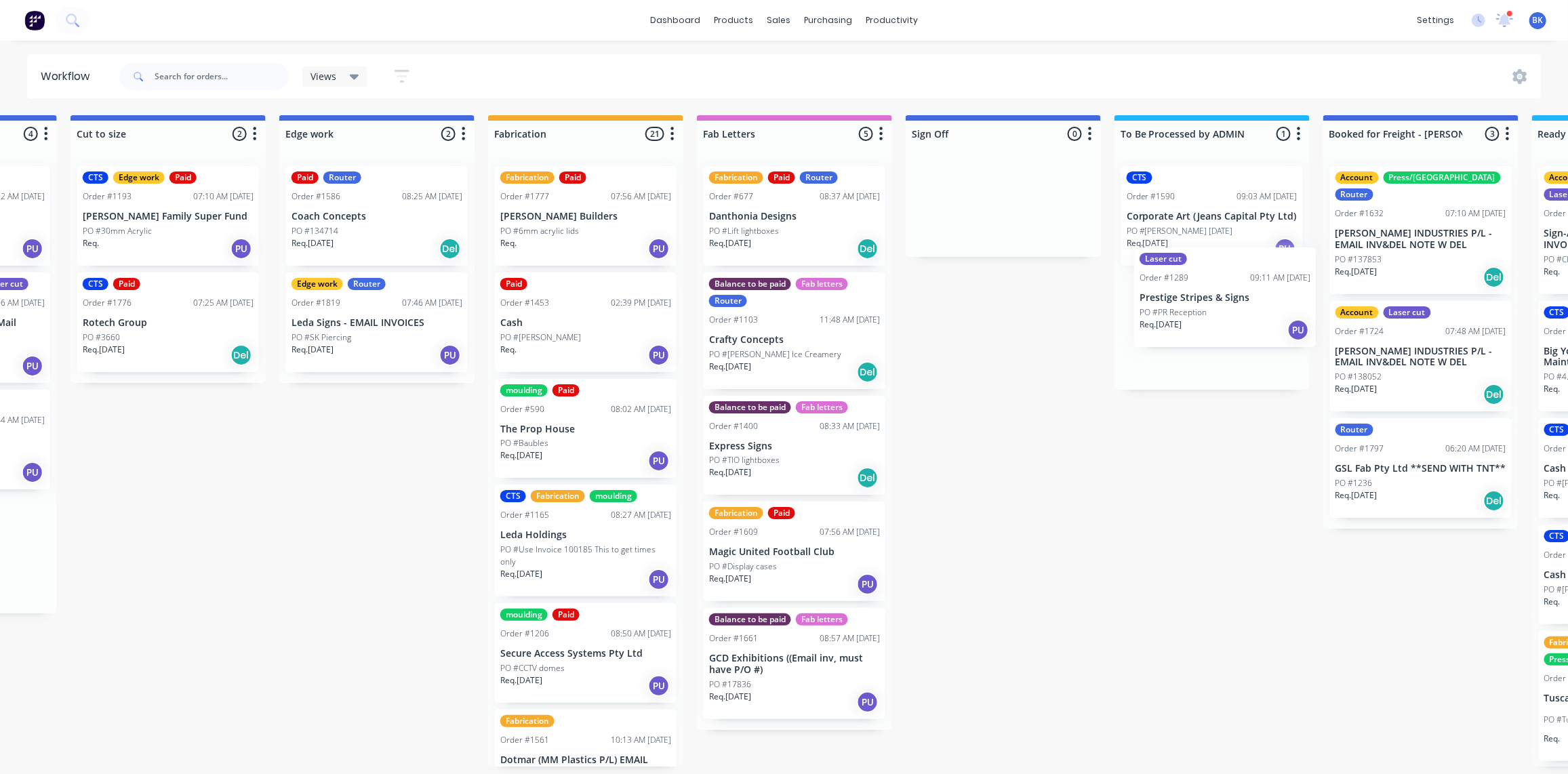
drag, startPoint x: 1254, startPoint y: 298, endPoint x: 1154, endPoint y: 308, distance: 100.5
click at [1154, 308] on div "Submitted 0 Status colour #273444 hex #273444 Save Cancel Summaries Total order…" at bounding box center [400, 441] width 3244 height 652
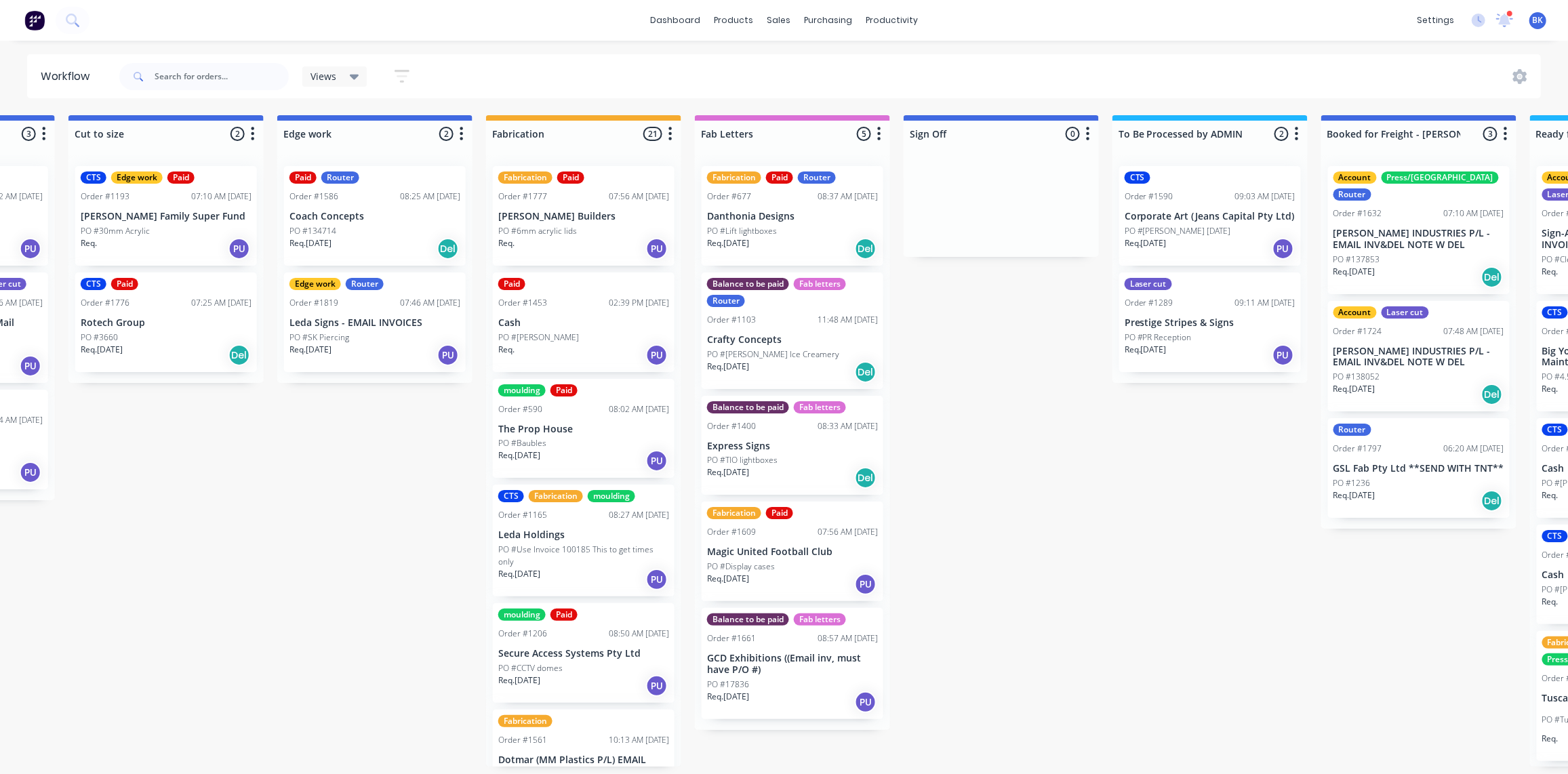
scroll to position [1, 1212]
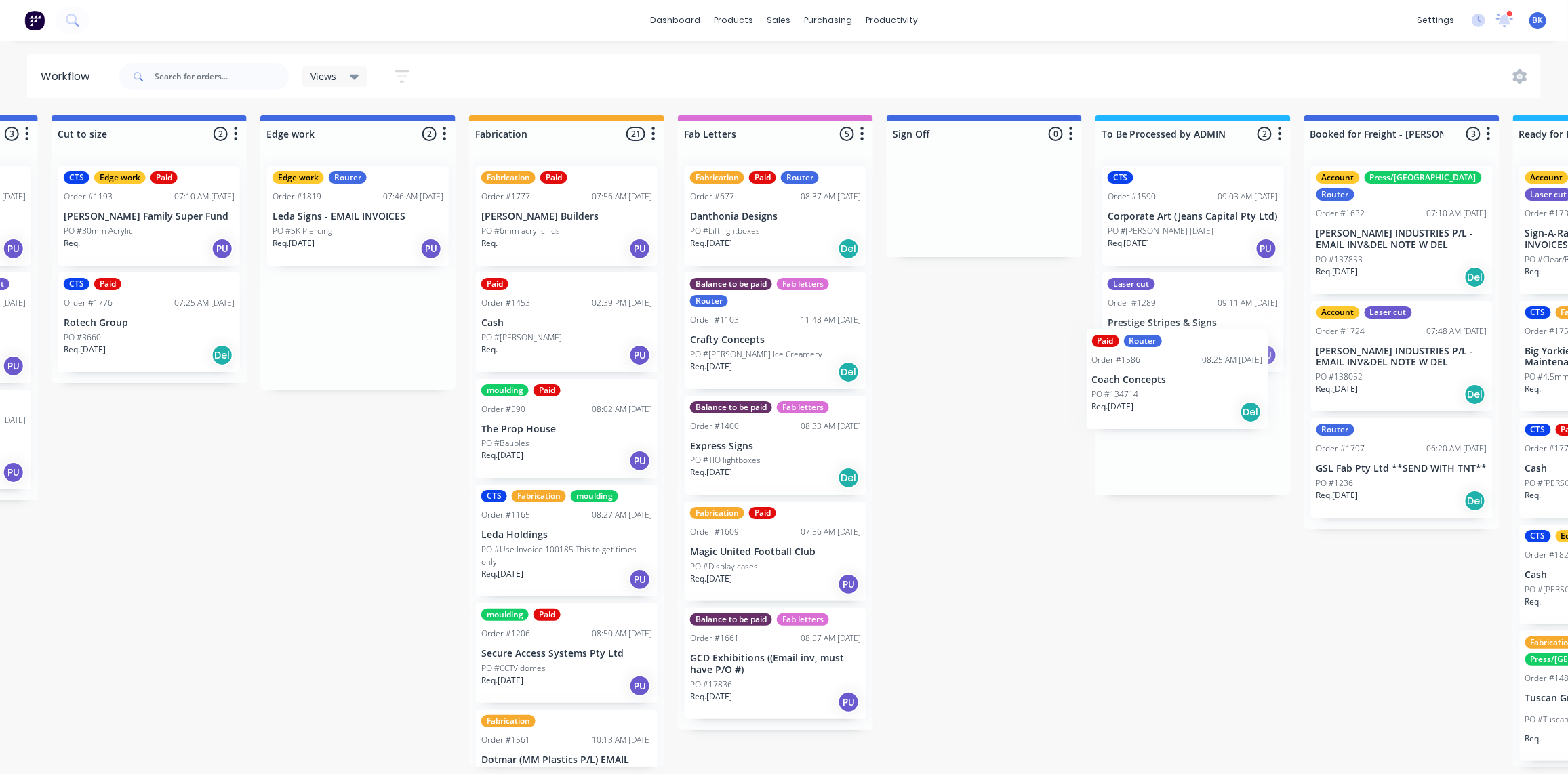
drag, startPoint x: 346, startPoint y: 219, endPoint x: 1157, endPoint y: 397, distance: 830.3
click at [1159, 397] on div "Submitted 0 Status colour #273444 hex #273444 Save Cancel Summaries Total order…" at bounding box center [381, 441] width 3244 height 652
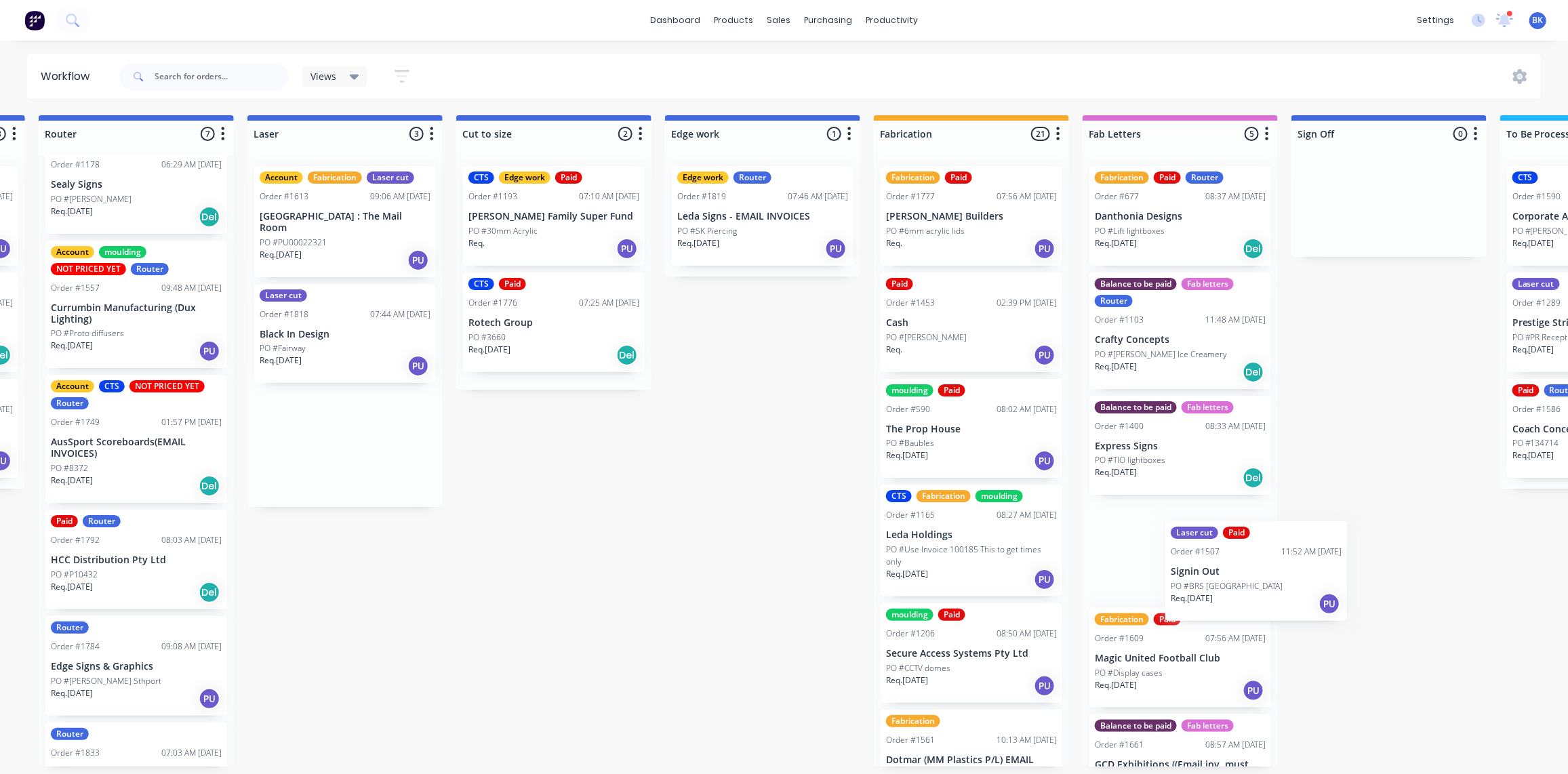
scroll to position [0, 835]
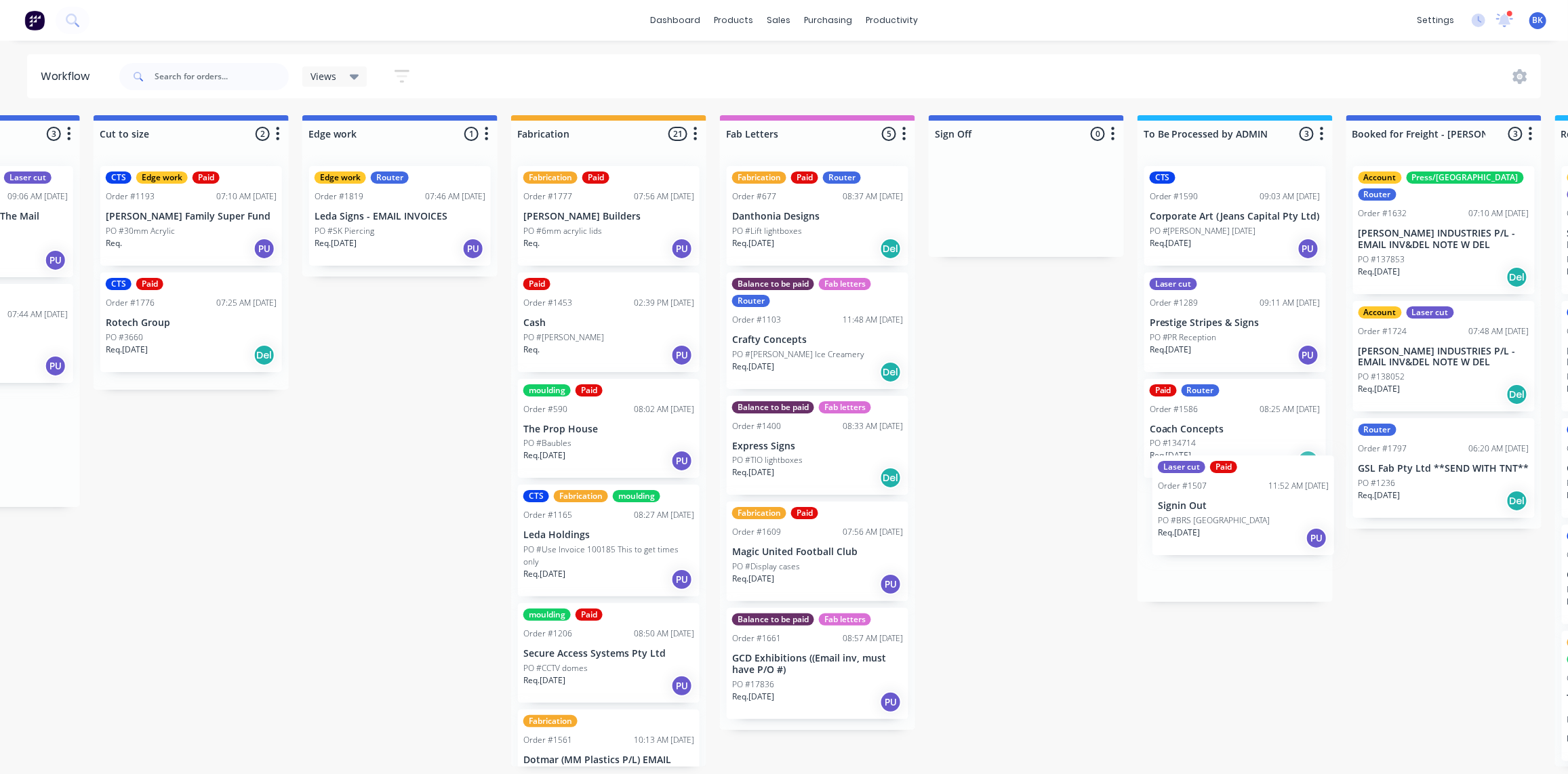
drag, startPoint x: 325, startPoint y: 229, endPoint x: 1227, endPoint y: 528, distance: 950.3
click at [1227, 528] on div "Submitted 0 Status colour #273444 hex #273444 Save Cancel Summaries Total order…" at bounding box center [423, 441] width 3244 height 652
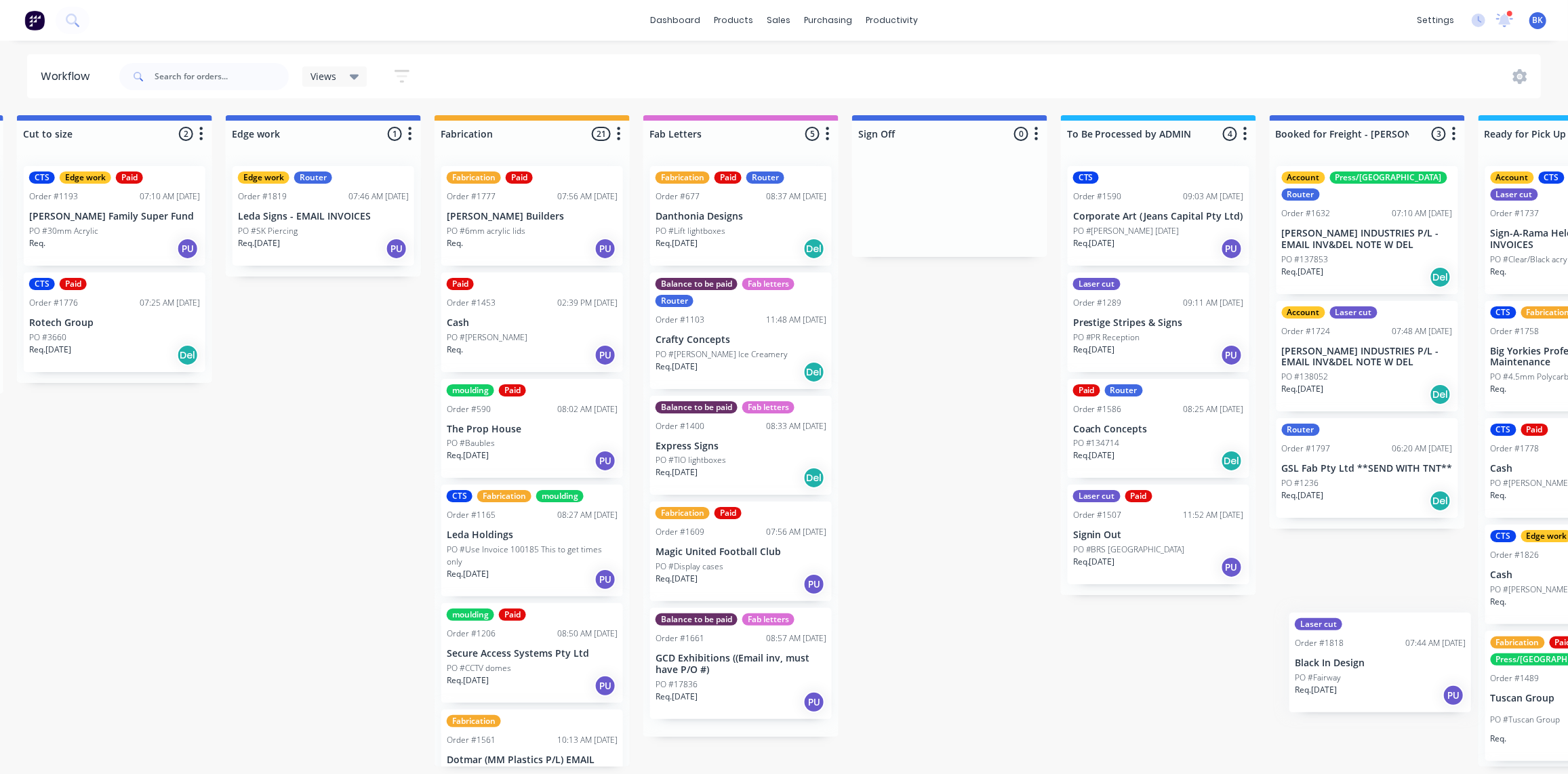
scroll to position [1, 1265]
drag, startPoint x: 411, startPoint y: 334, endPoint x: 1130, endPoint y: 639, distance: 781.0
click at [1130, 639] on div "Submitted 0 Status colour #273444 hex #273444 Save Cancel Summaries Total order…" at bounding box center [346, 441] width 3244 height 652
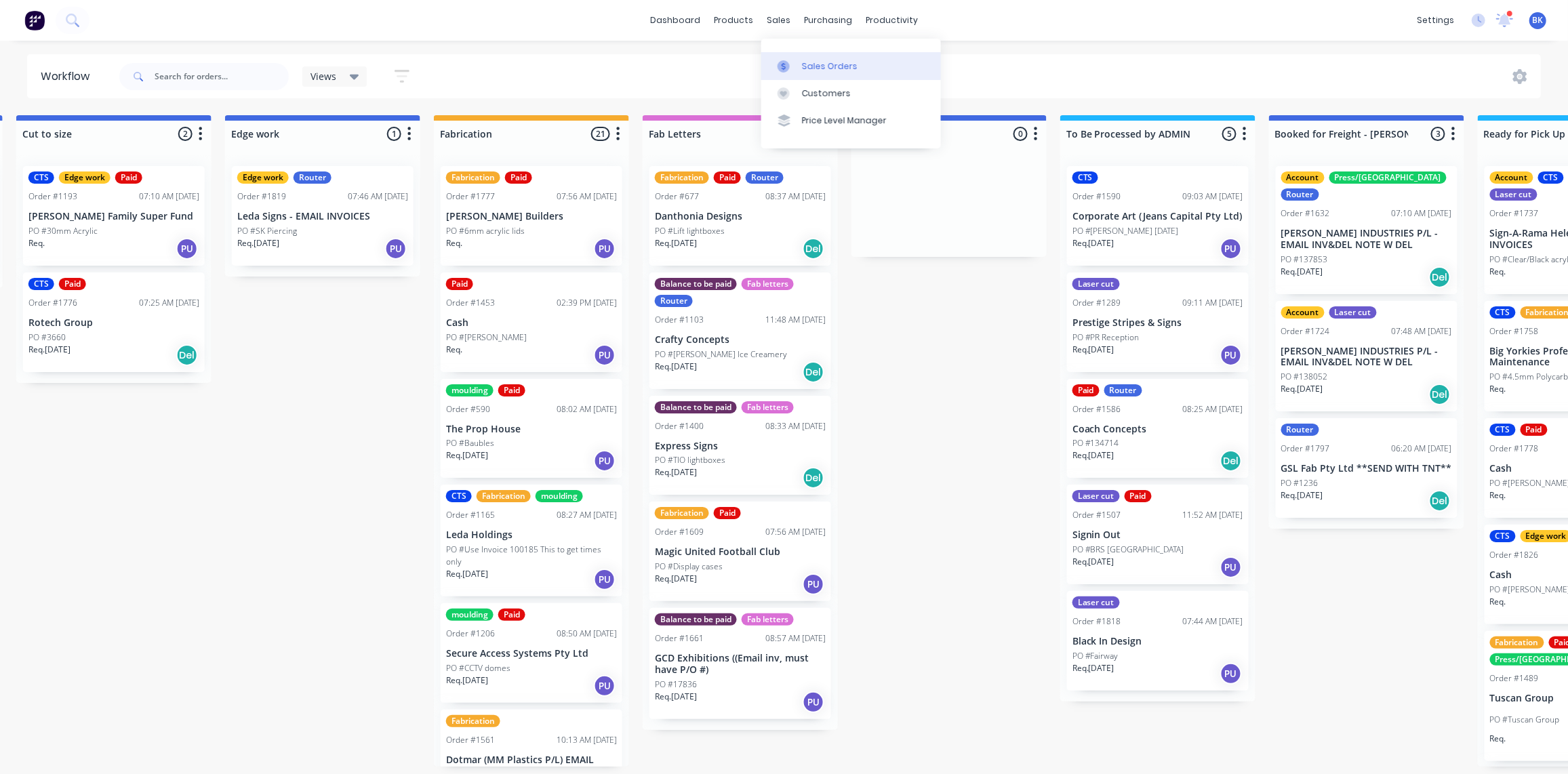
click at [795, 60] on div at bounding box center [788, 67] width 20 height 12
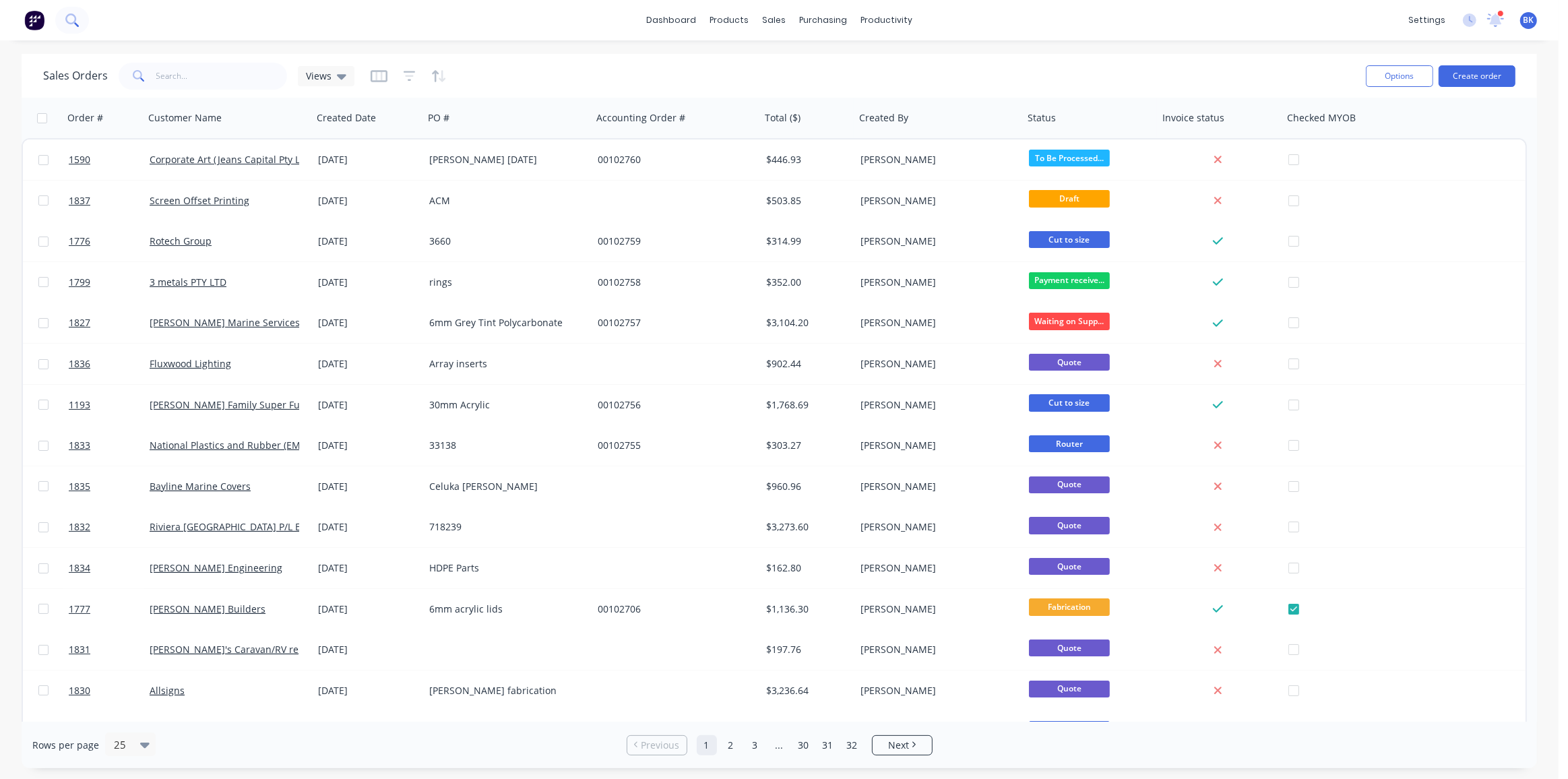
click at [79, 25] on button at bounding box center [72, 20] width 34 height 27
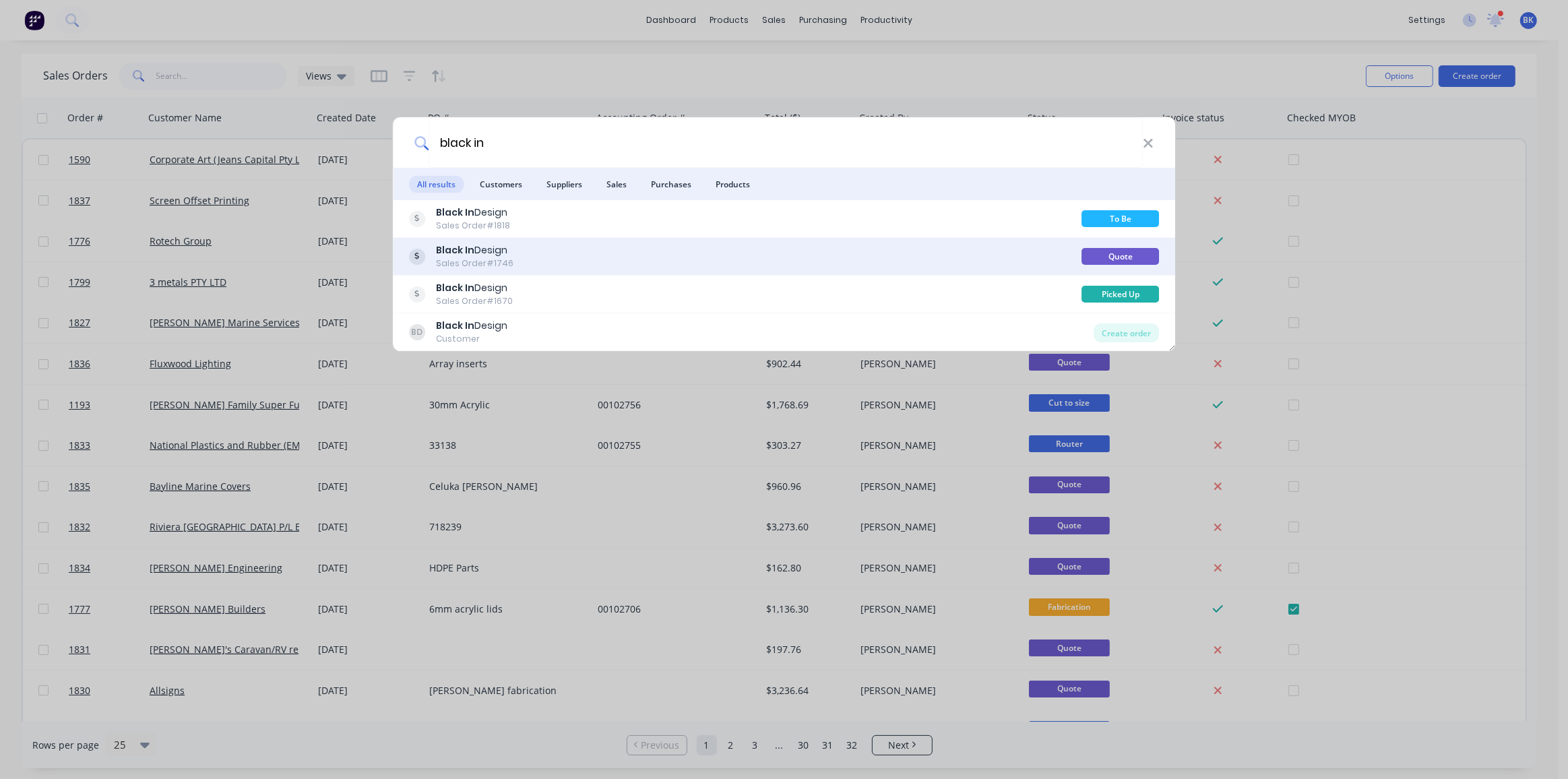
type input "black in"
click at [482, 264] on div "Sales Order #1746" at bounding box center [474, 264] width 78 height 12
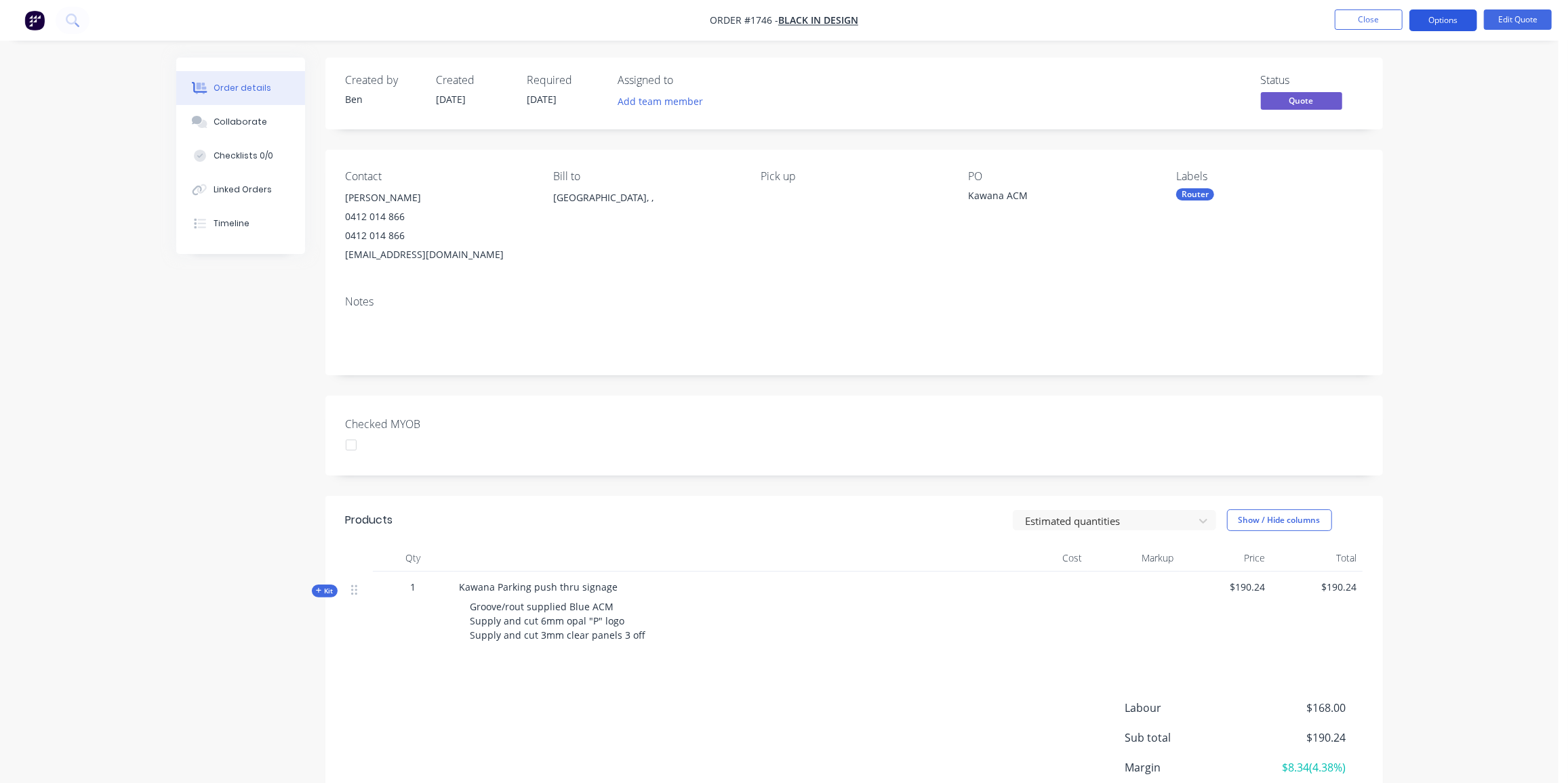
click at [1444, 19] on button "Options" at bounding box center [1442, 20] width 67 height 22
click at [1403, 160] on div "Convert to Order" at bounding box center [1402, 163] width 125 height 19
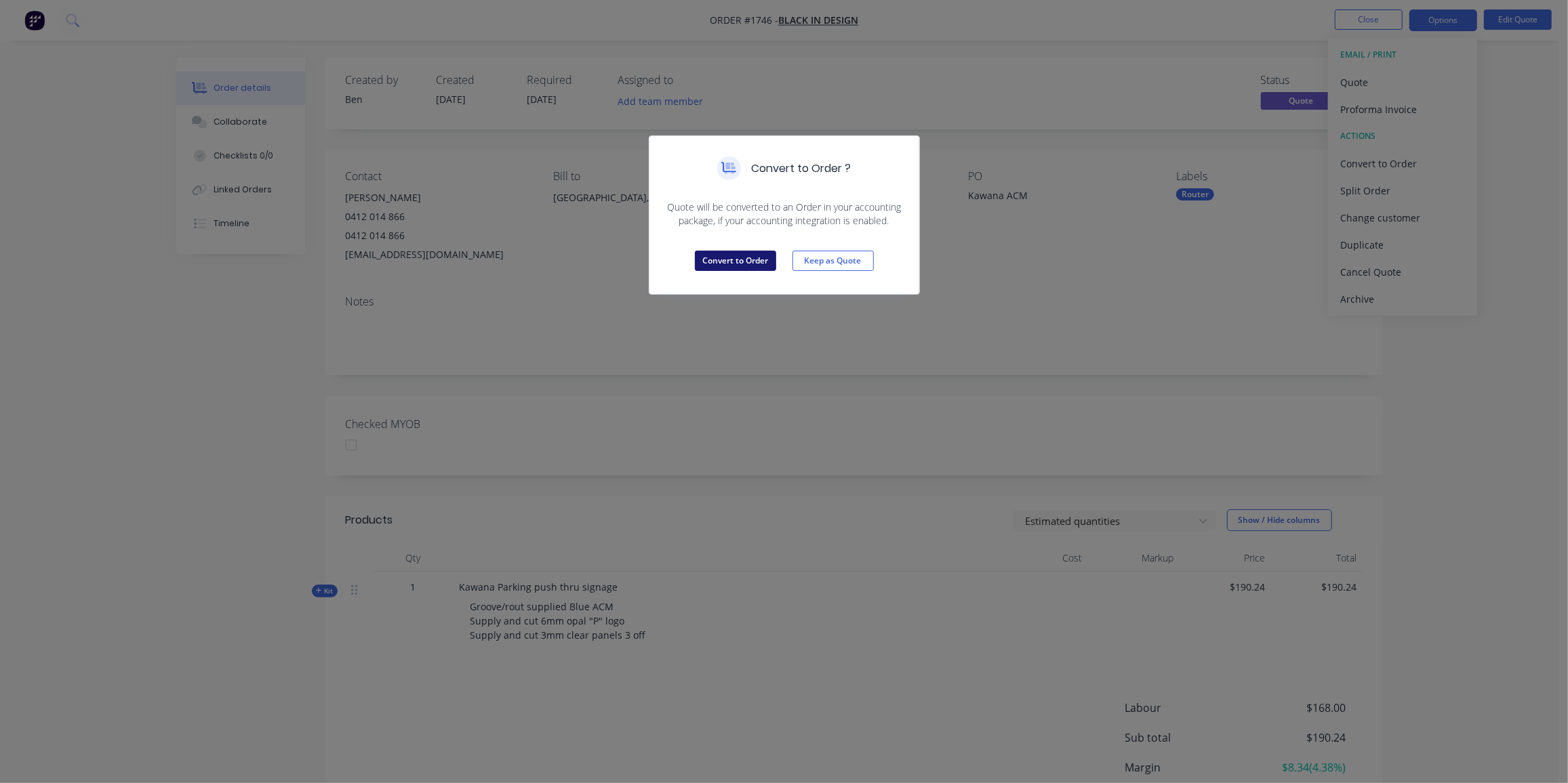
click at [731, 259] on button "Convert to Order" at bounding box center [735, 261] width 81 height 20
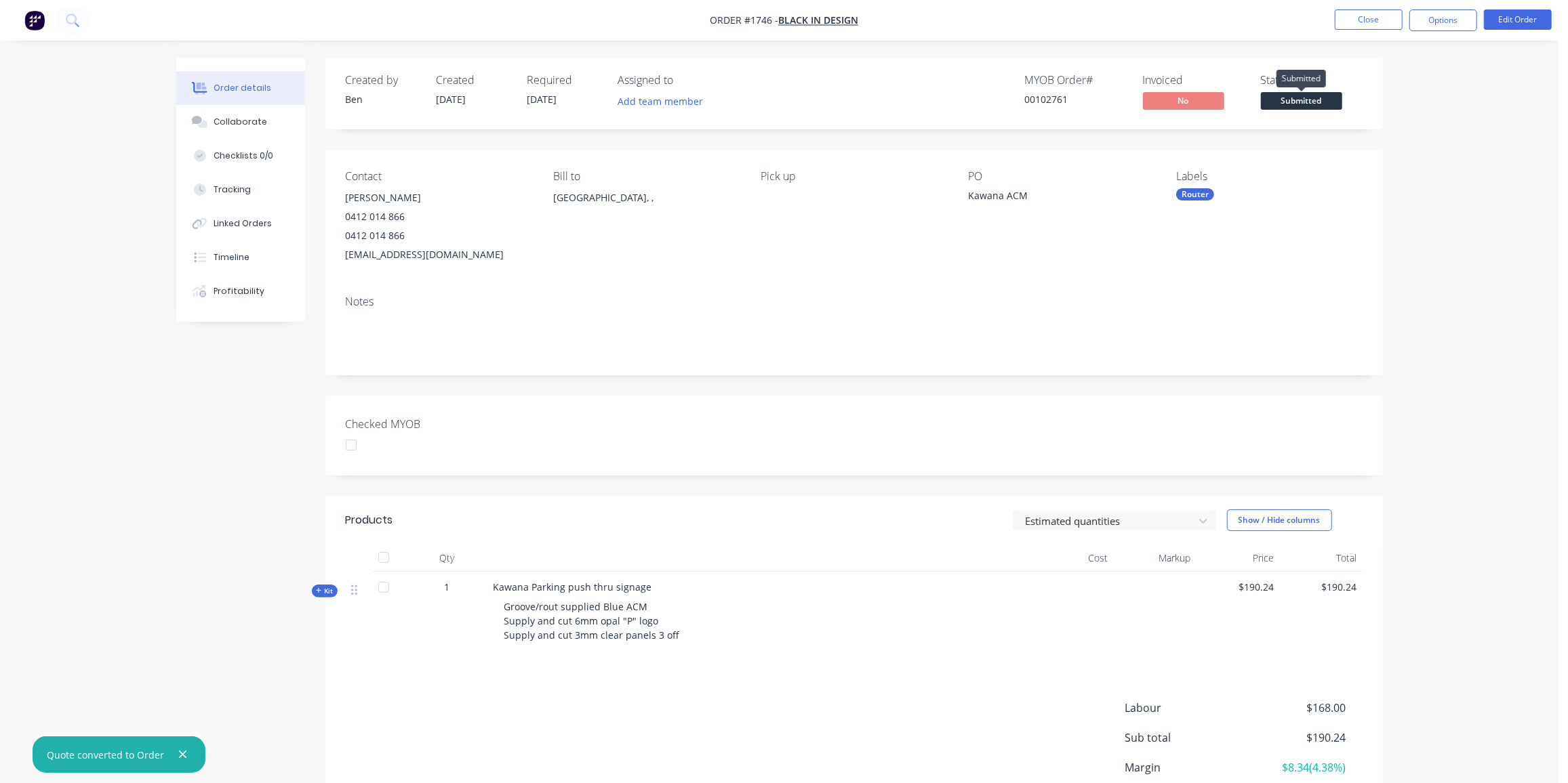
click at [1292, 99] on span "Submitted" at bounding box center [1301, 101] width 81 height 17
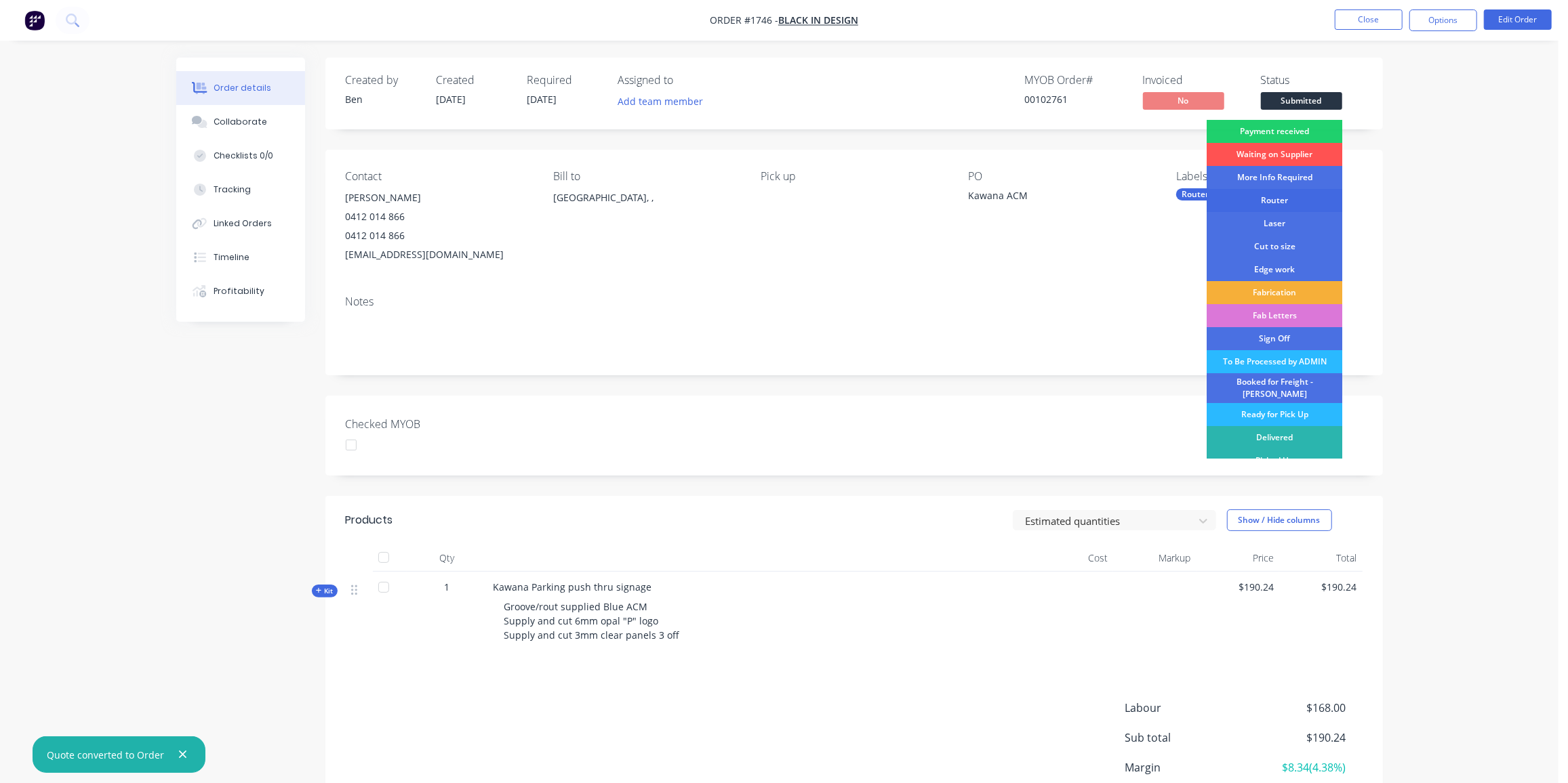
click at [1287, 203] on div "Router" at bounding box center [1274, 201] width 136 height 23
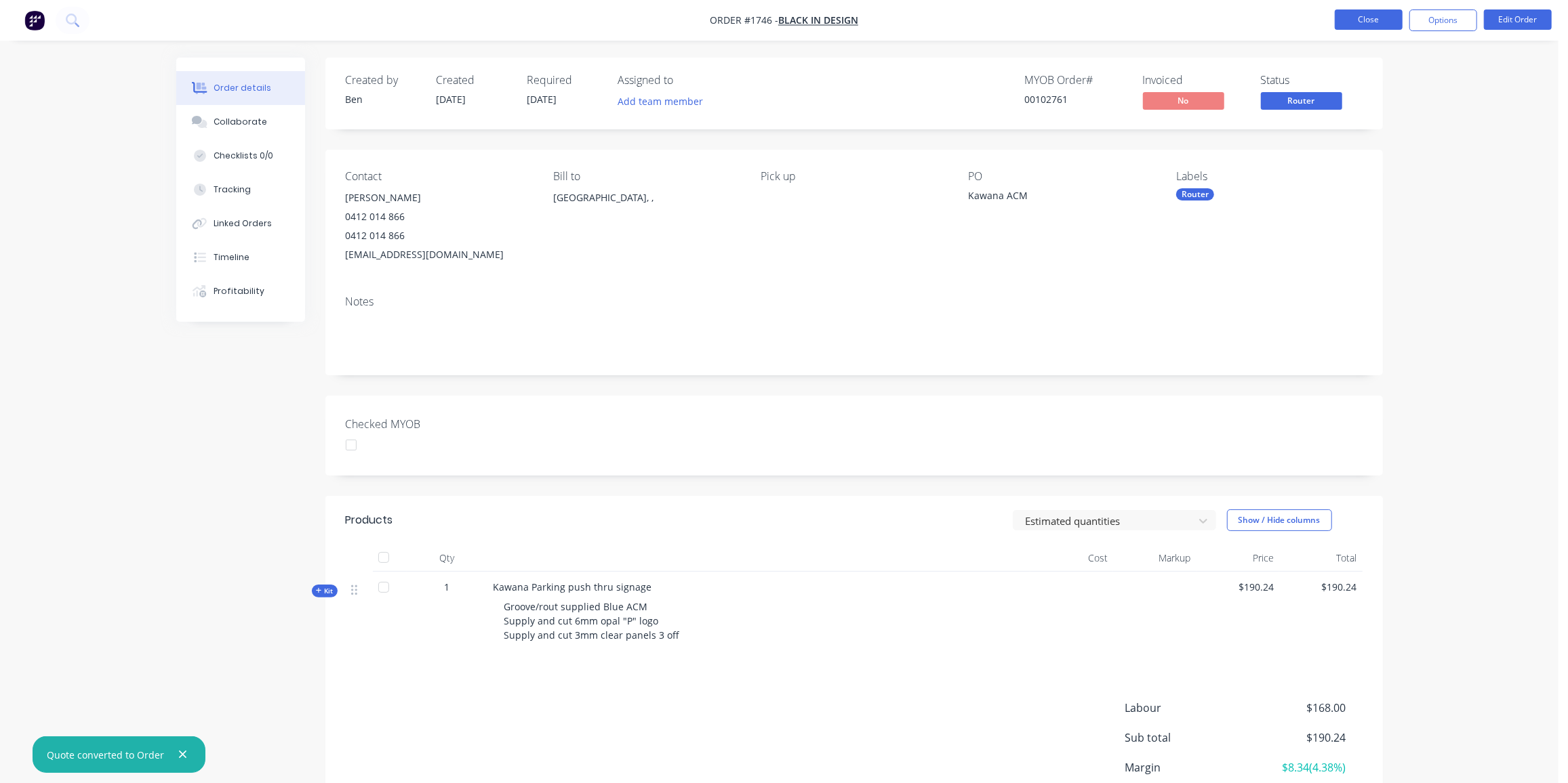
click at [1368, 18] on button "Close" at bounding box center [1368, 19] width 67 height 20
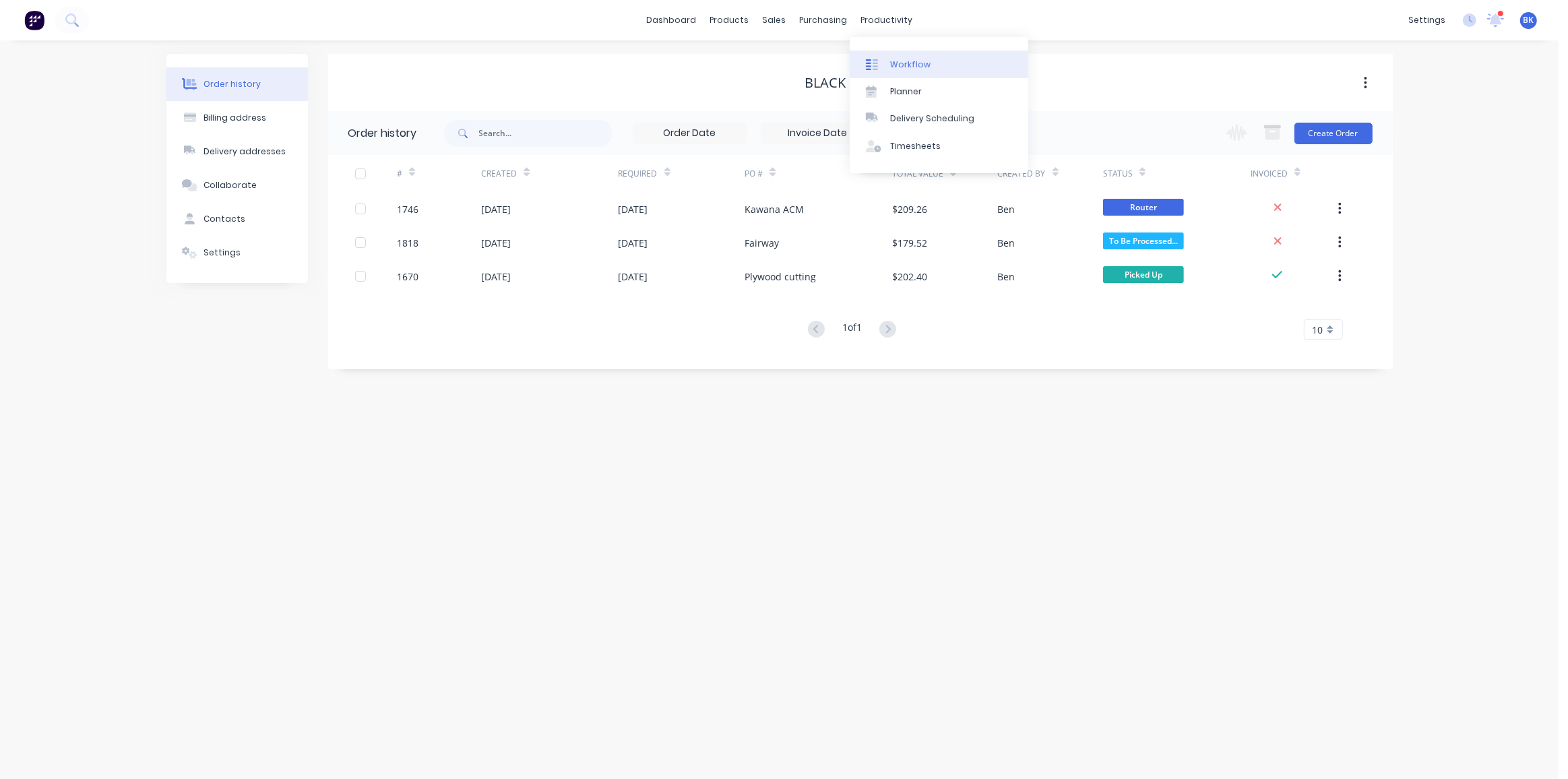
click at [890, 62] on div "Workflow" at bounding box center [910, 65] width 40 height 12
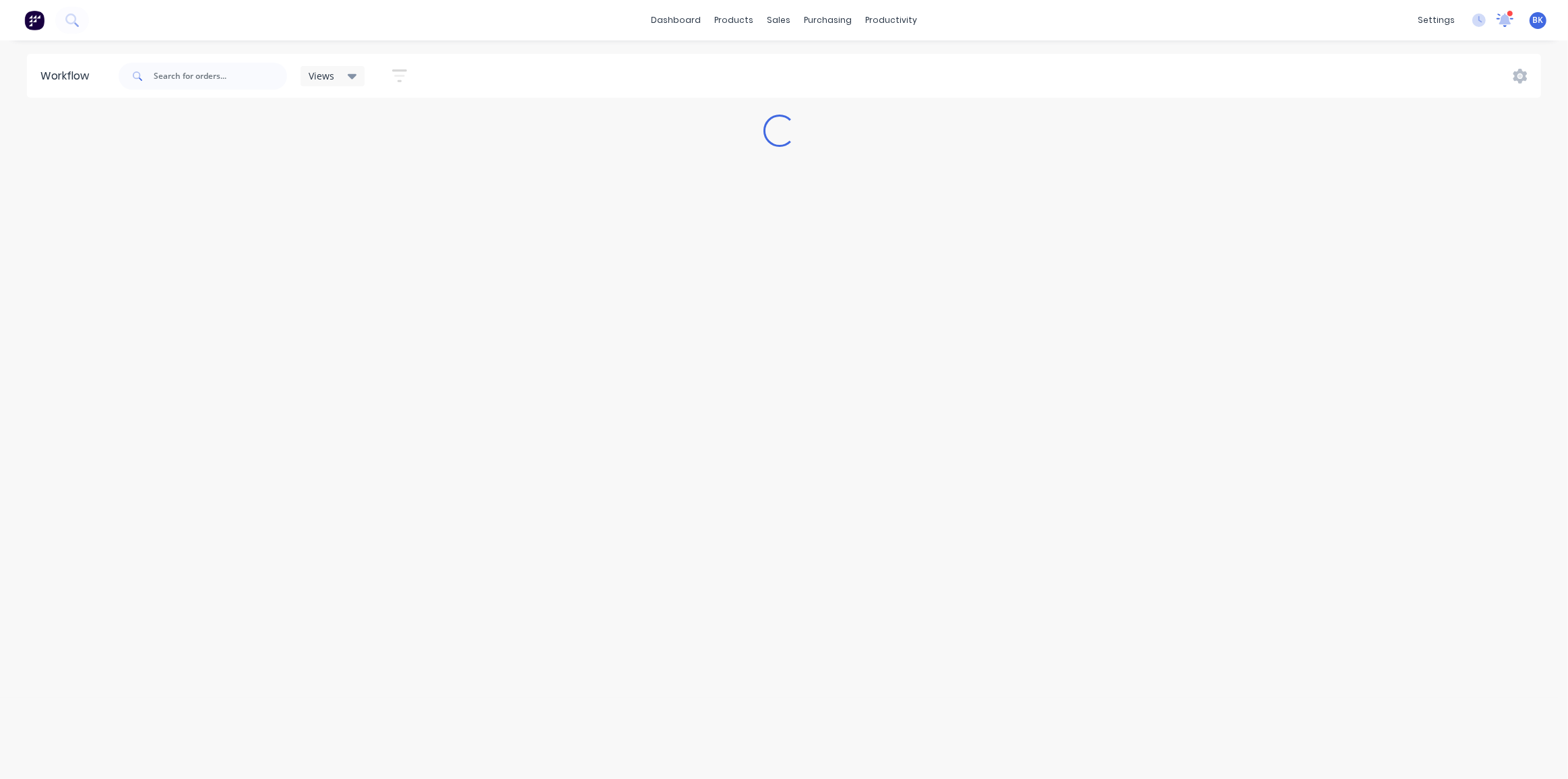
click at [1504, 22] on icon at bounding box center [1505, 18] width 13 height 12
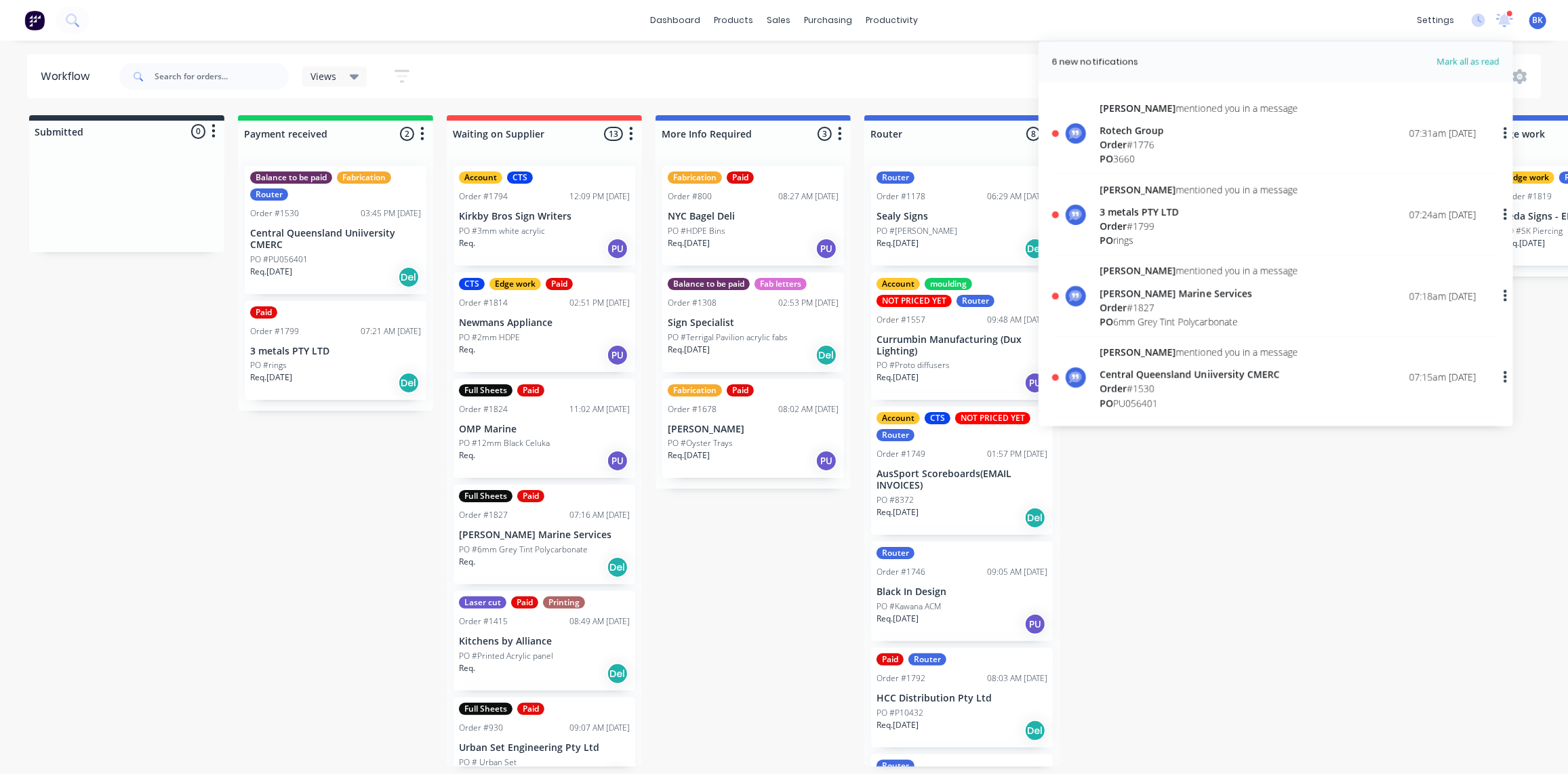
click at [1138, 139] on div "Order # 1776" at bounding box center [1198, 145] width 198 height 14
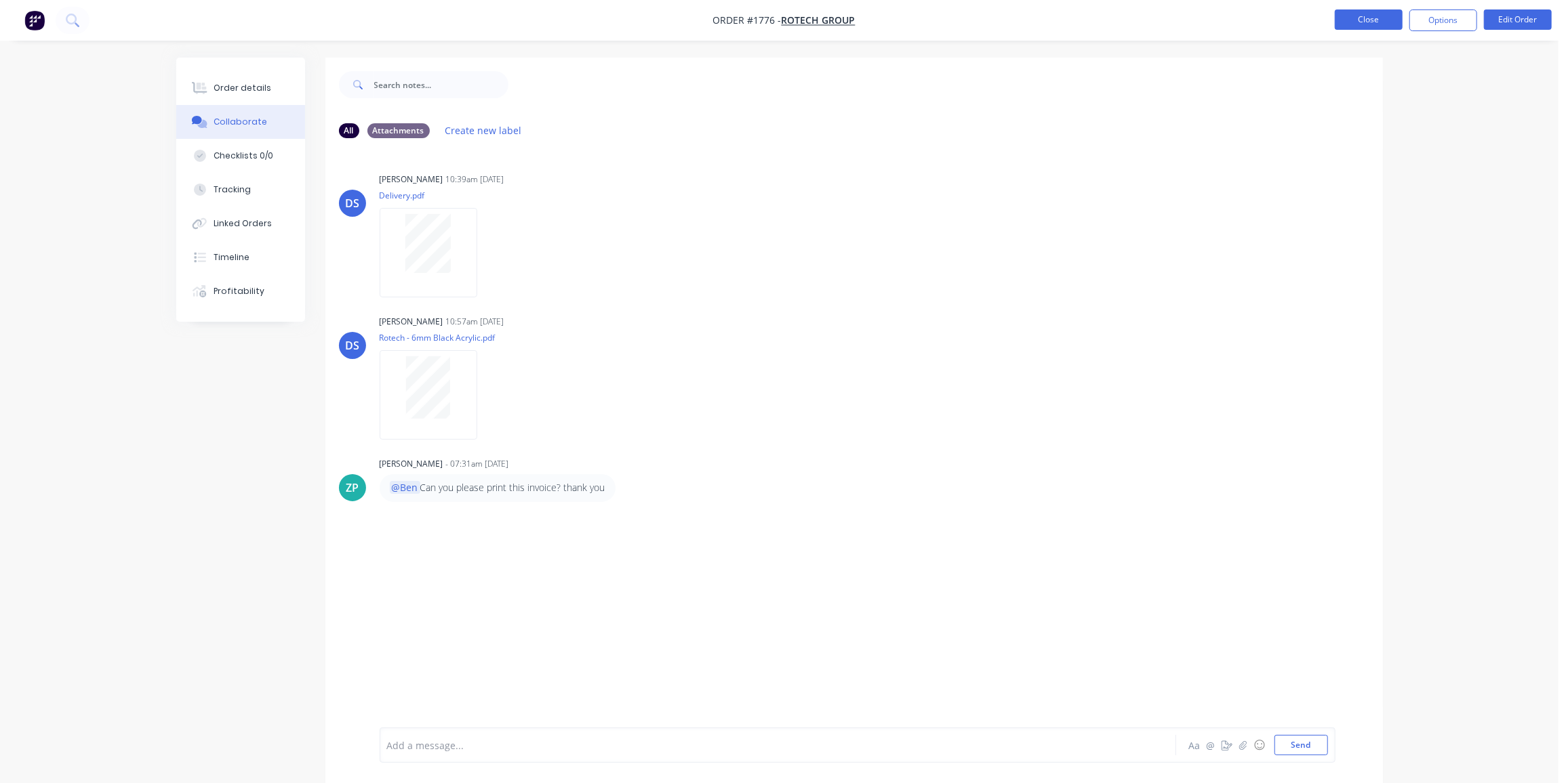
click at [1358, 11] on button "Close" at bounding box center [1368, 19] width 67 height 20
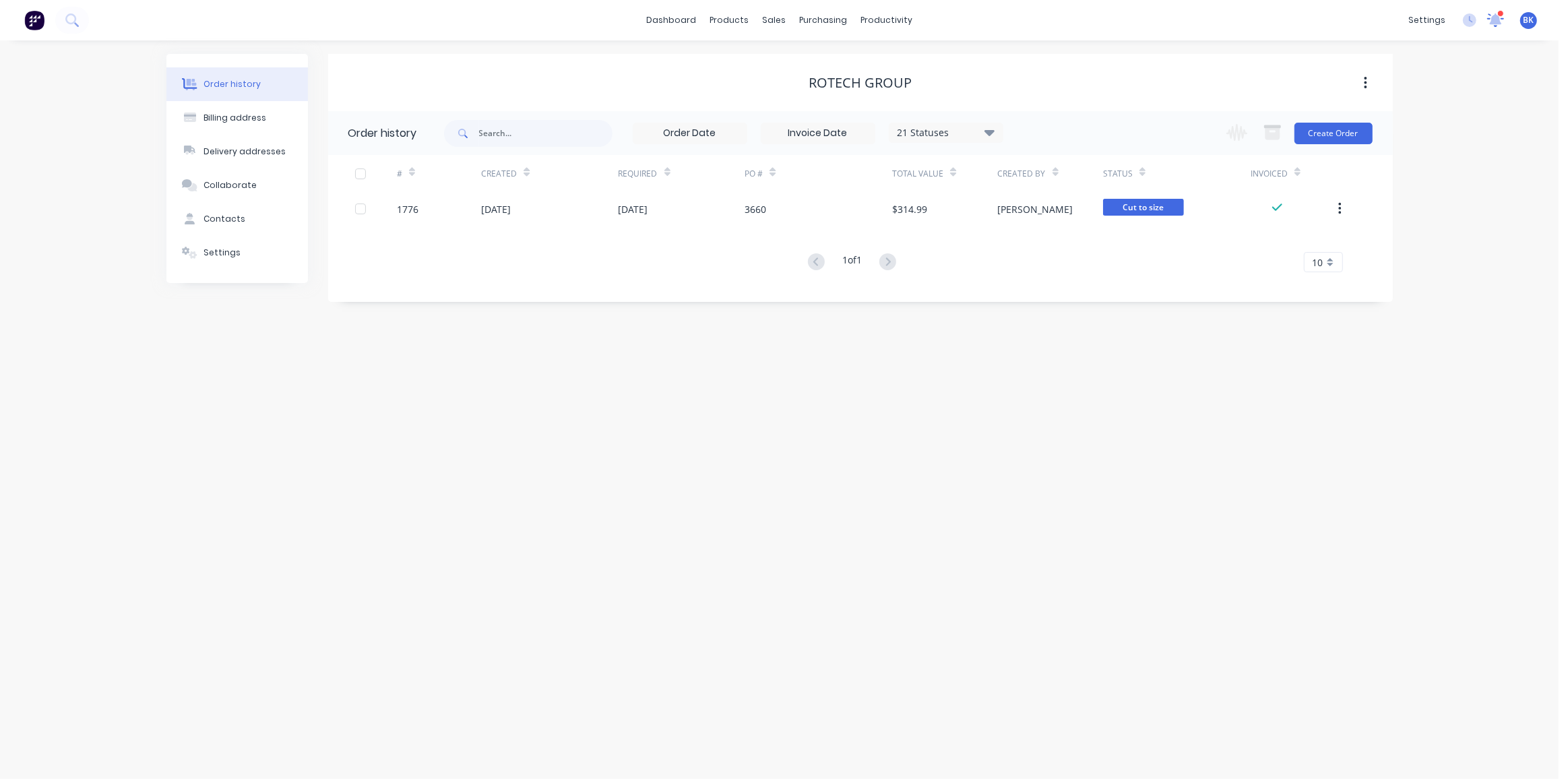
click at [1493, 24] on icon at bounding box center [1496, 19] width 17 height 13
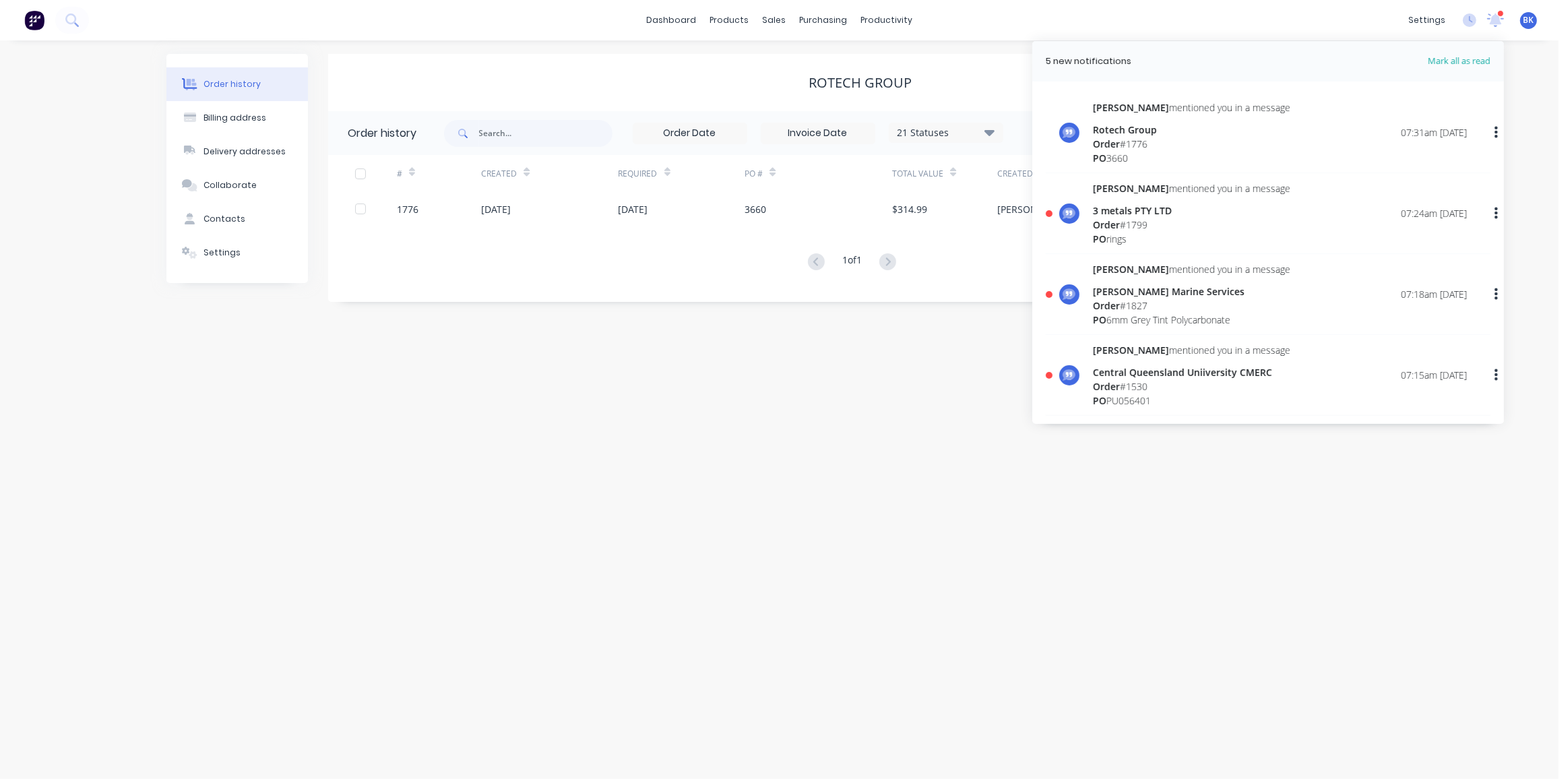
click at [1124, 223] on div "Order # 1799" at bounding box center [1191, 225] width 197 height 14
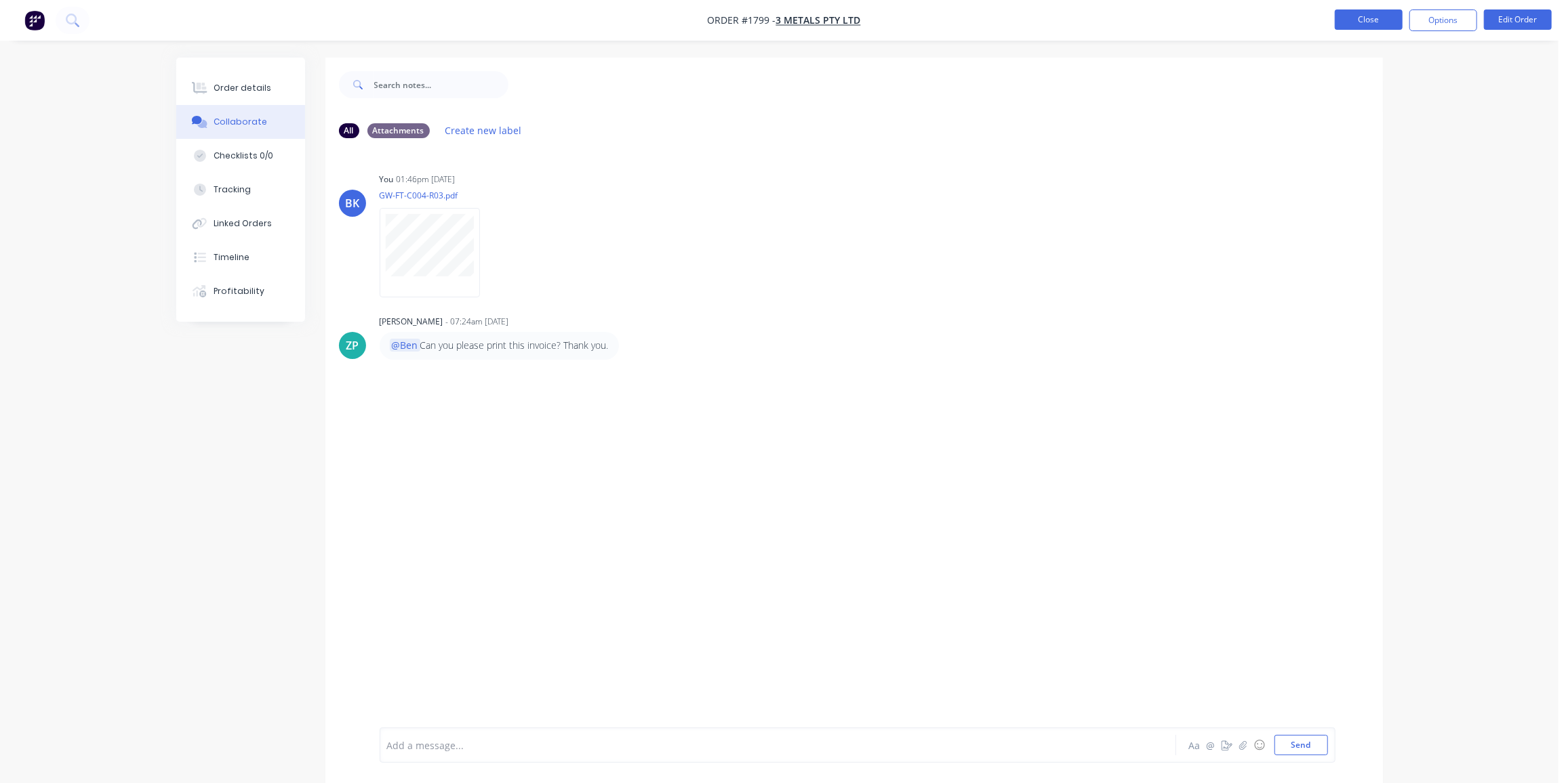
click at [1377, 15] on button "Close" at bounding box center [1368, 19] width 67 height 20
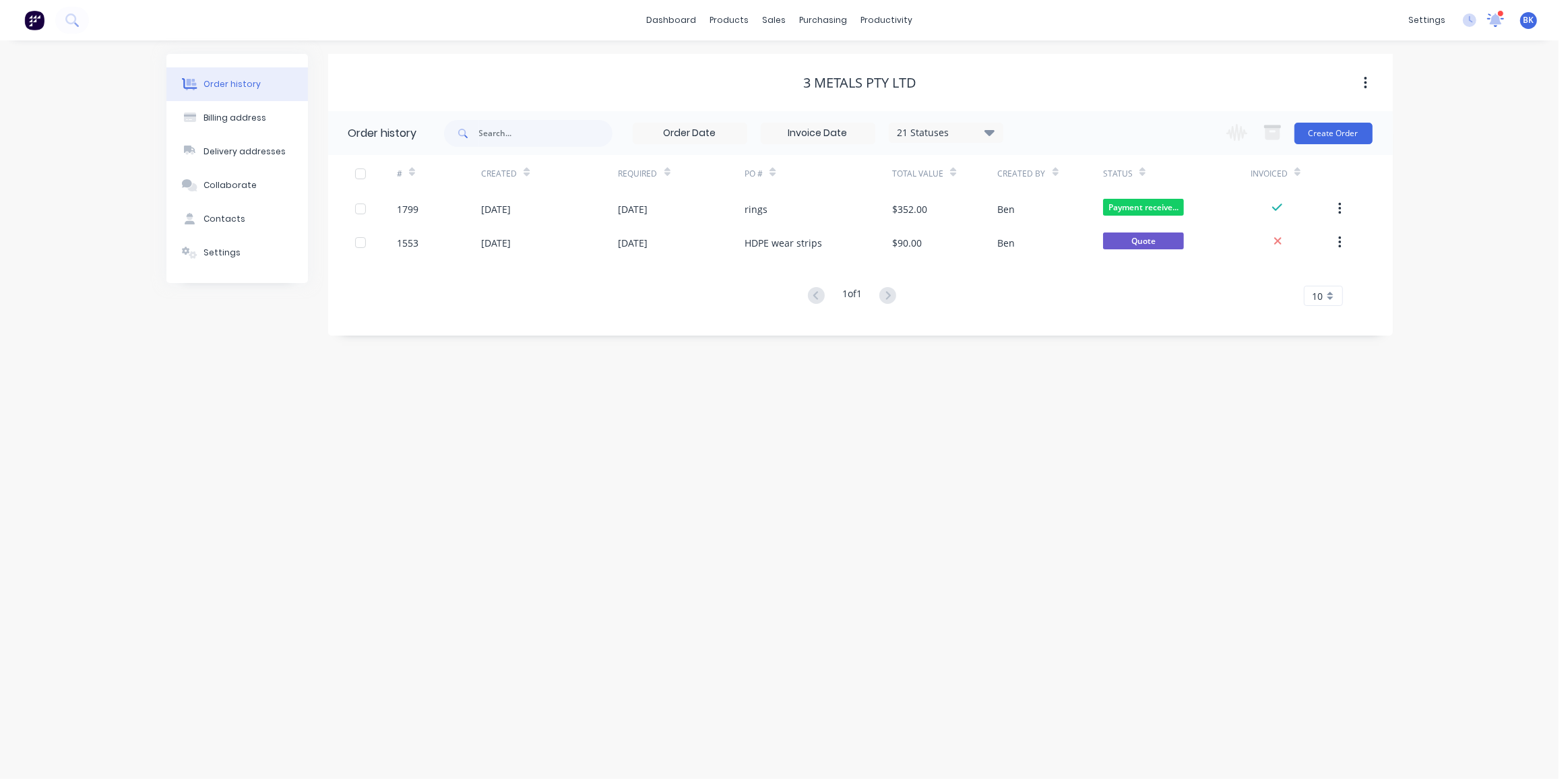
click at [1495, 13] on icon at bounding box center [1495, 20] width 18 height 15
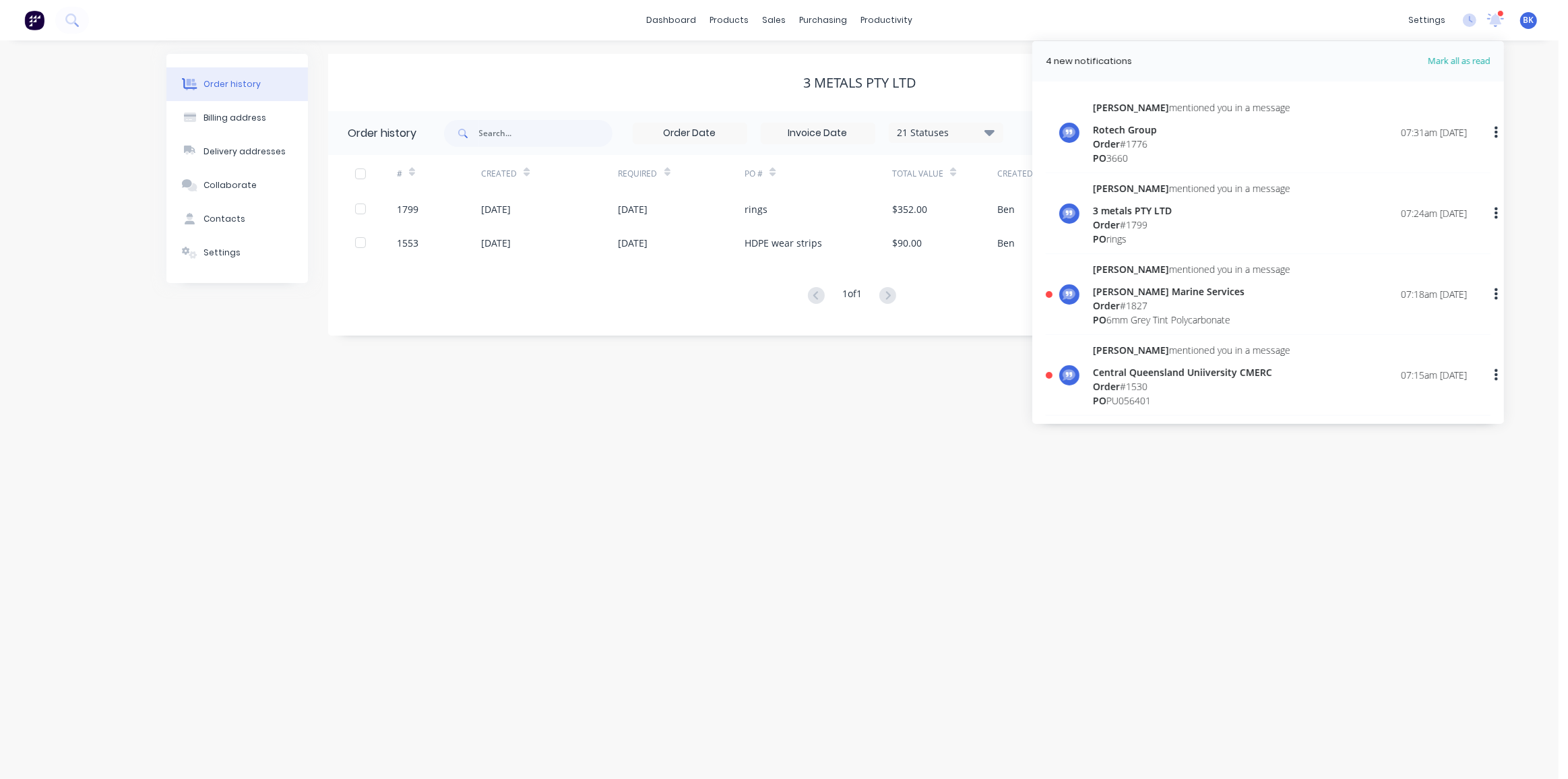
click at [1116, 303] on span "Order" at bounding box center [1106, 305] width 27 height 13
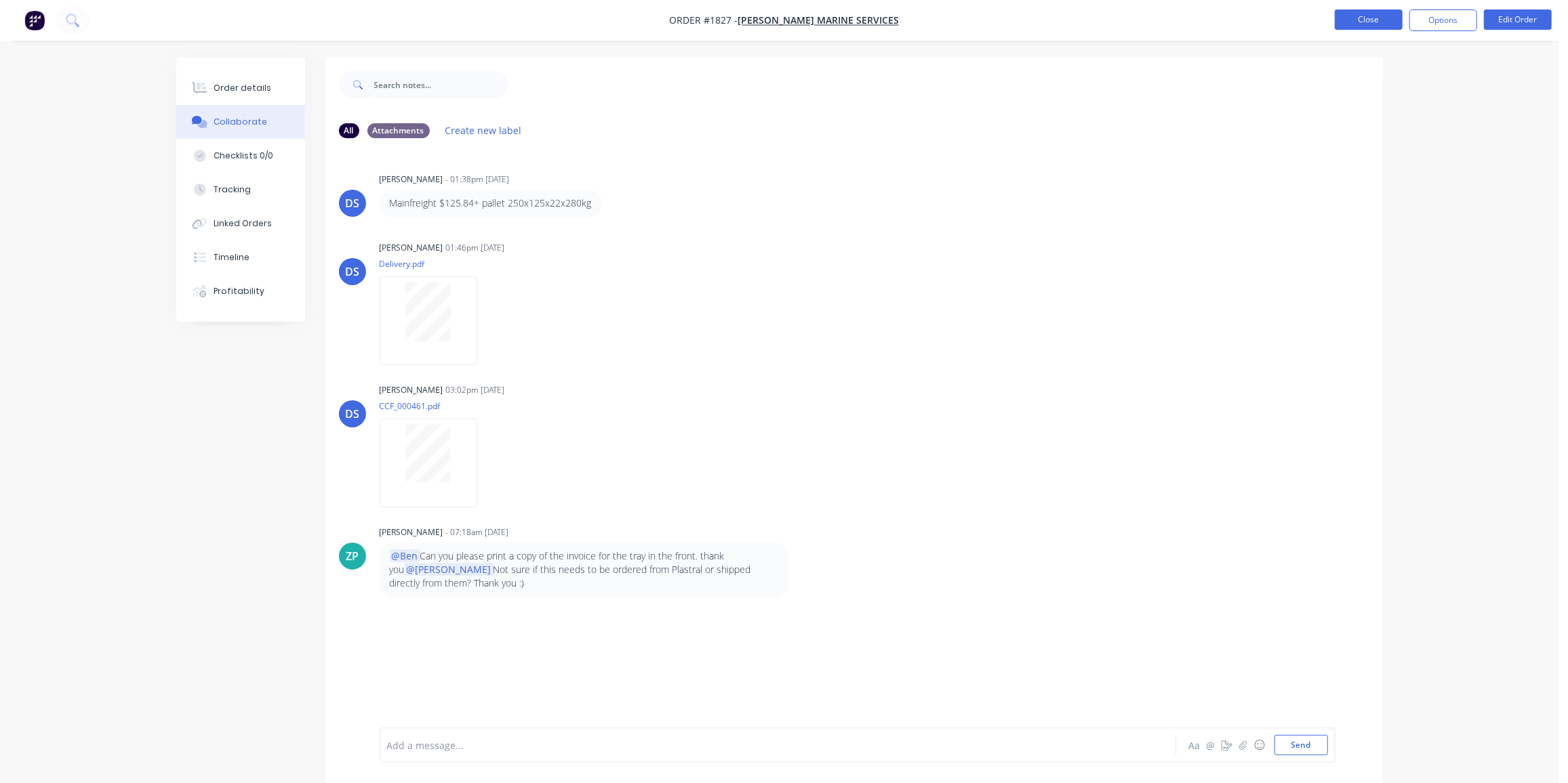
click at [1379, 19] on button "Close" at bounding box center [1368, 19] width 67 height 20
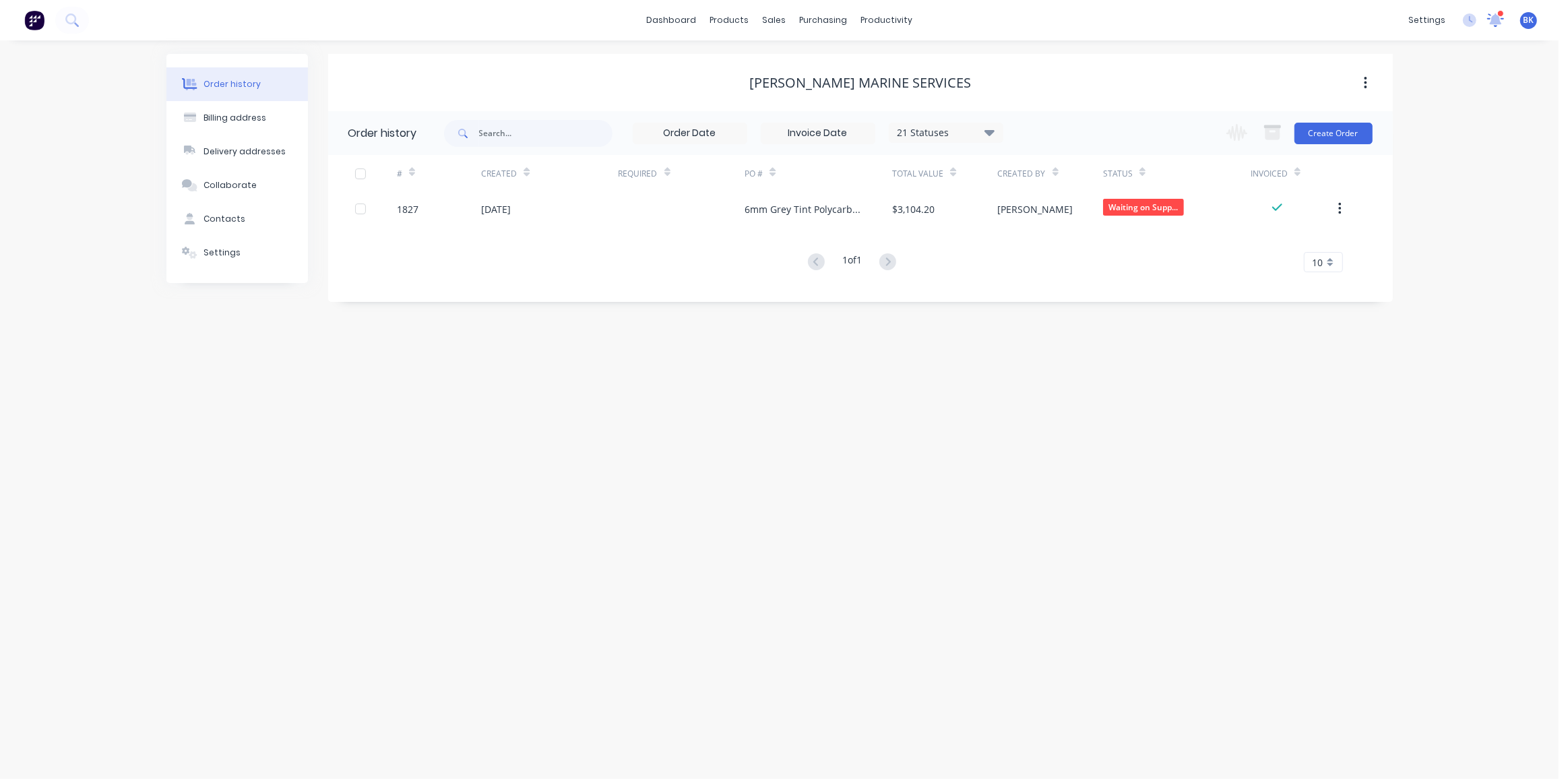
click at [1500, 20] on icon at bounding box center [1496, 20] width 18 height 15
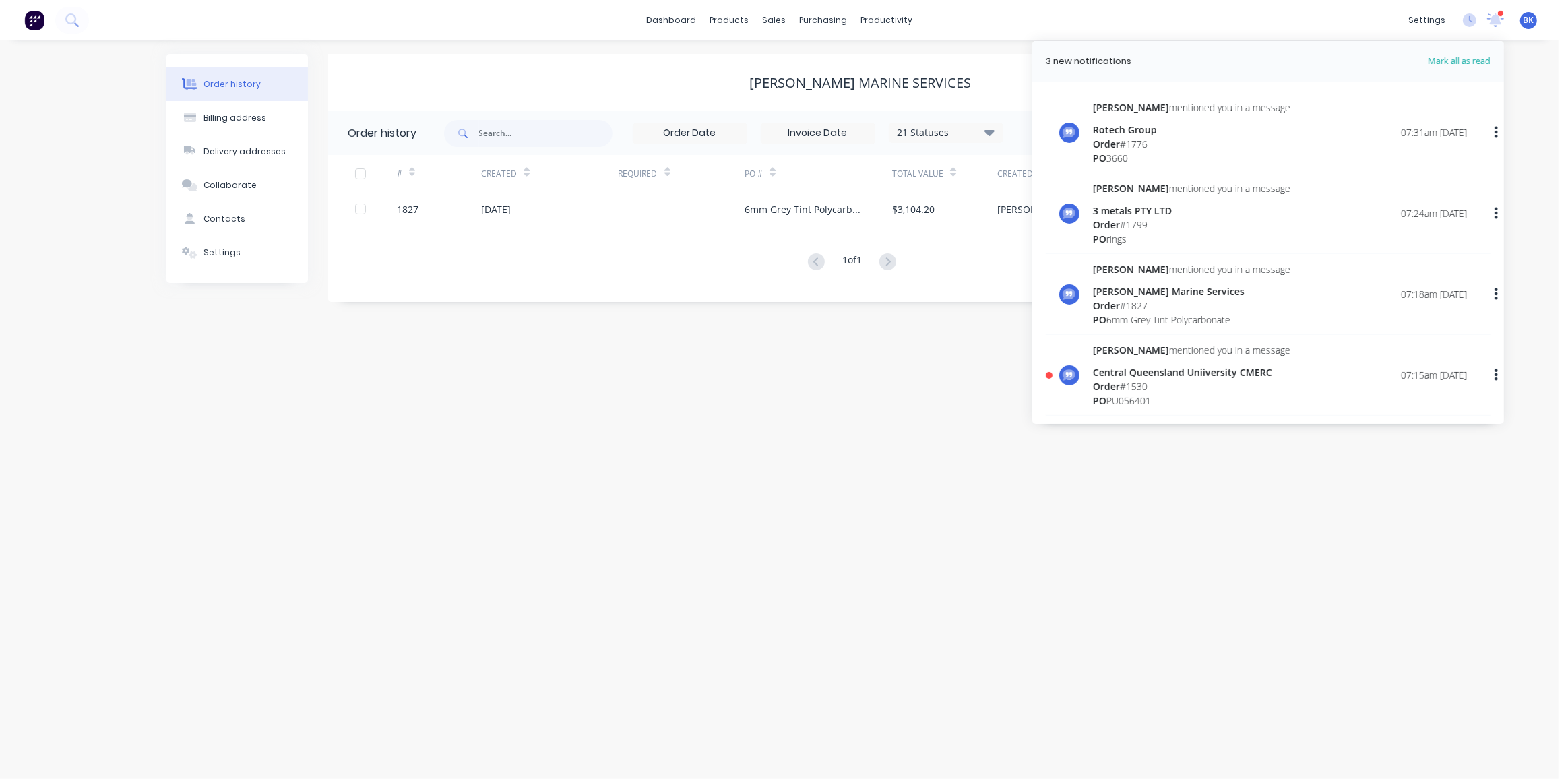
click at [1127, 380] on div "Order # 1530" at bounding box center [1191, 387] width 197 height 14
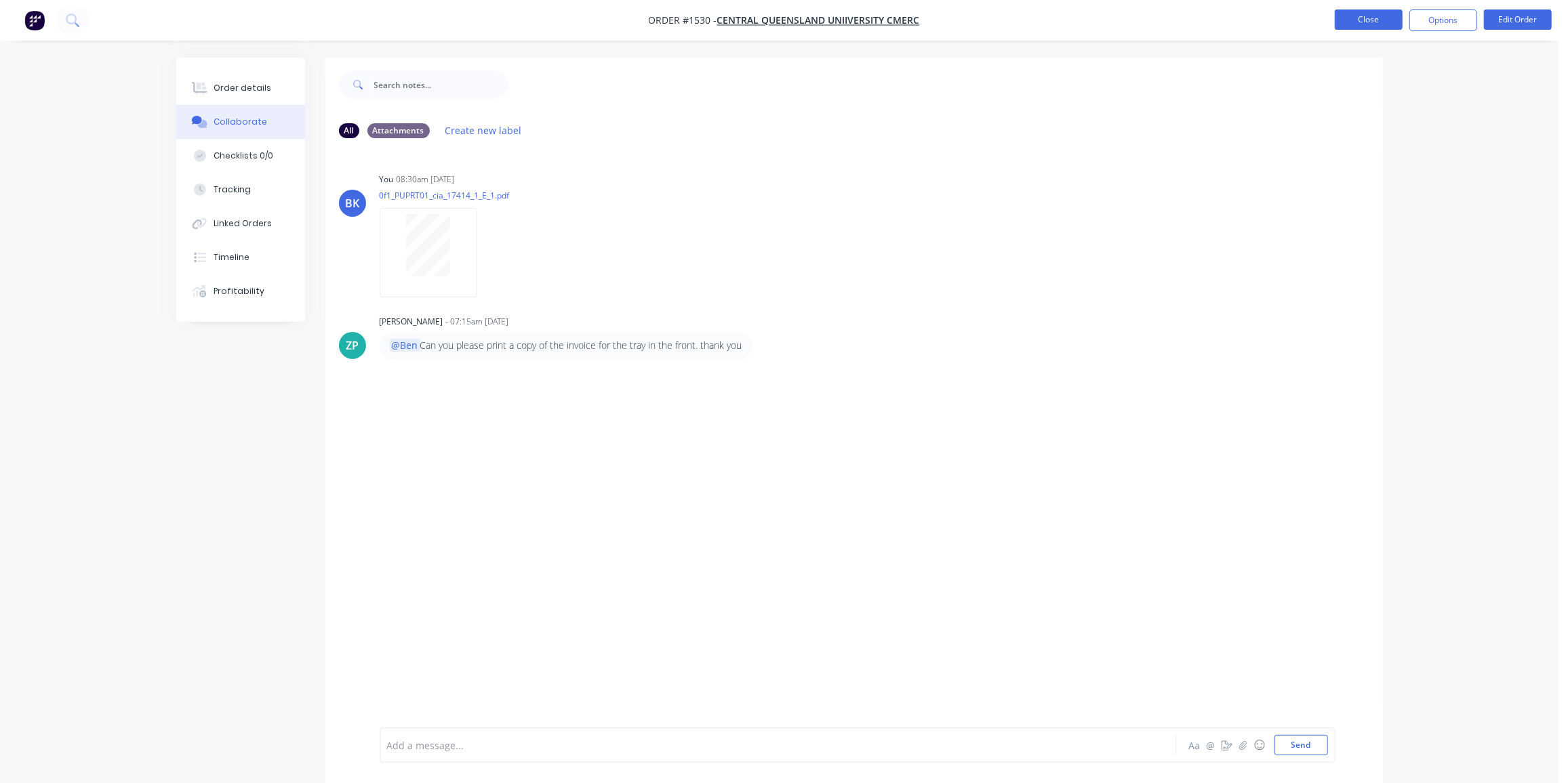
click at [1377, 21] on button "Close" at bounding box center [1368, 19] width 67 height 20
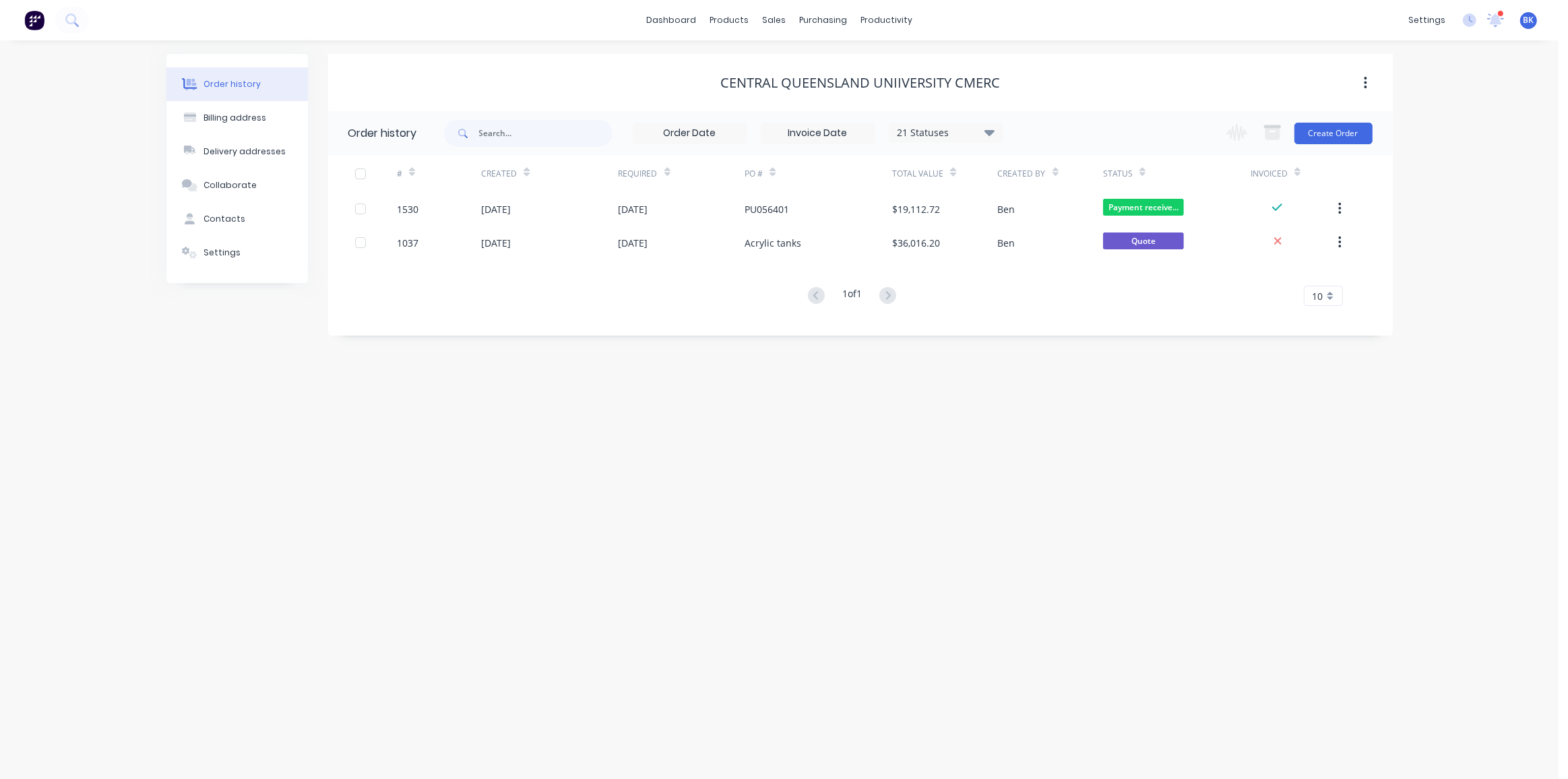
click at [1498, 15] on div at bounding box center [1500, 13] width 7 height 7
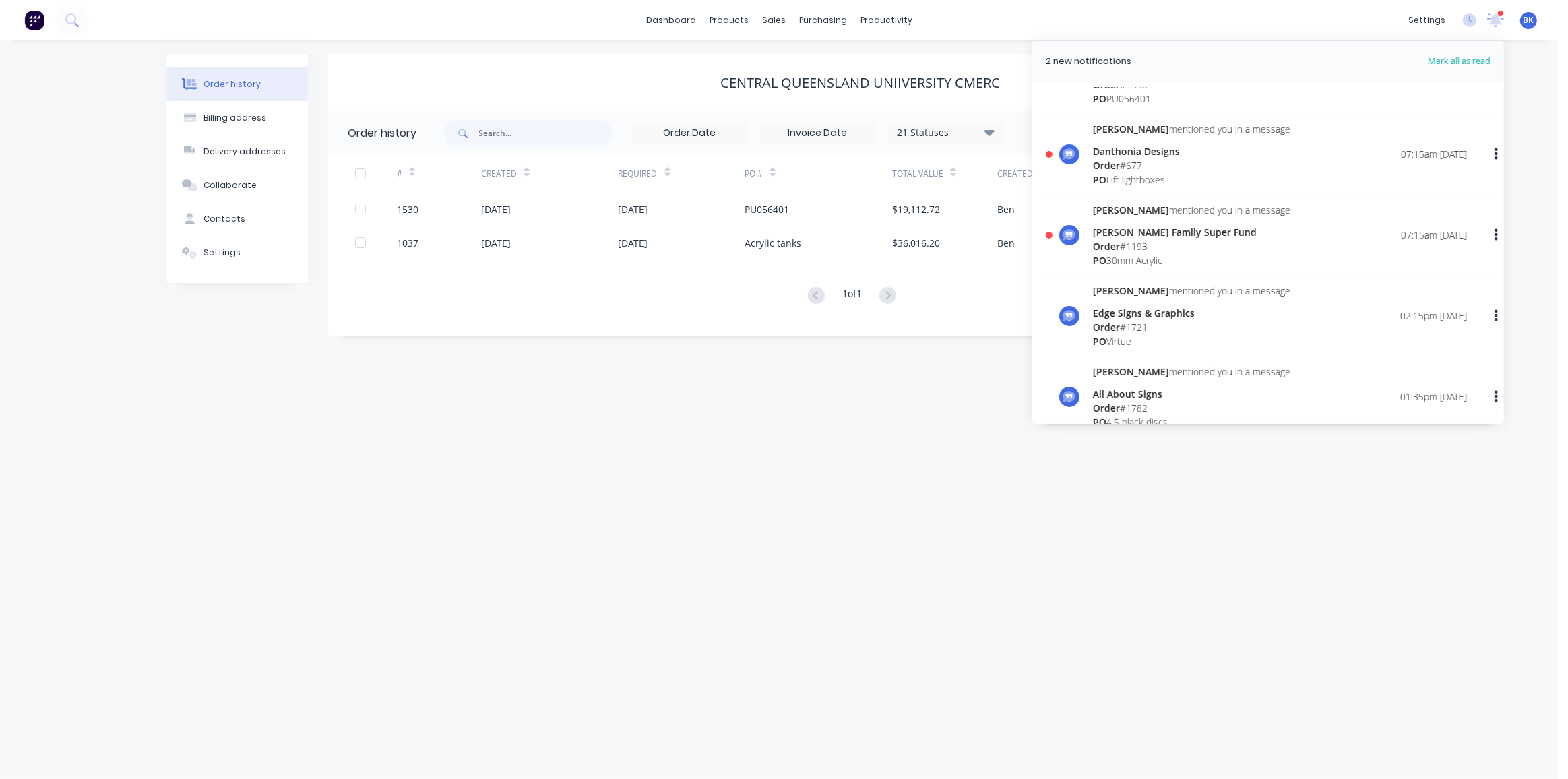
scroll to position [303, 0]
click at [1139, 165] on div "Order # 677" at bounding box center [1191, 165] width 197 height 14
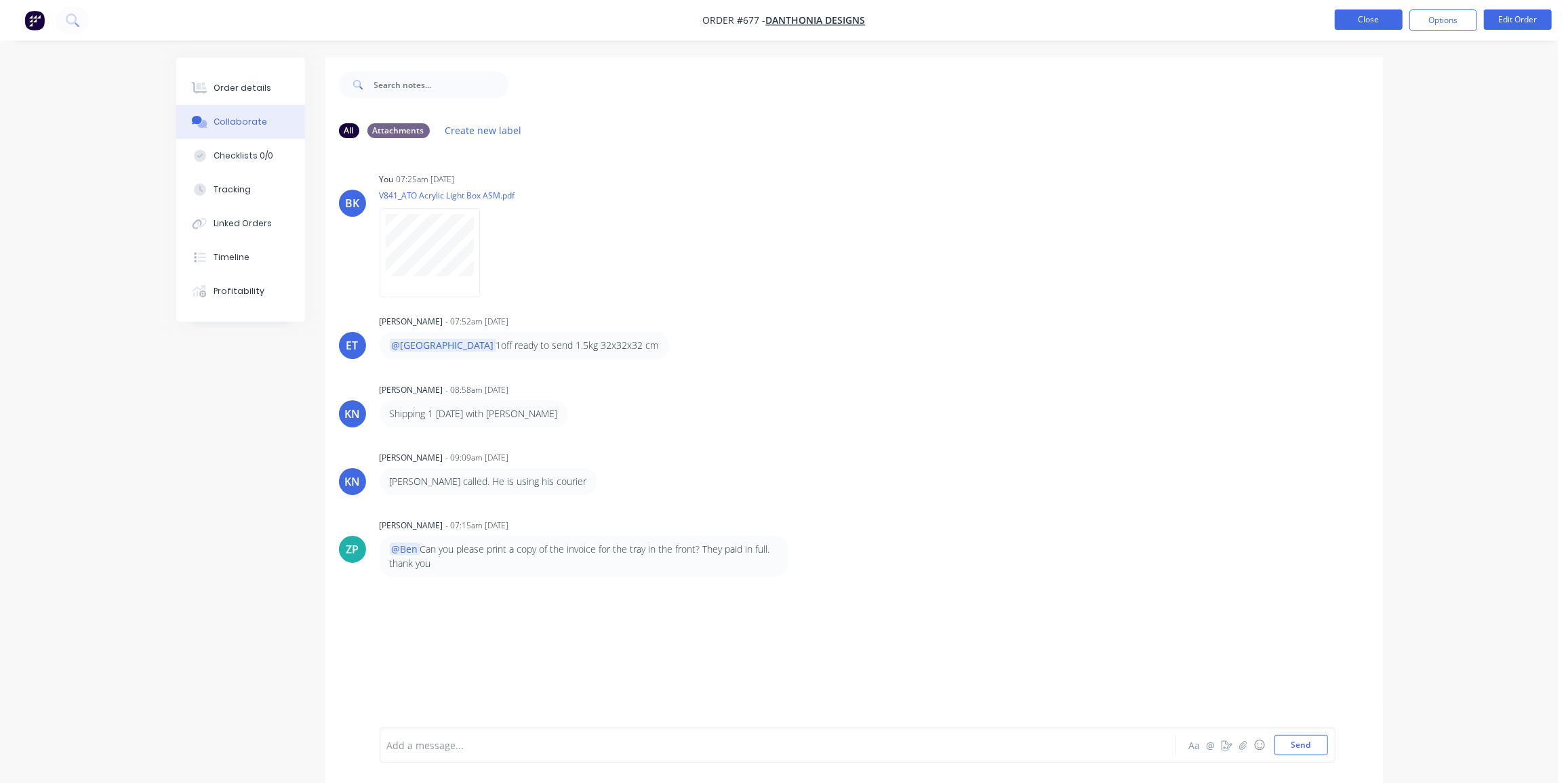
click at [1374, 22] on button "Close" at bounding box center [1368, 19] width 67 height 20
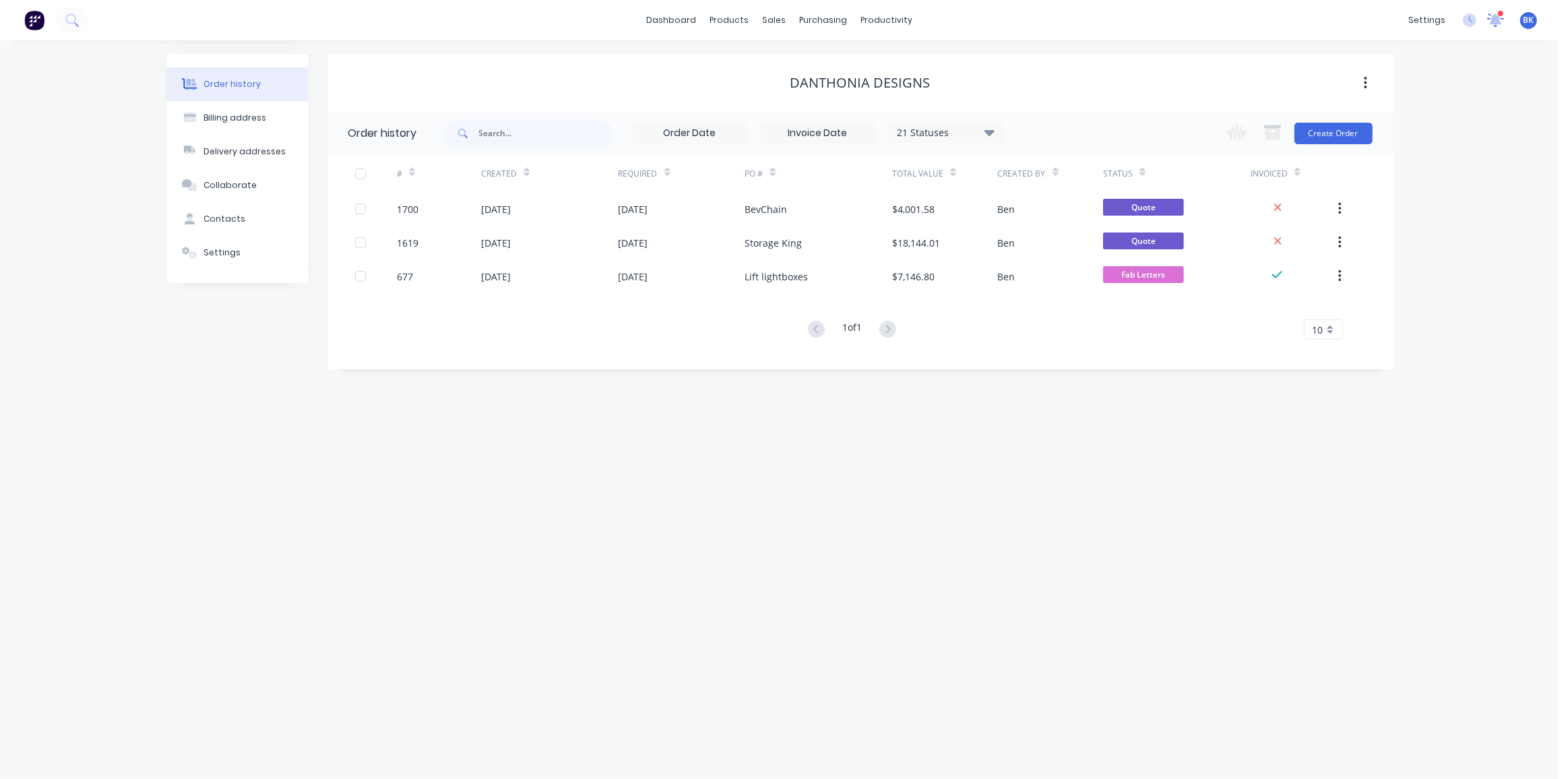
click at [1493, 14] on icon at bounding box center [1496, 20] width 18 height 15
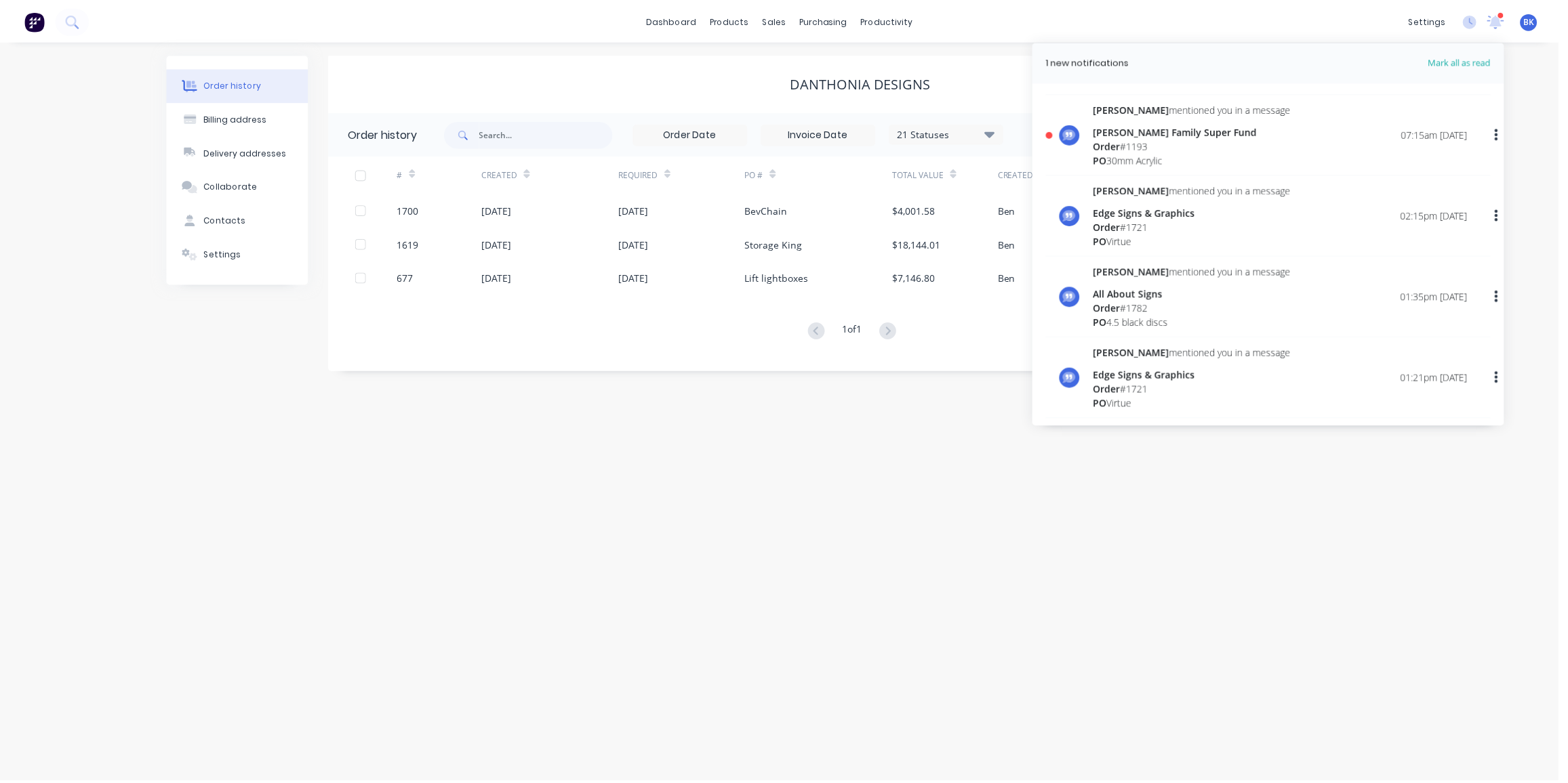
scroll to position [407, 0]
click at [1149, 141] on div "Order # 1193" at bounding box center [1198, 145] width 198 height 14
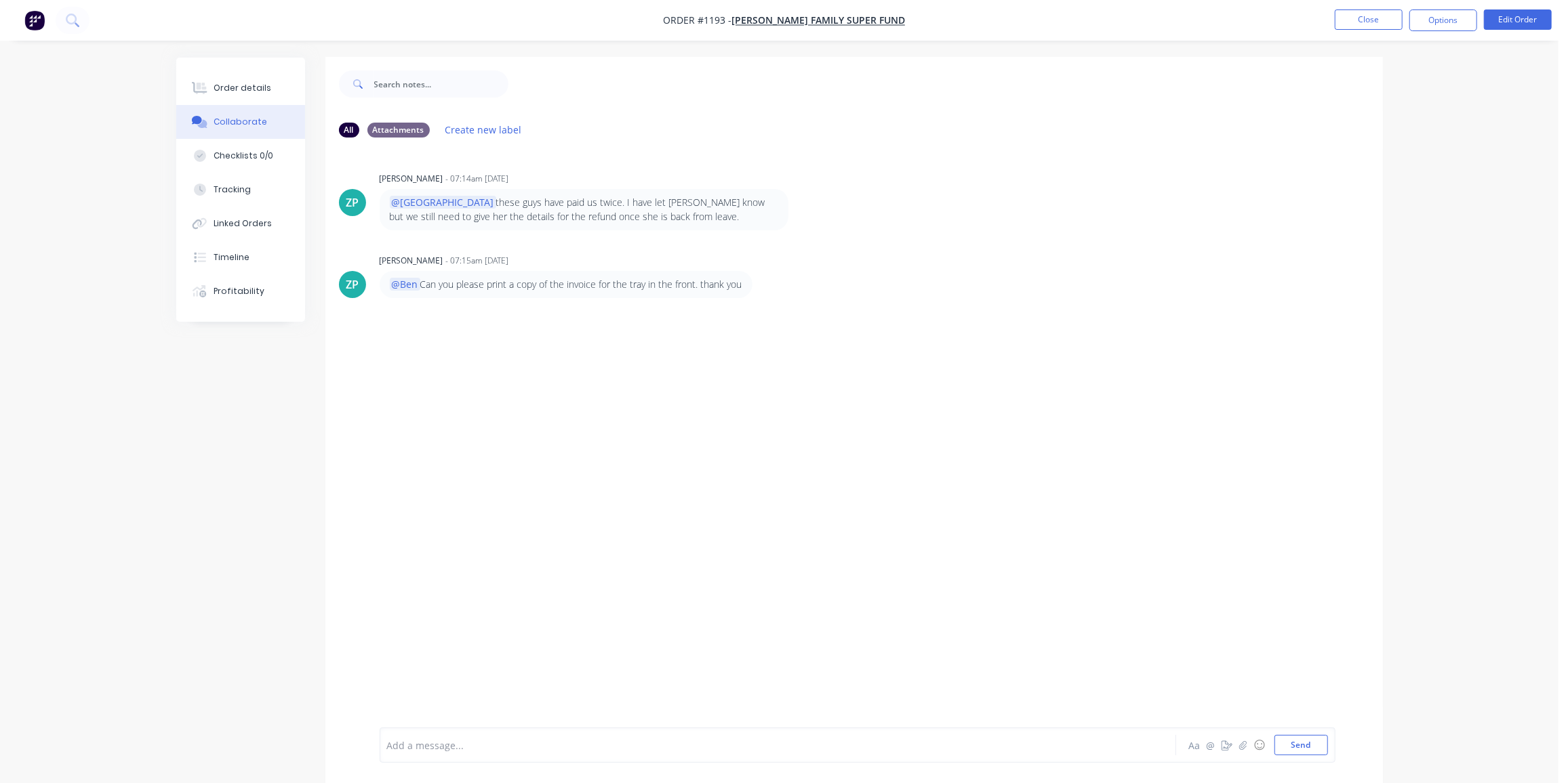
scroll to position [2, 0]
click at [1363, 26] on button "Close" at bounding box center [1368, 19] width 67 height 20
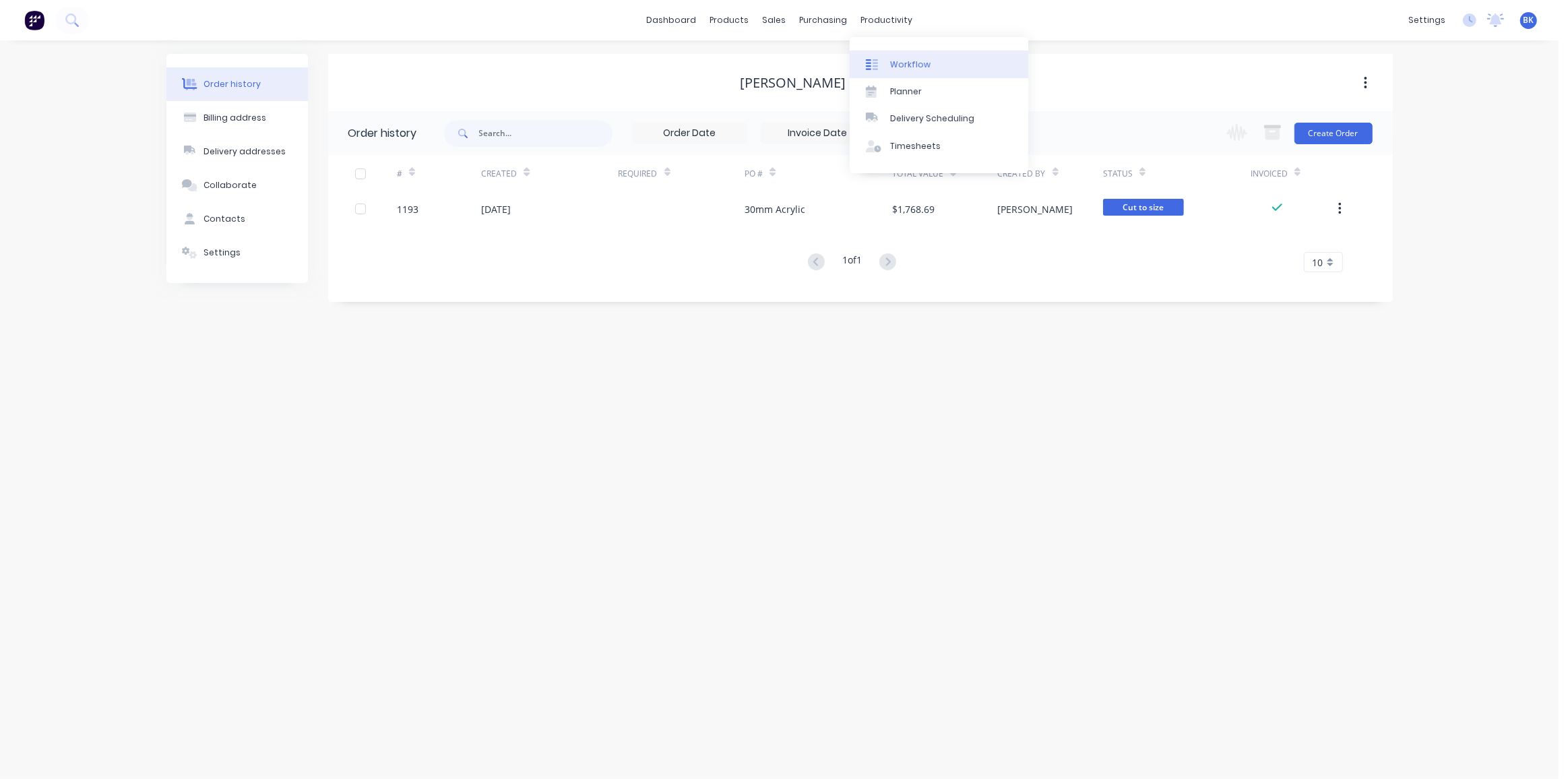
click at [911, 53] on link "Workflow" at bounding box center [939, 64] width 179 height 27
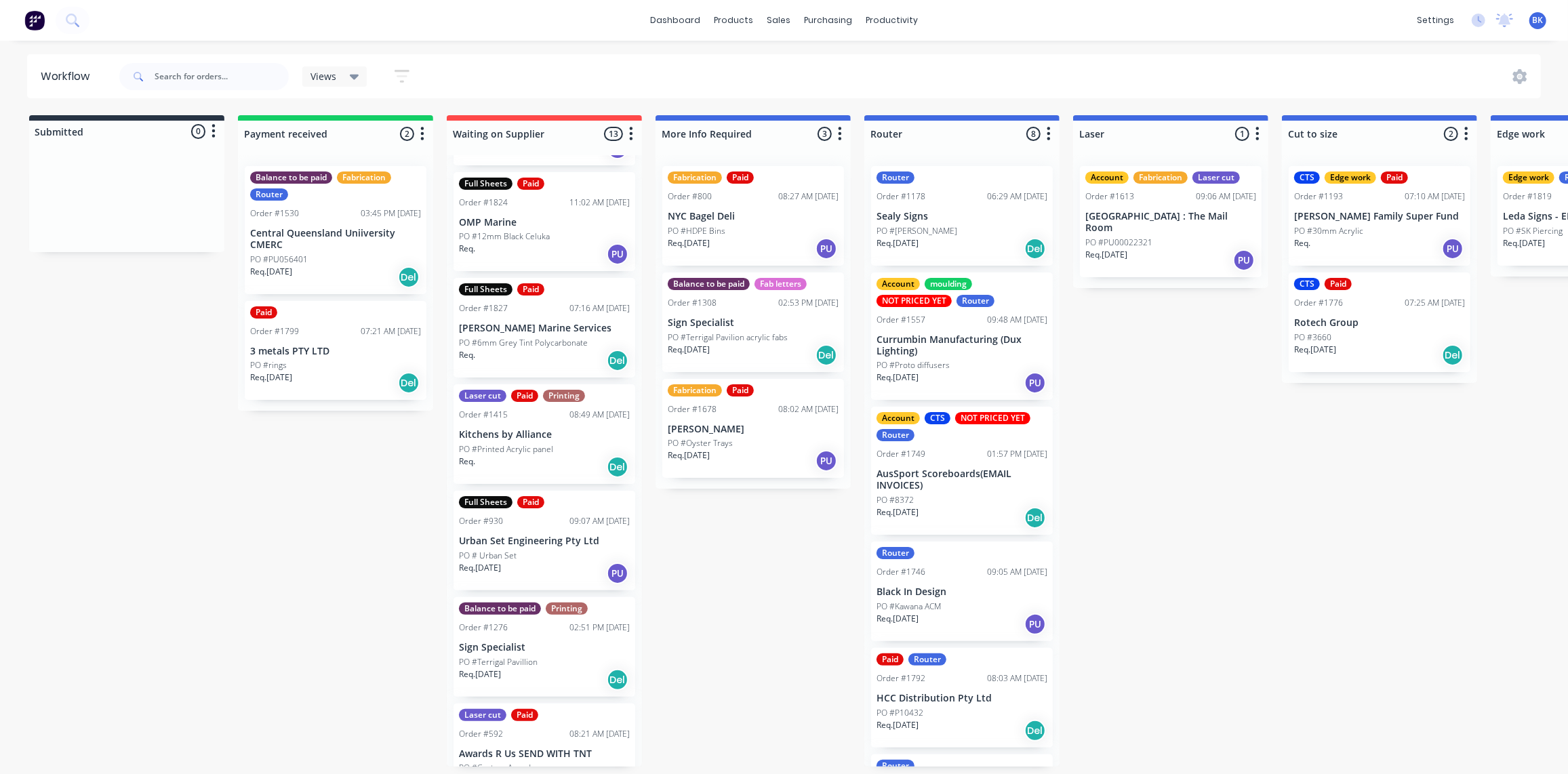
scroll to position [127, 0]
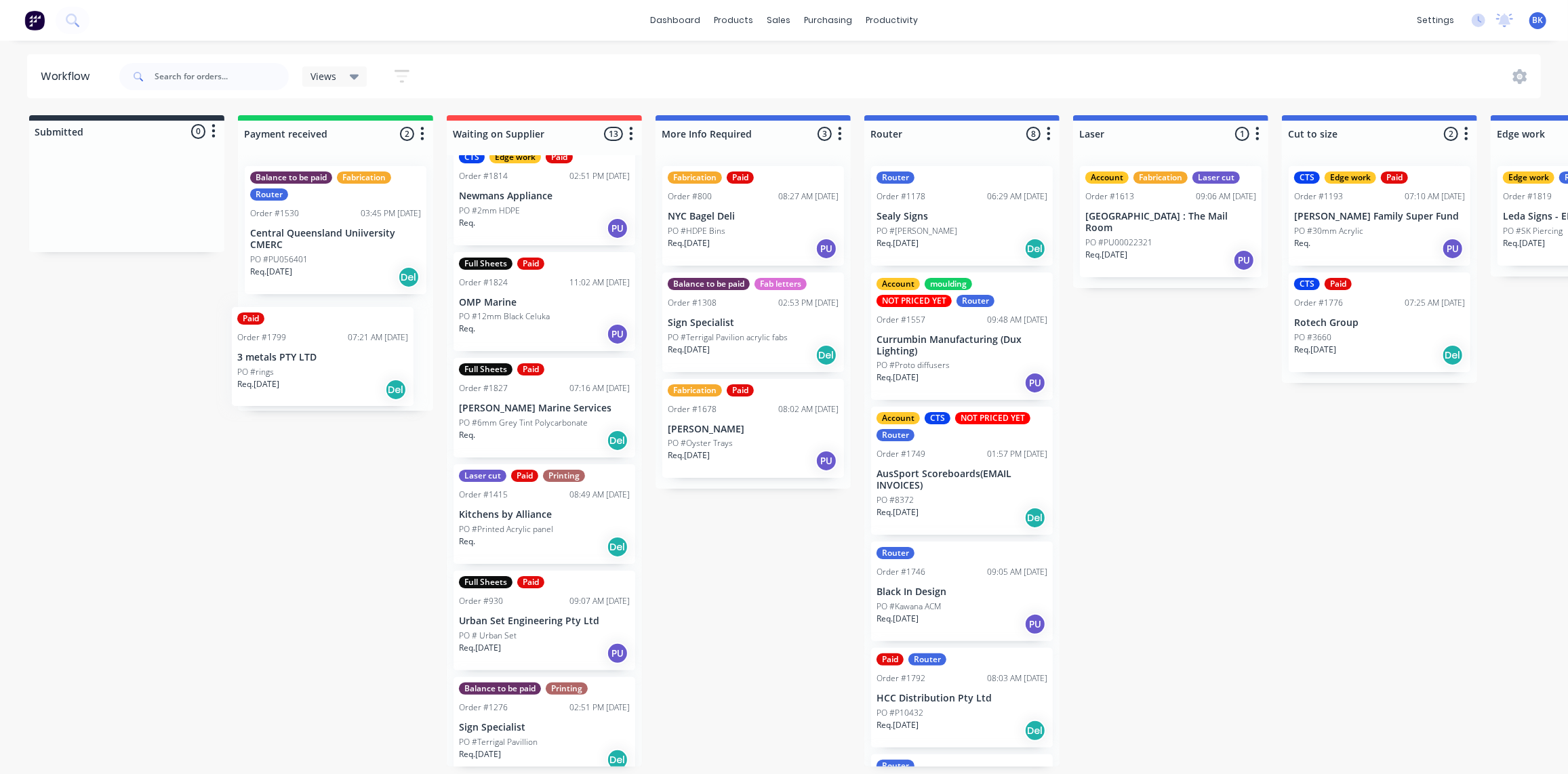
drag, startPoint x: 311, startPoint y: 370, endPoint x: 301, endPoint y: 380, distance: 14.1
click at [301, 380] on div "Balance to be paid Fabrication Router Order #1530 03:45 PM [DATE] Central Queen…" at bounding box center [335, 283] width 195 height 256
click at [341, 359] on div "PO #rings" at bounding box center [335, 366] width 170 height 12
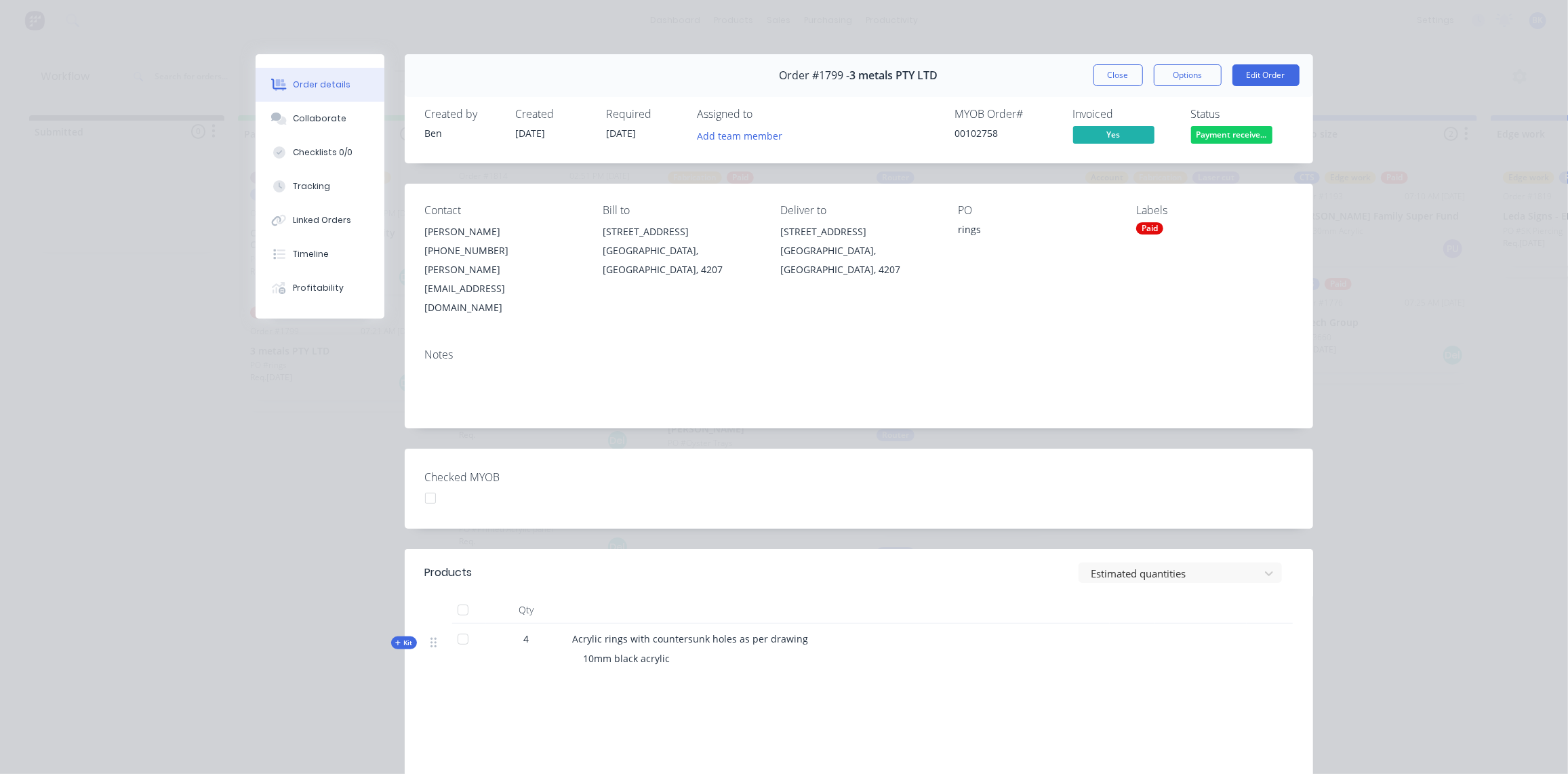
click at [1151, 230] on div "Paid" at bounding box center [1149, 229] width 27 height 12
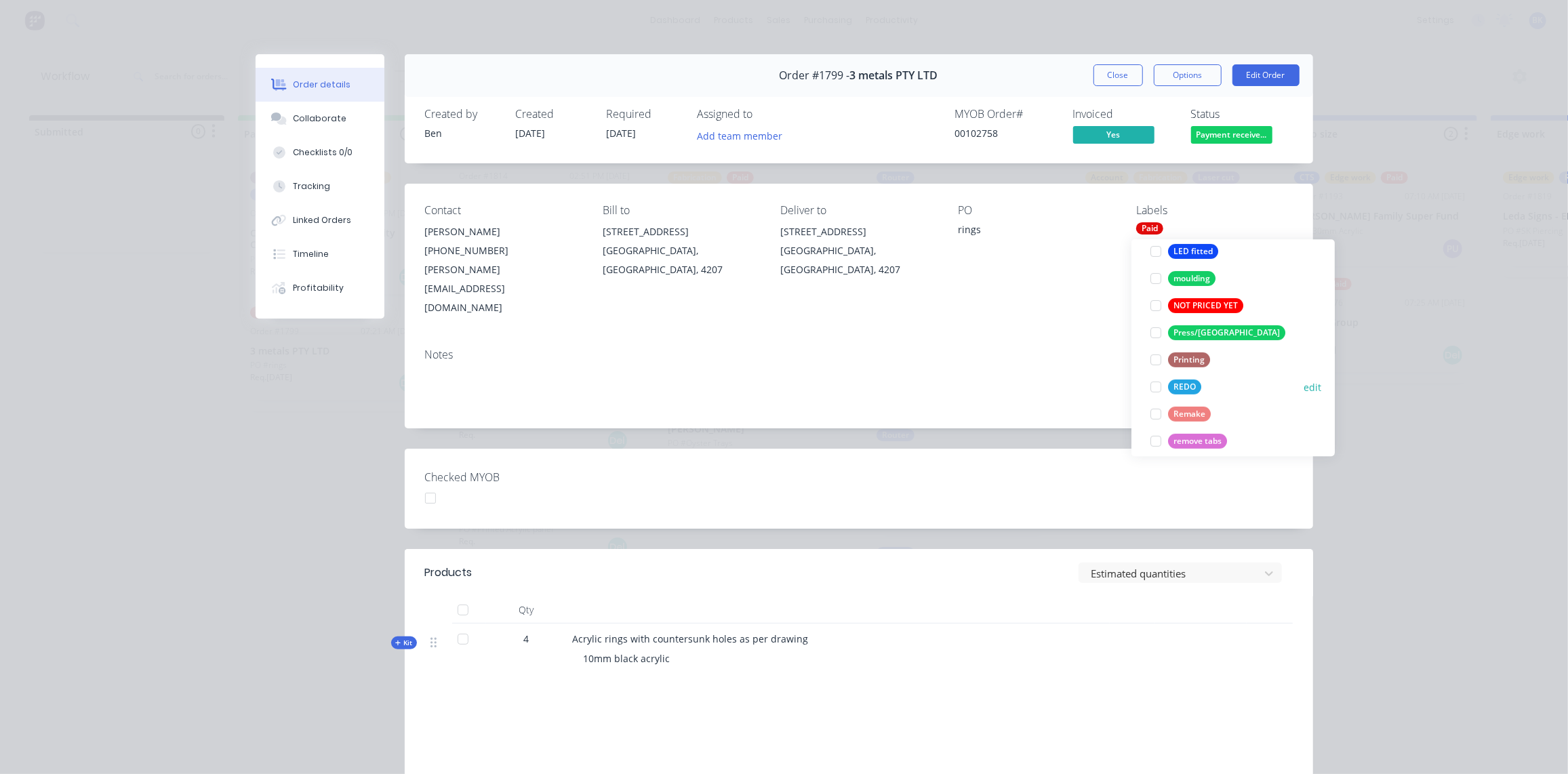
scroll to position [569, 0]
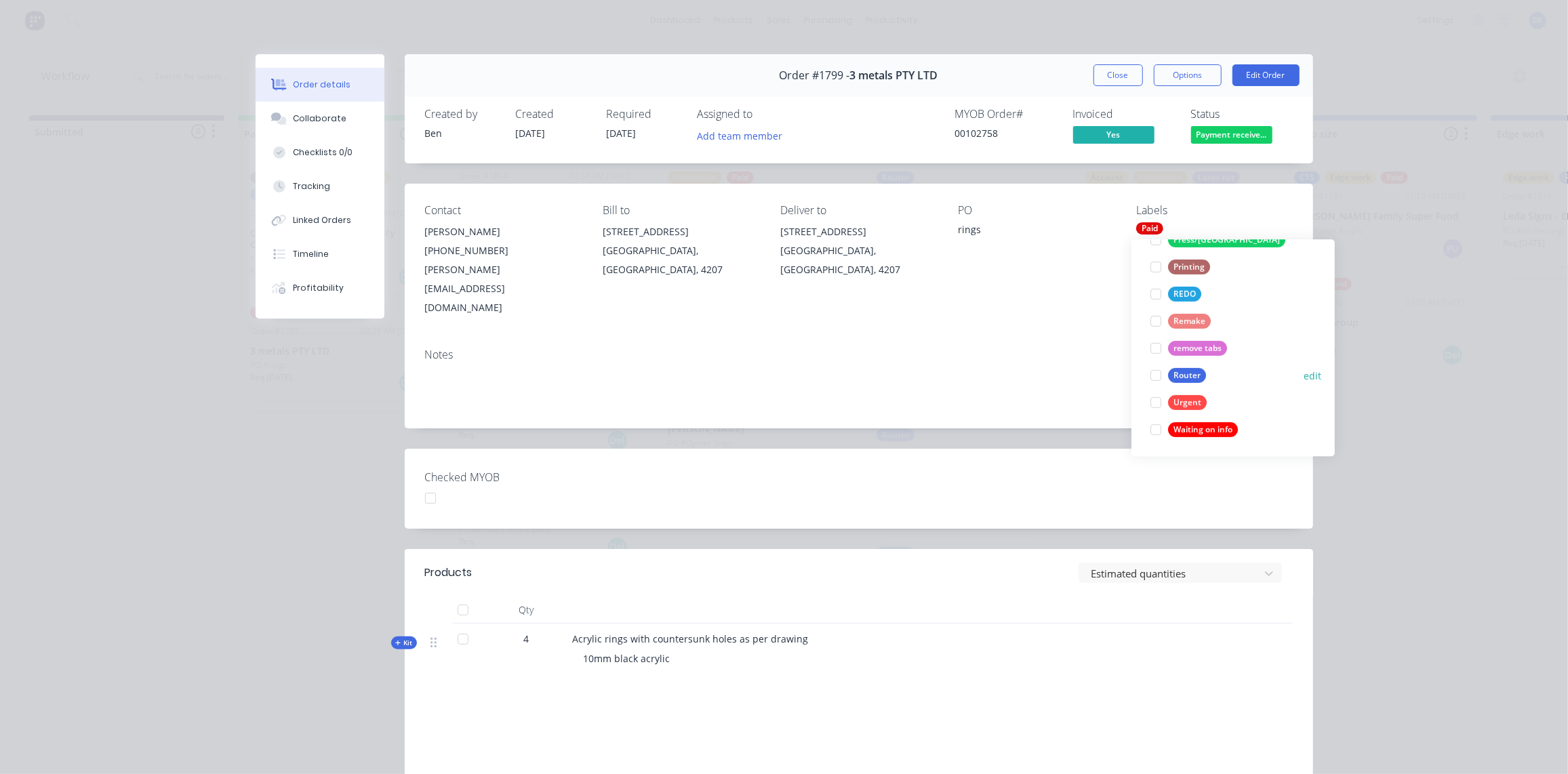
click at [1181, 366] on button "Router" at bounding box center [1178, 375] width 67 height 19
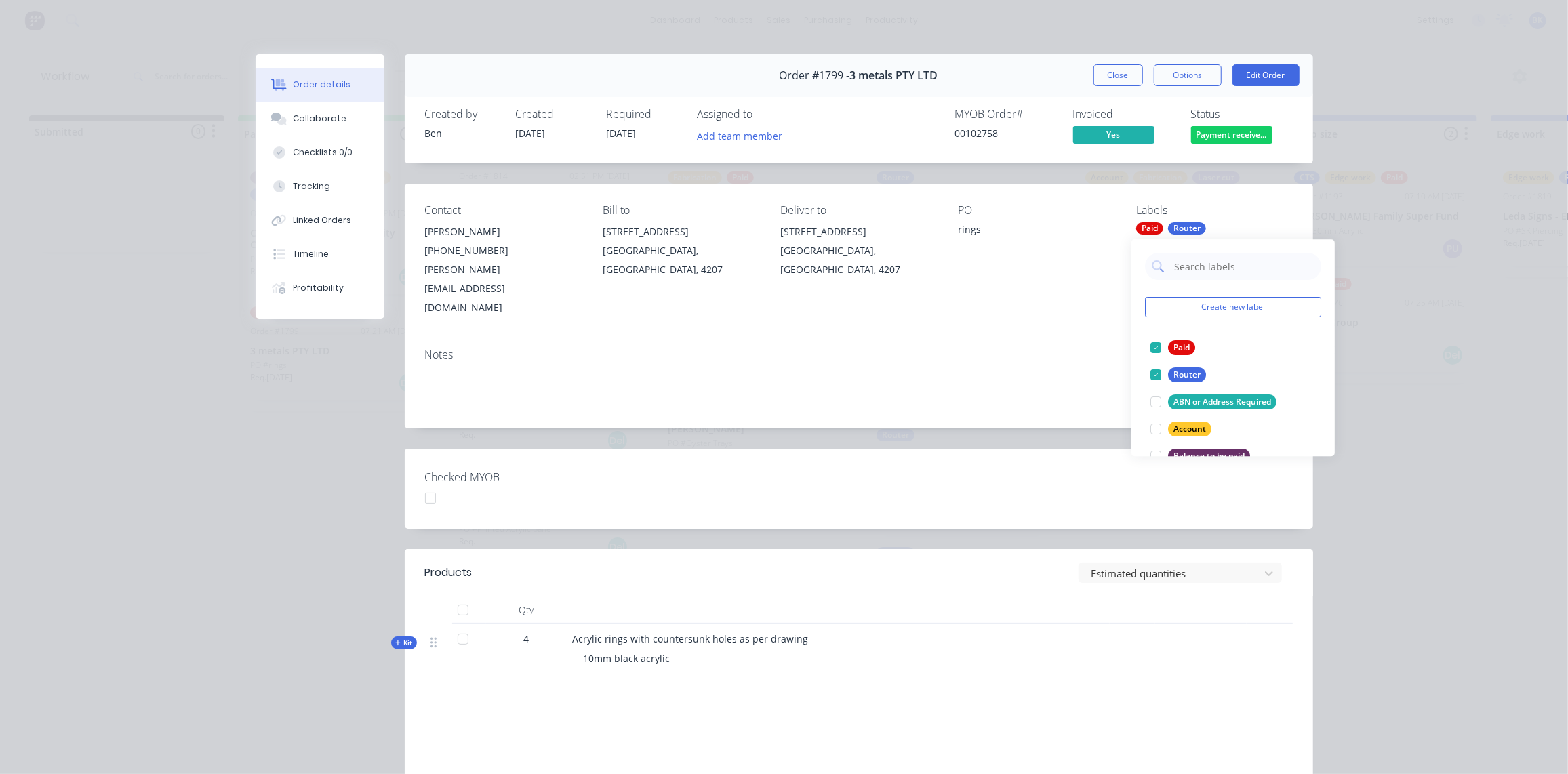
click at [1232, 141] on span "Payment receive..." at bounding box center [1231, 135] width 81 height 17
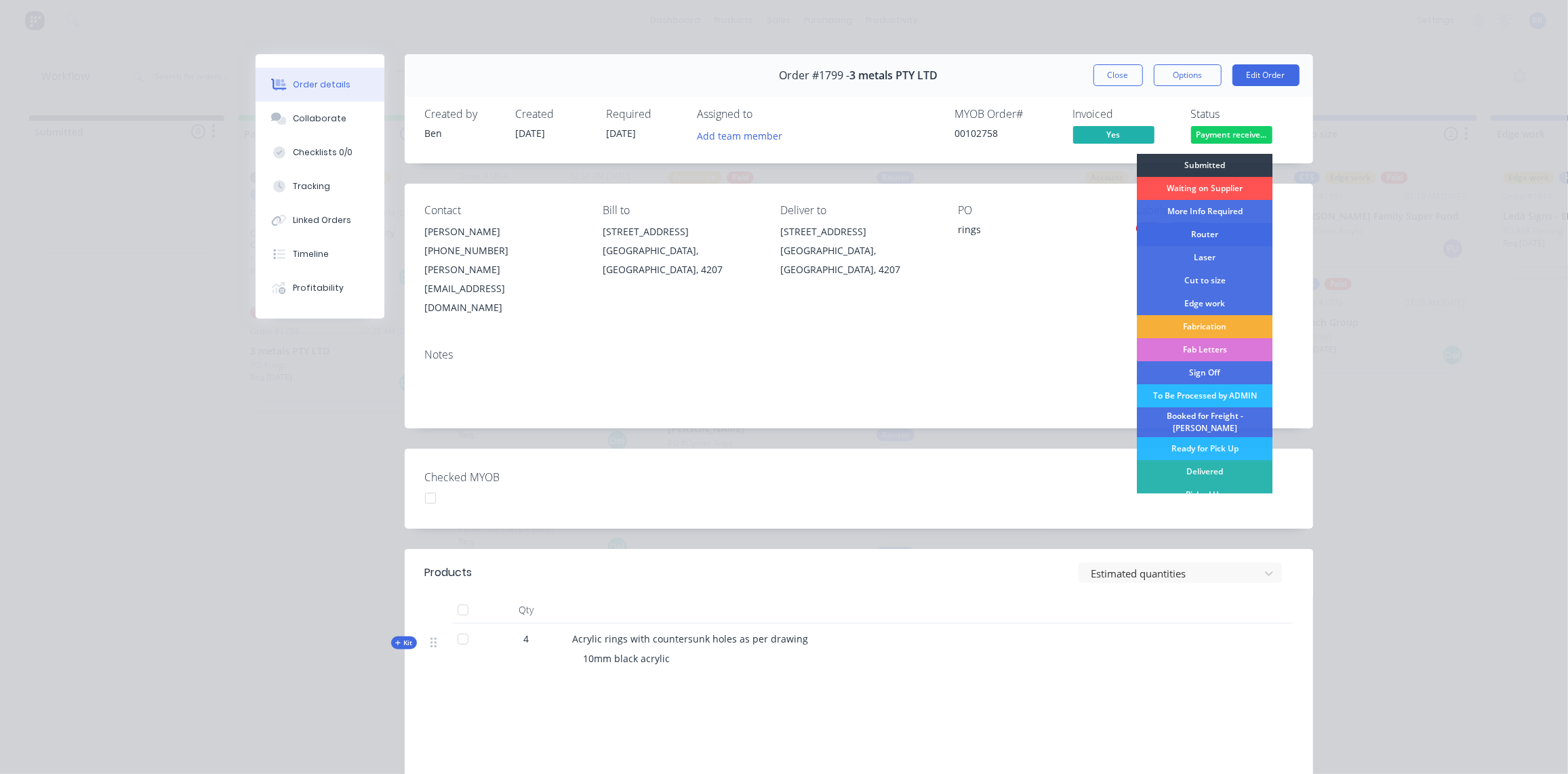
click at [1224, 238] on div "Router" at bounding box center [1204, 235] width 136 height 23
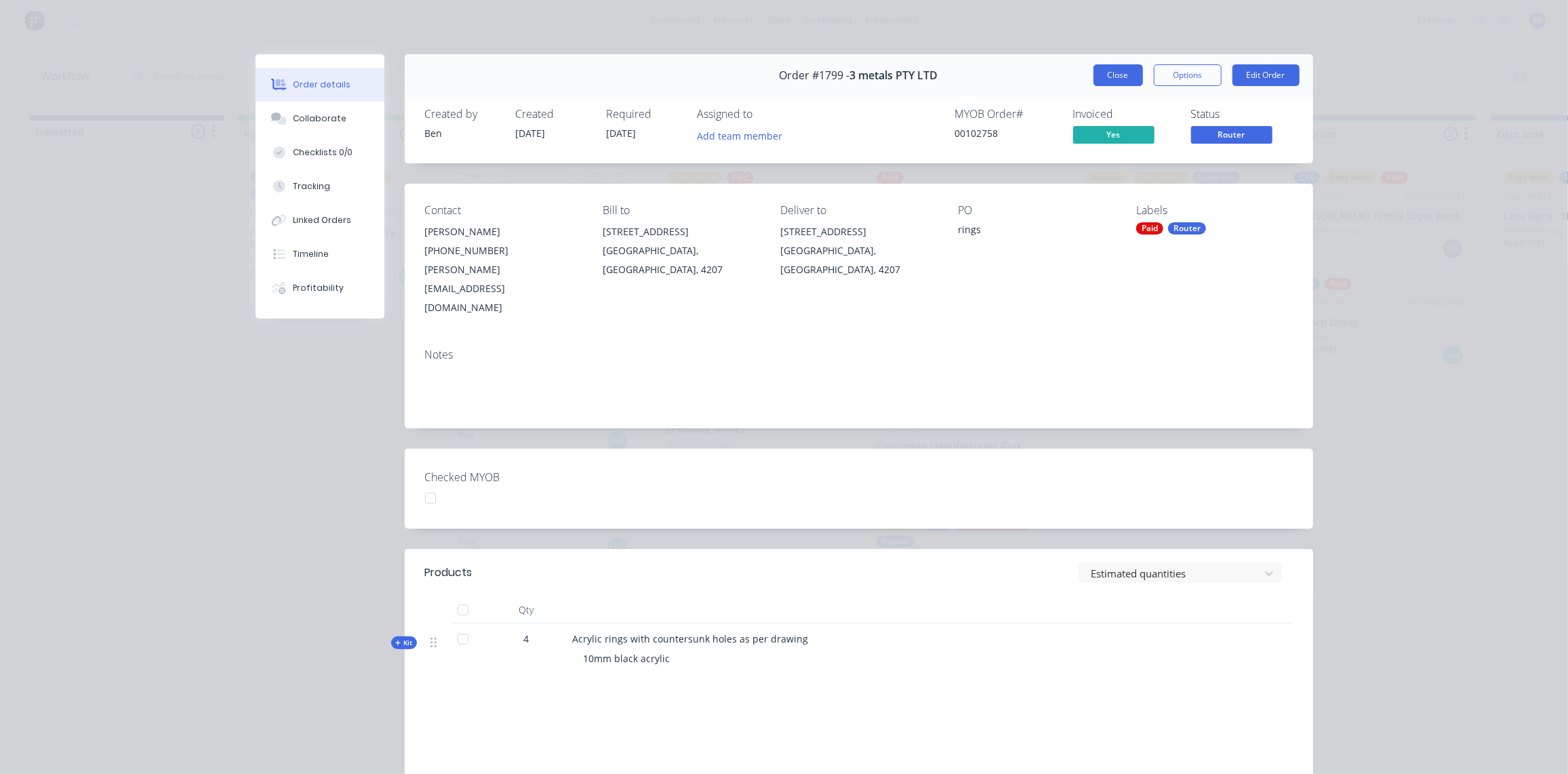
click at [1099, 71] on button "Close" at bounding box center [1118, 75] width 50 height 22
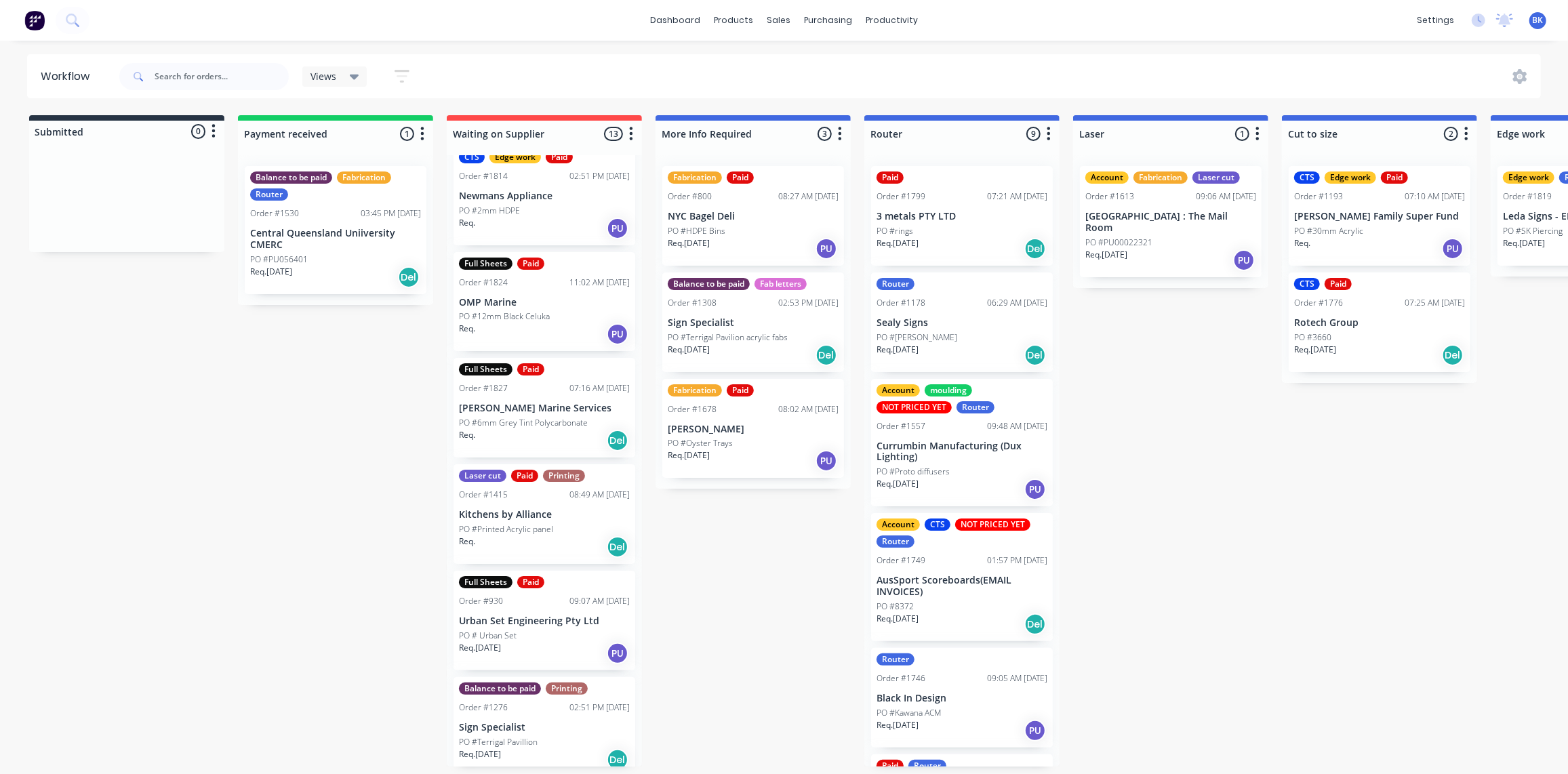
click at [328, 228] on p "Central Queensland Uniiversity CMERC" at bounding box center [335, 239] width 170 height 23
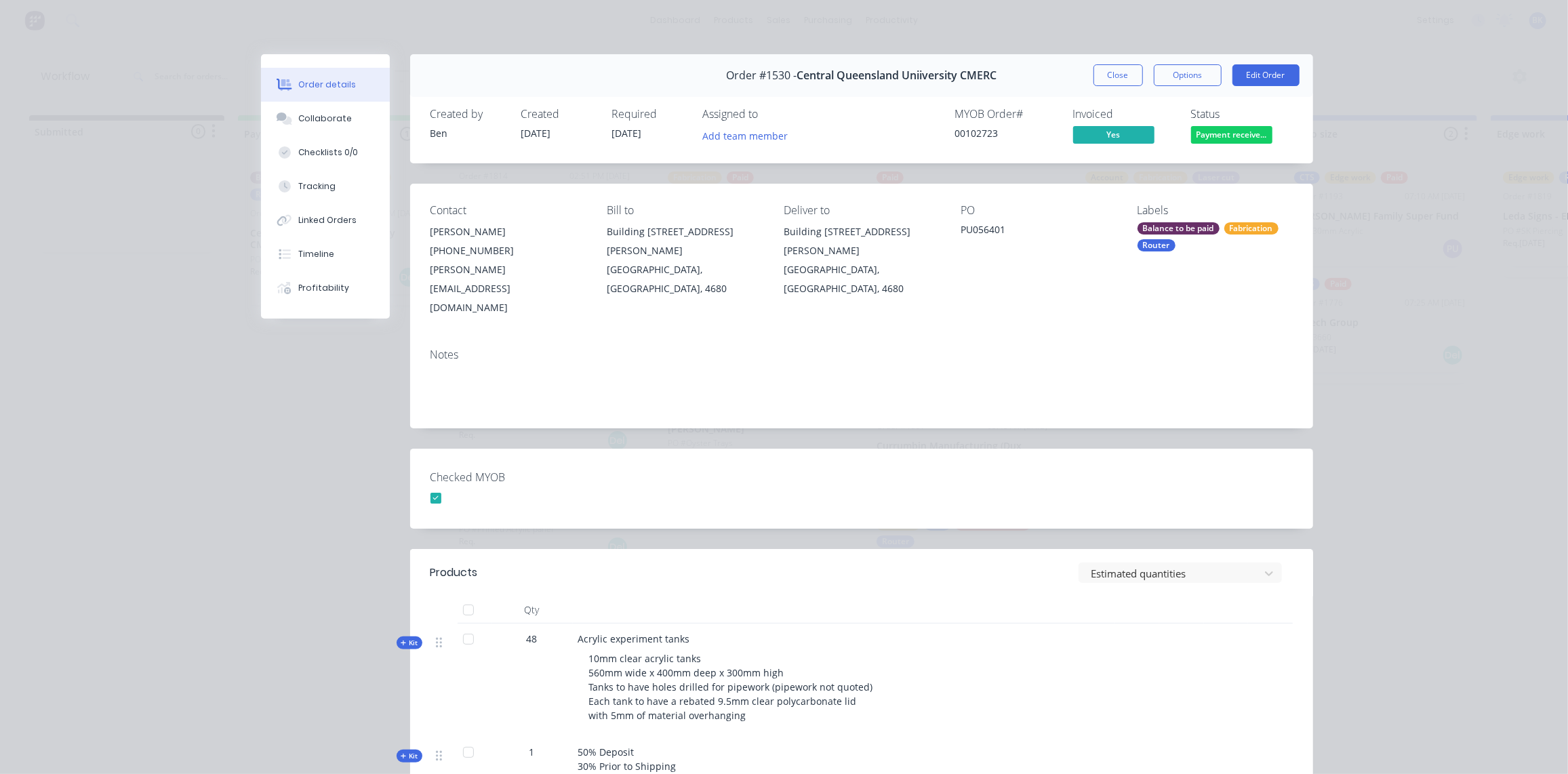
click at [1212, 122] on div "Status Payment receive..." at bounding box center [1241, 127] width 101 height 40
click at [1209, 137] on span "Payment receive..." at bounding box center [1231, 135] width 81 height 17
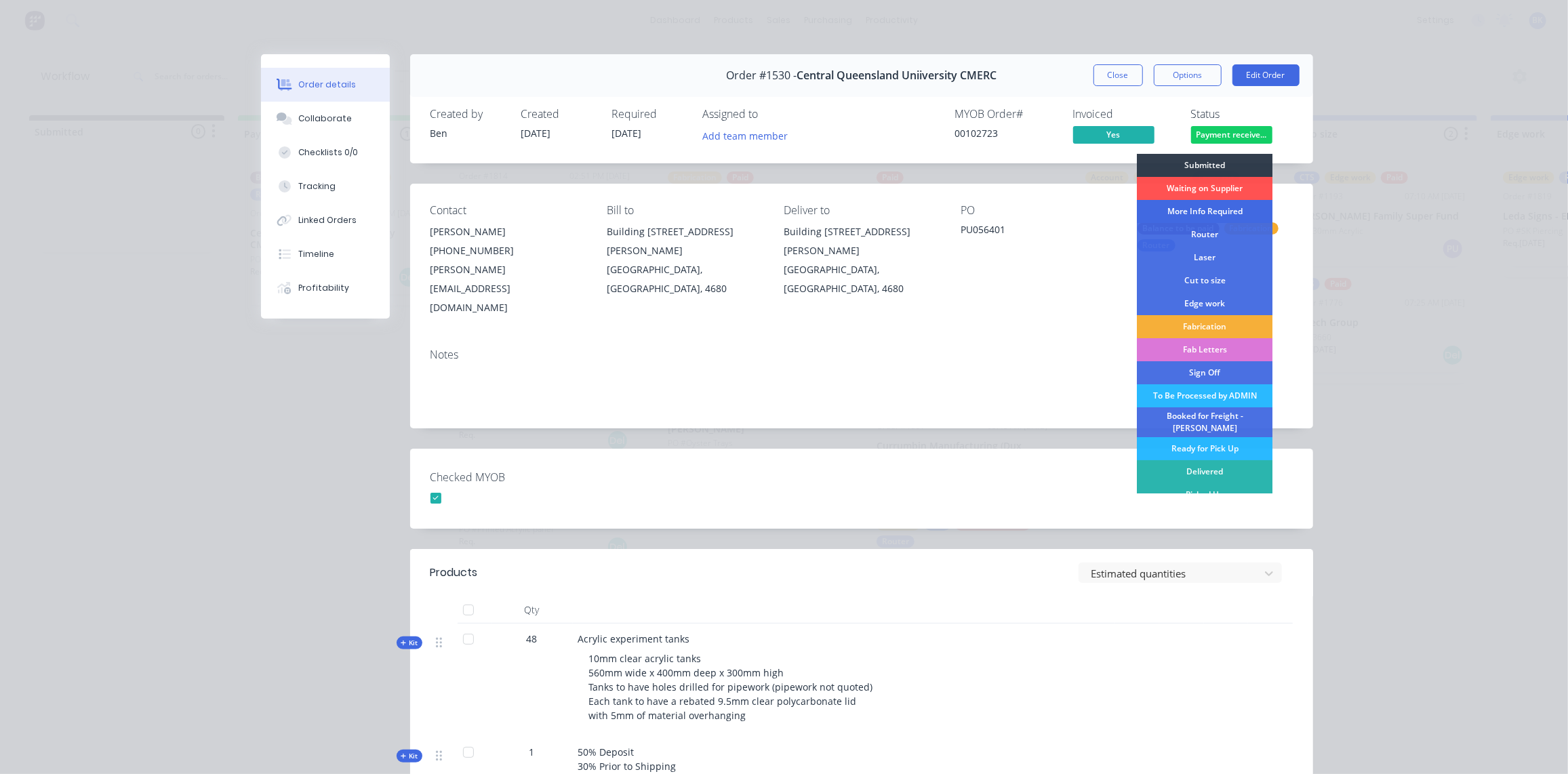
click at [1226, 211] on div "More Info Required" at bounding box center [1204, 212] width 136 height 23
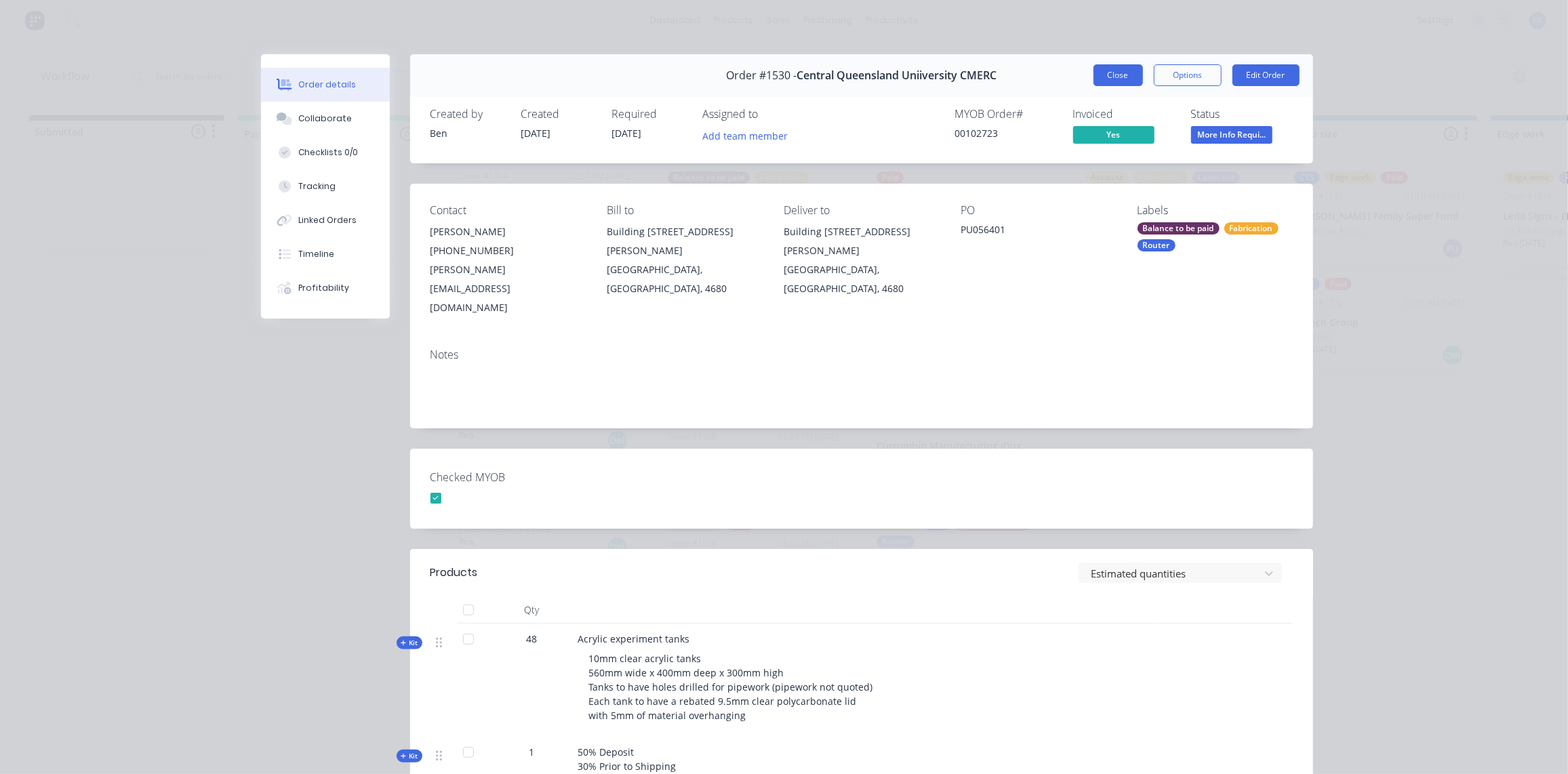
click at [1118, 69] on button "Close" at bounding box center [1118, 75] width 50 height 22
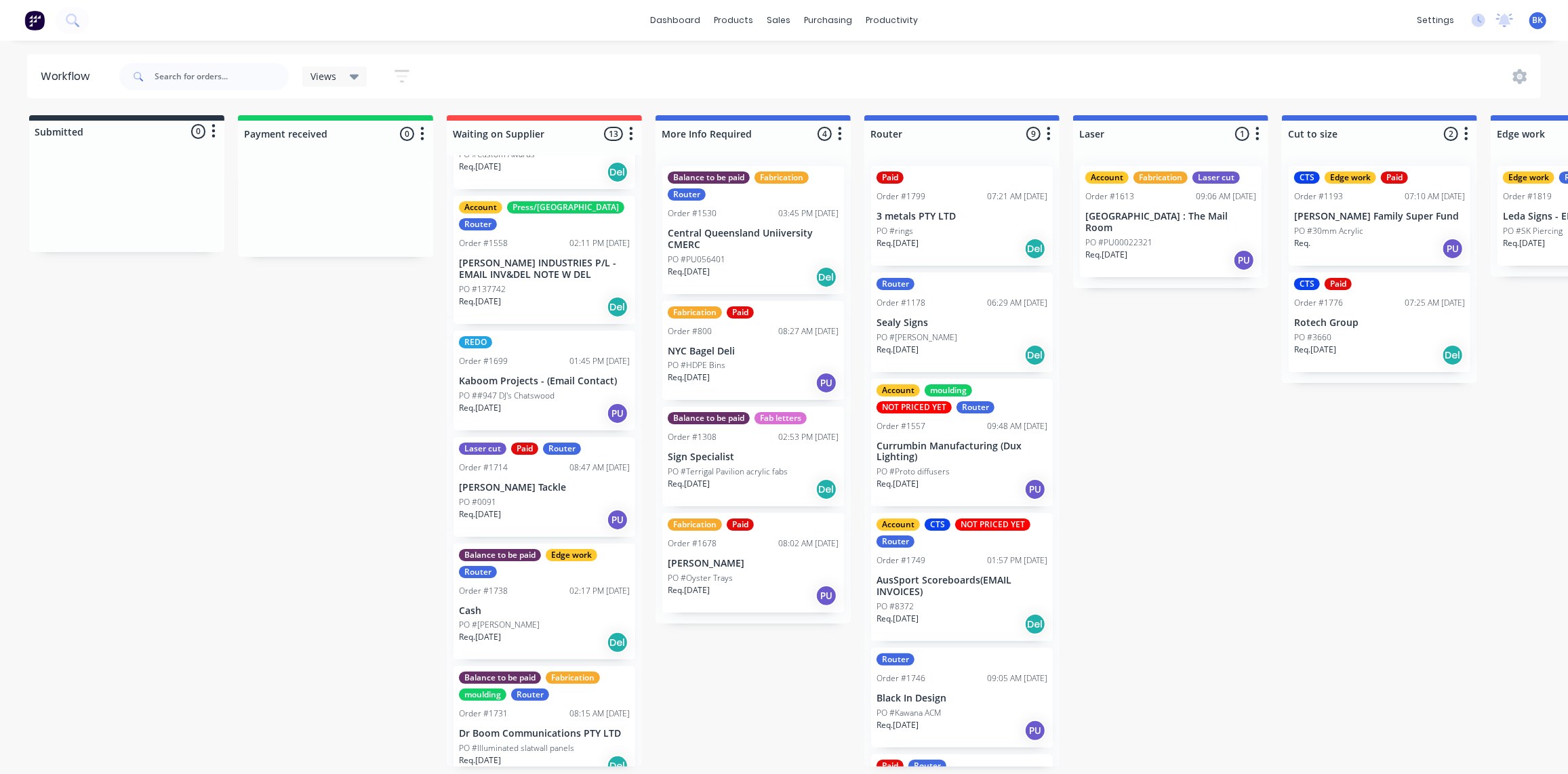
drag, startPoint x: 799, startPoint y: 501, endPoint x: 901, endPoint y: 507, distance: 102.2
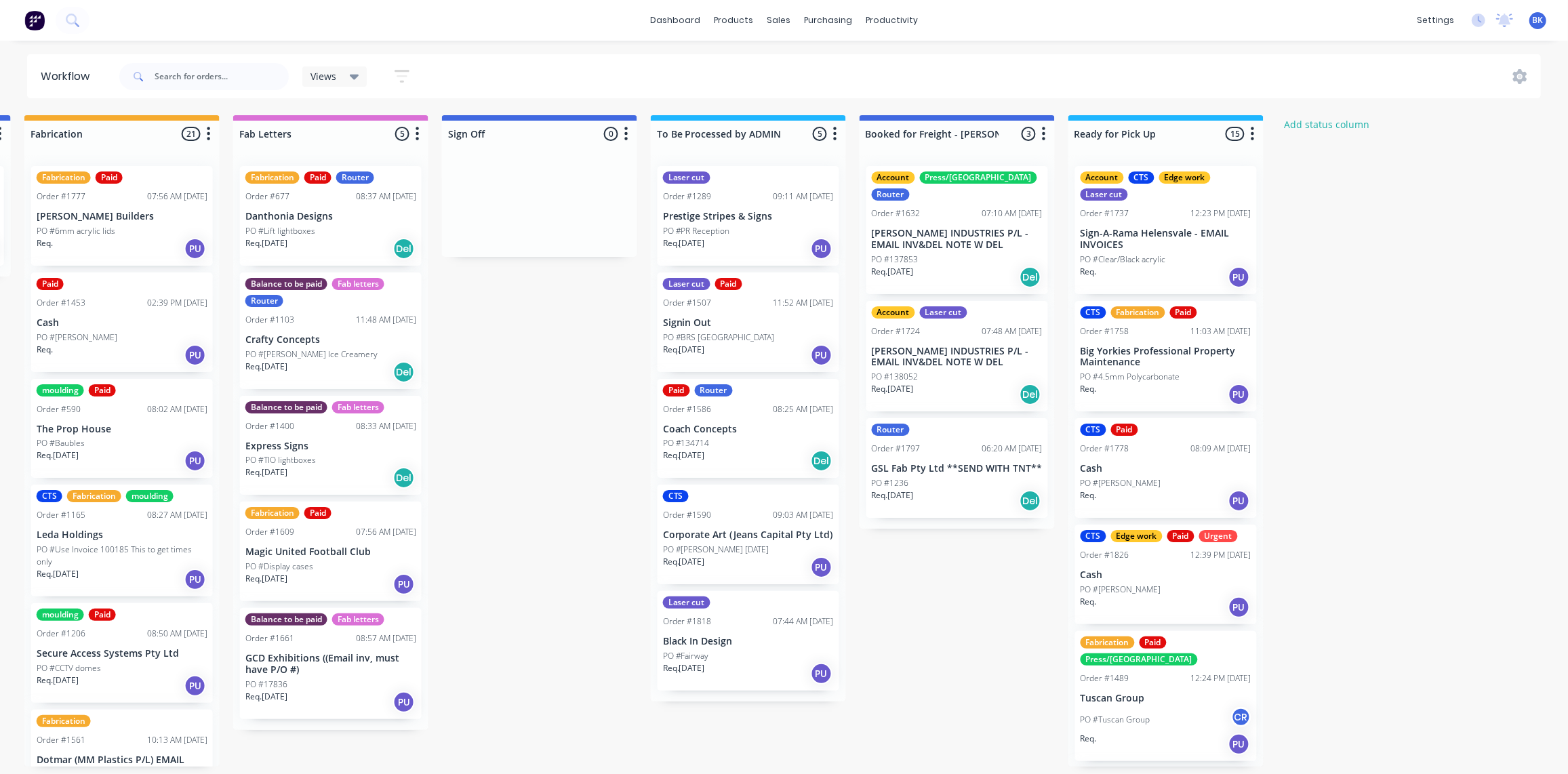
scroll to position [1, 1675]
click at [731, 452] on div "Req. [DATE] Del" at bounding box center [748, 461] width 170 height 23
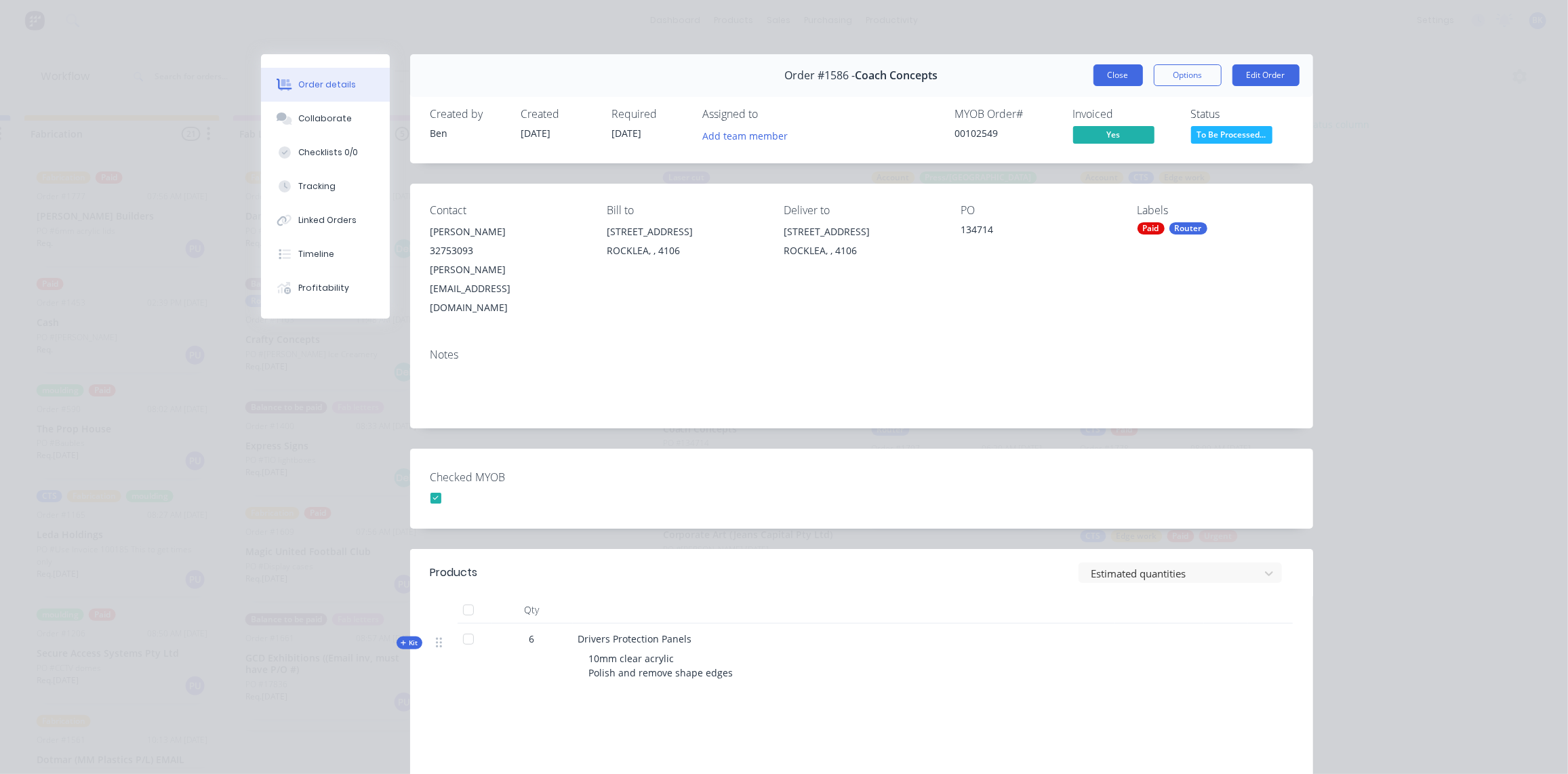
click at [1120, 78] on button "Close" at bounding box center [1118, 75] width 50 height 22
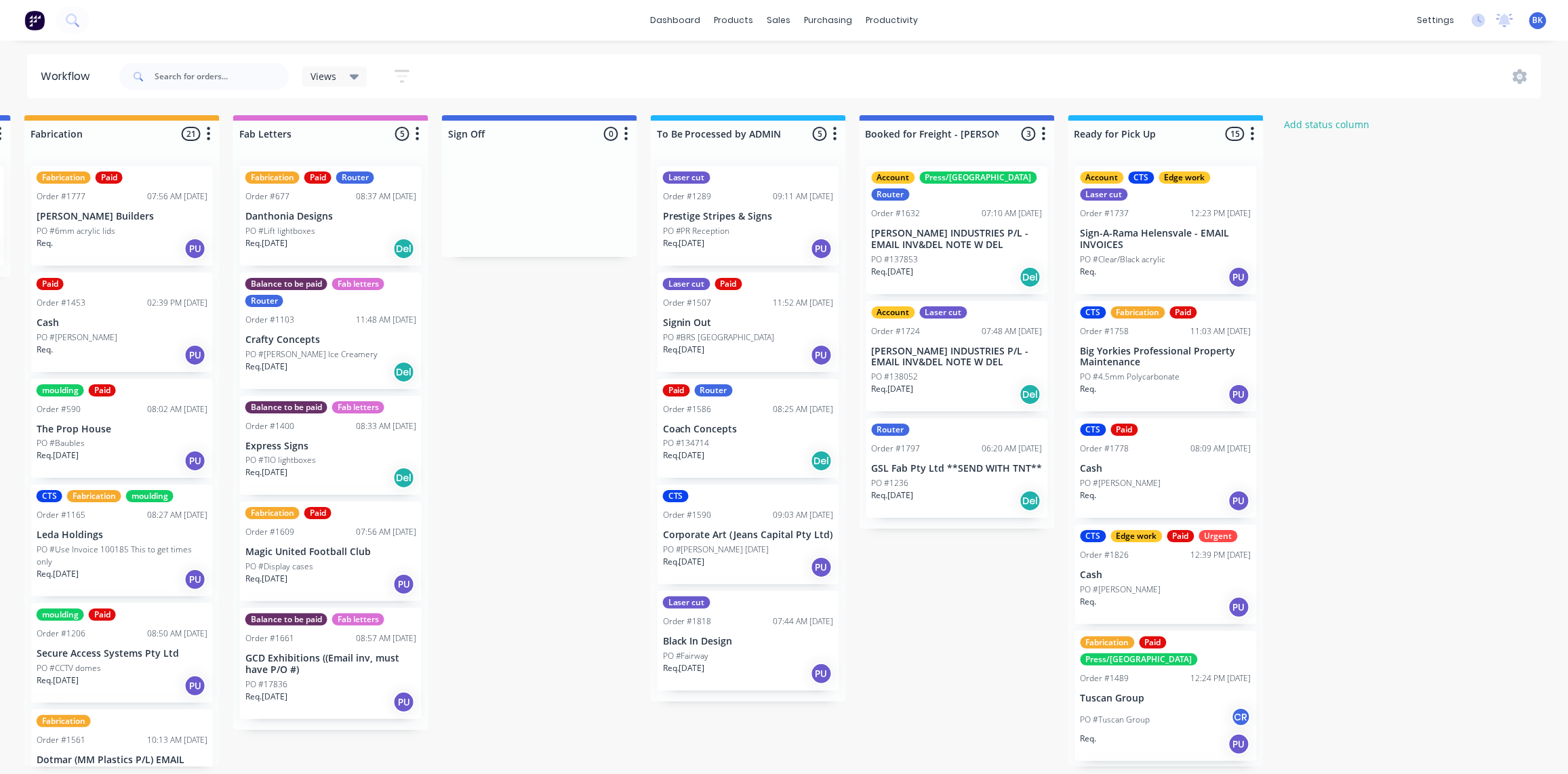
scroll to position [0, 1675]
click at [744, 227] on div "PO #PR Reception" at bounding box center [748, 231] width 170 height 12
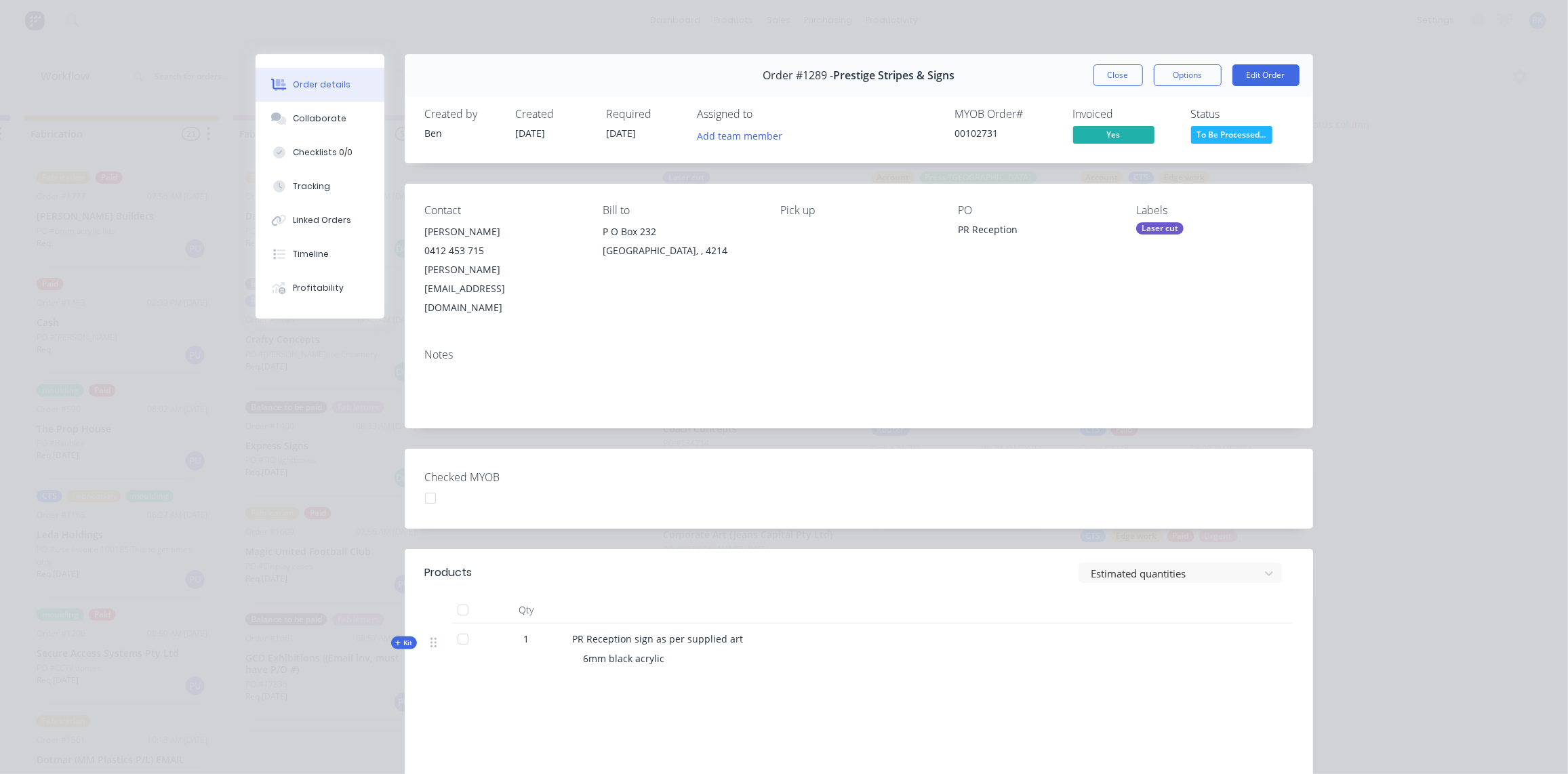
drag, startPoint x: 1118, startPoint y: 77, endPoint x: 1100, endPoint y: 92, distance: 23.4
click at [1118, 77] on button "Close" at bounding box center [1118, 75] width 50 height 22
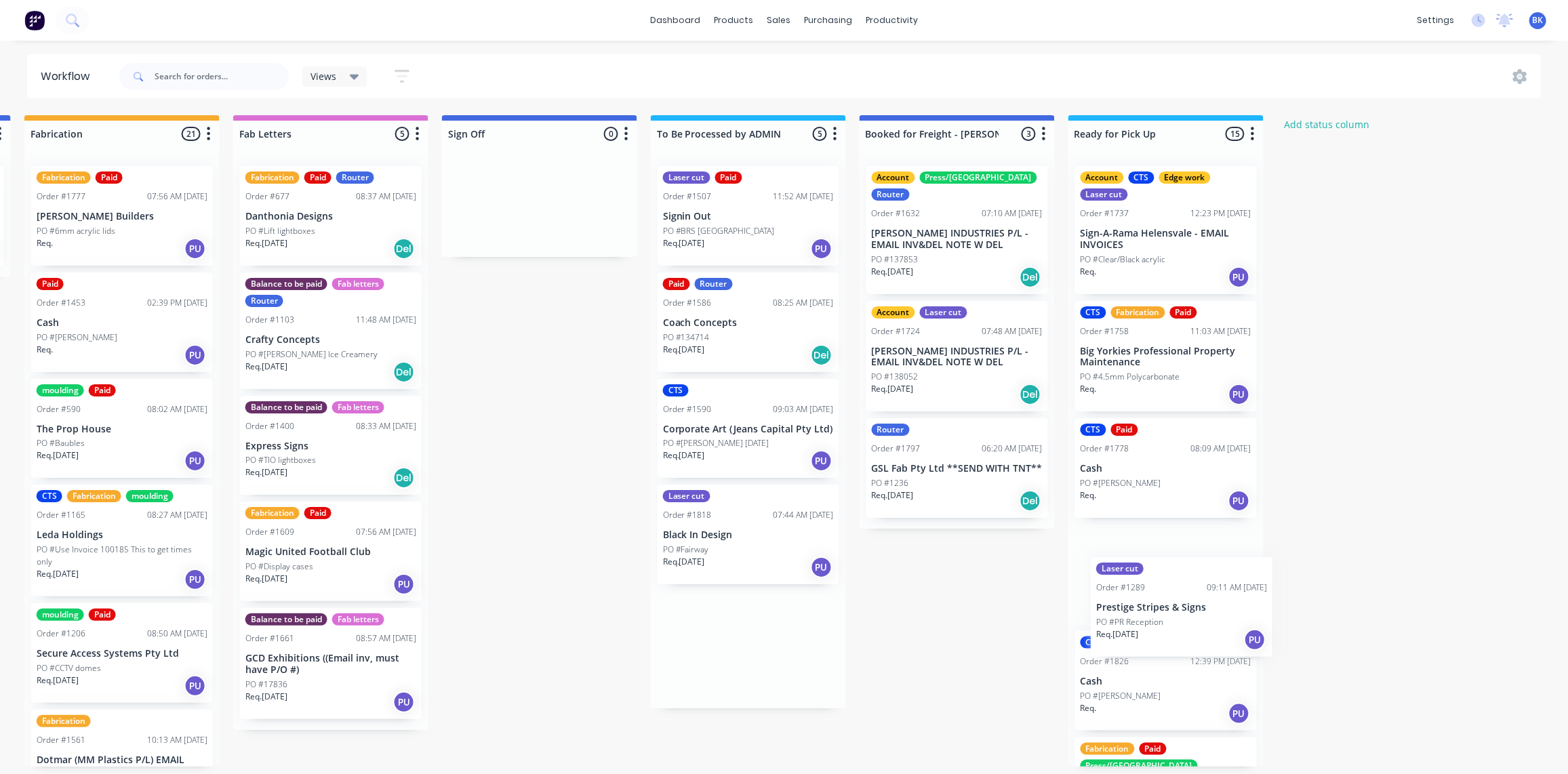
drag, startPoint x: 729, startPoint y: 223, endPoint x: 1165, endPoint y: 610, distance: 583.0
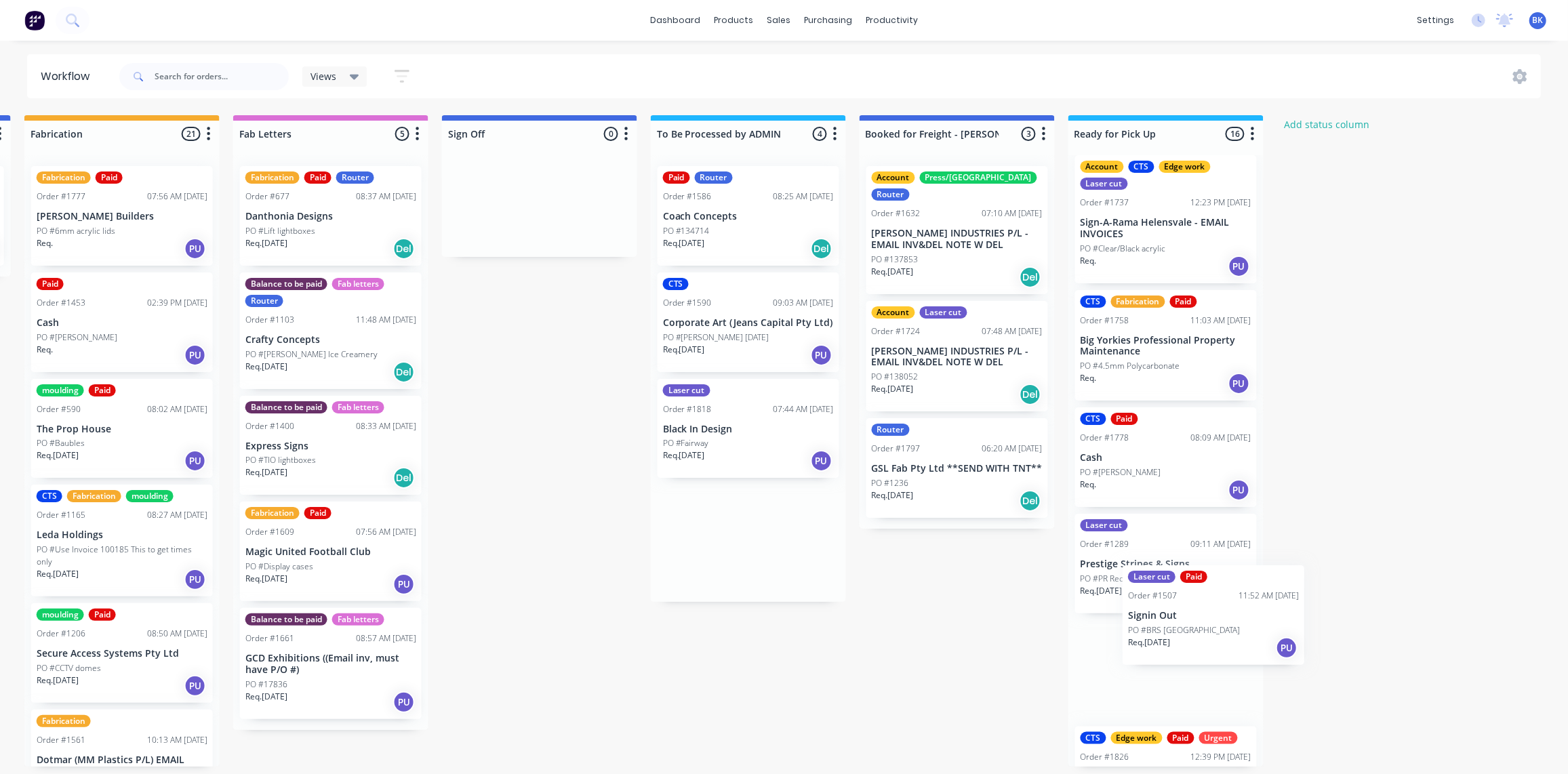
scroll to position [13, 0]
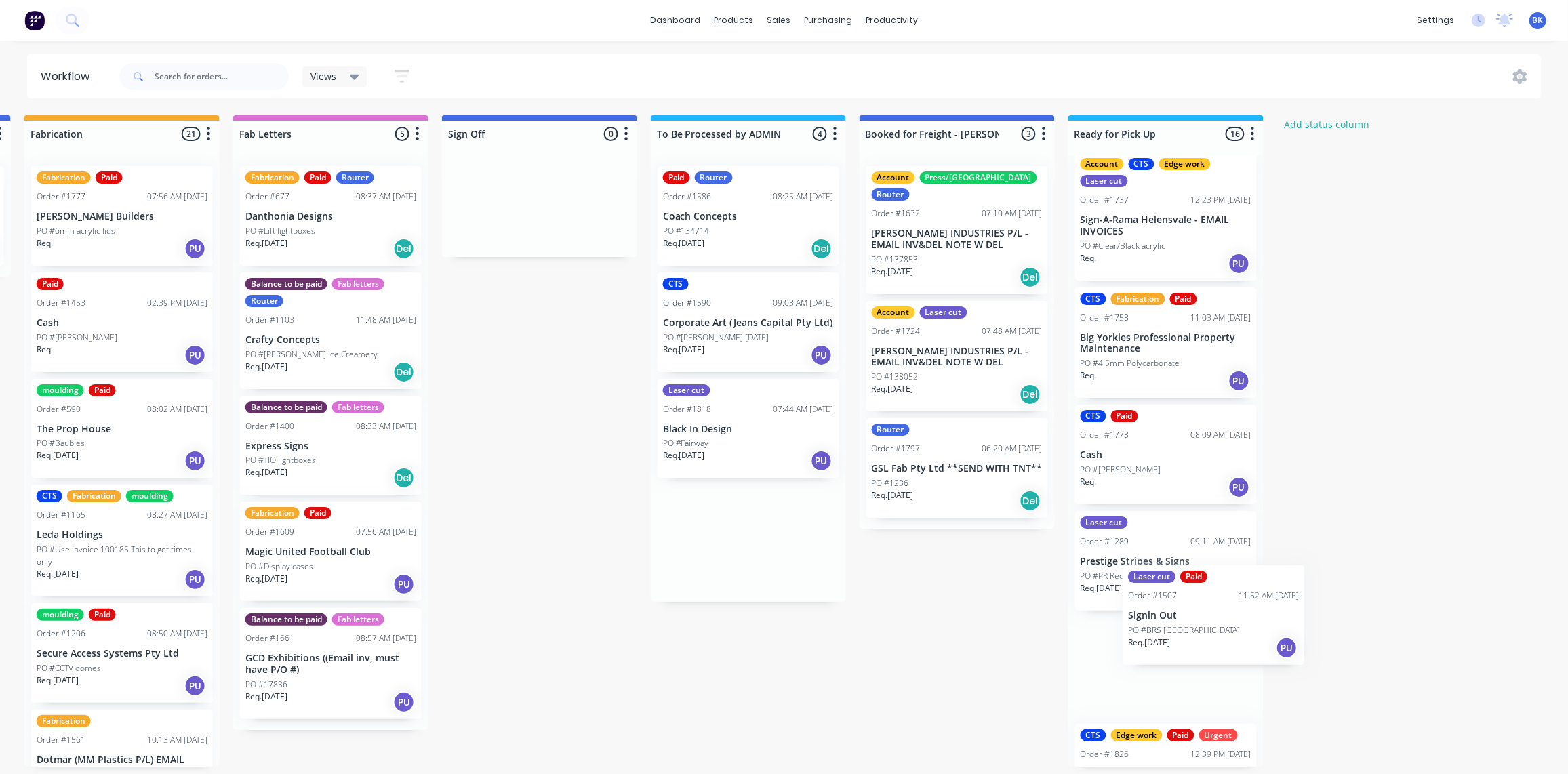
drag, startPoint x: 696, startPoint y: 219, endPoint x: 1167, endPoint y: 625, distance: 621.8
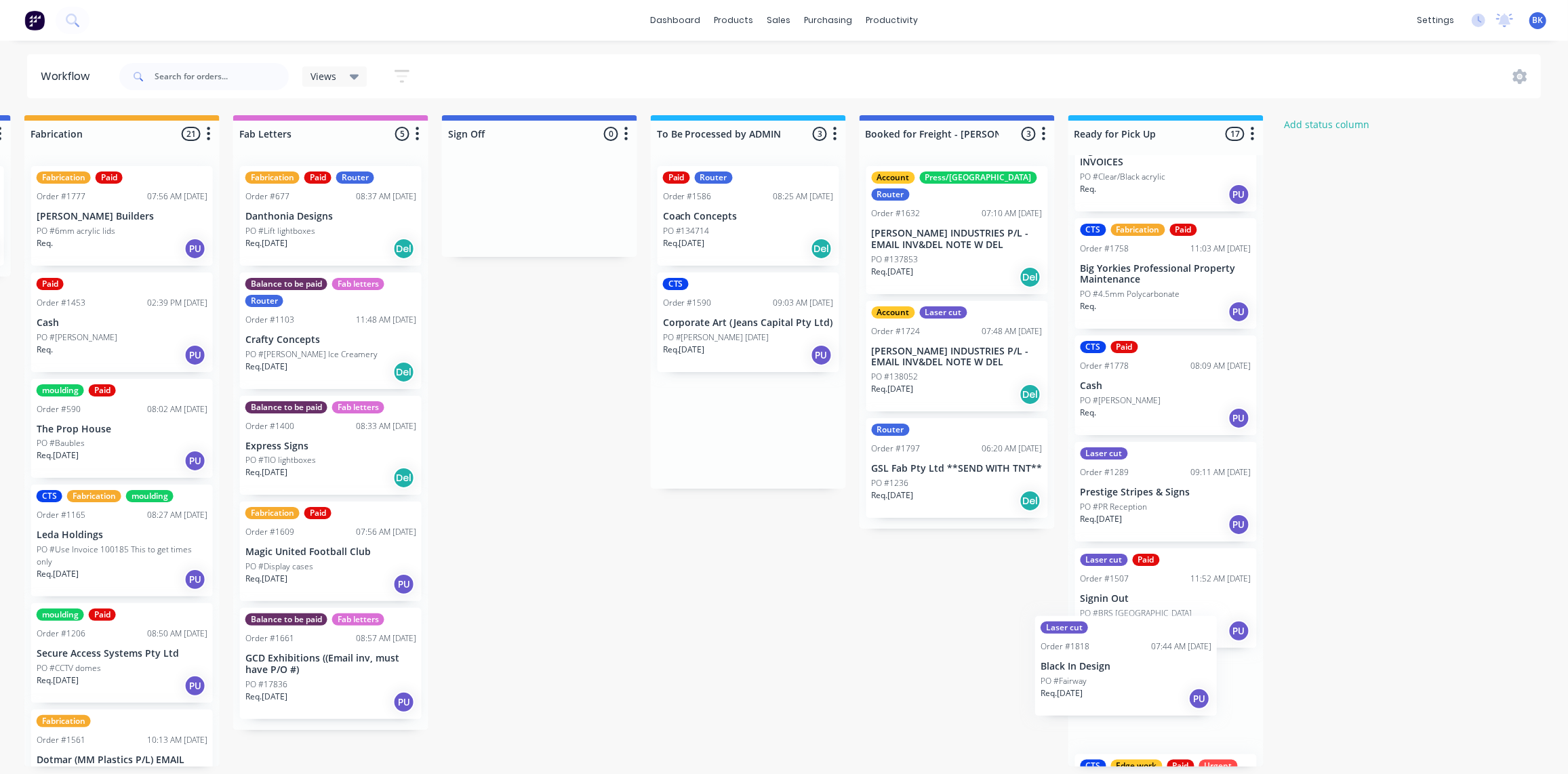
drag, startPoint x: 727, startPoint y: 441, endPoint x: 1107, endPoint y: 683, distance: 450.5
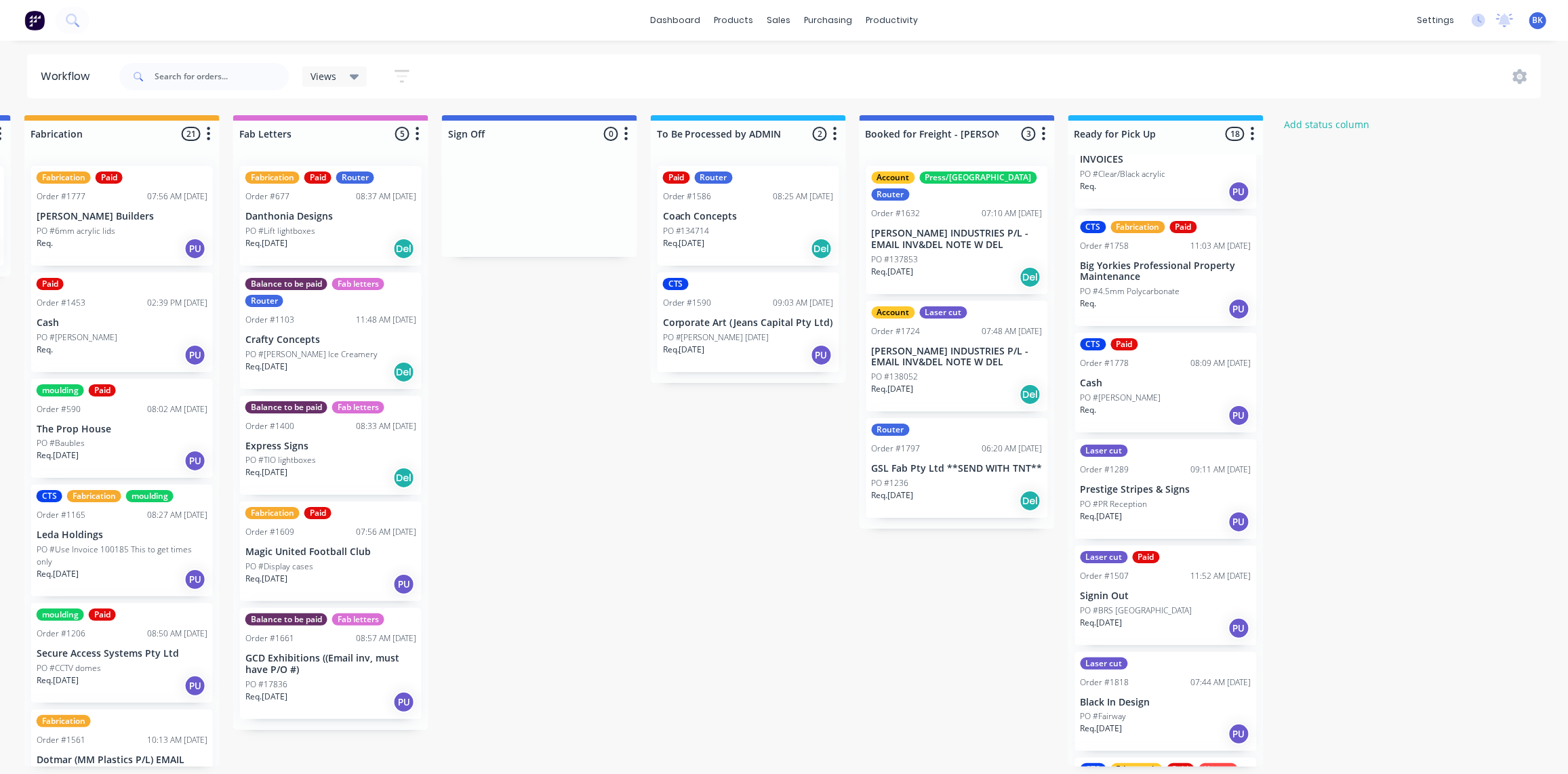
click at [725, 322] on p "Corporate Art (Jeans Capital Pty Ltd)" at bounding box center [748, 322] width 170 height 12
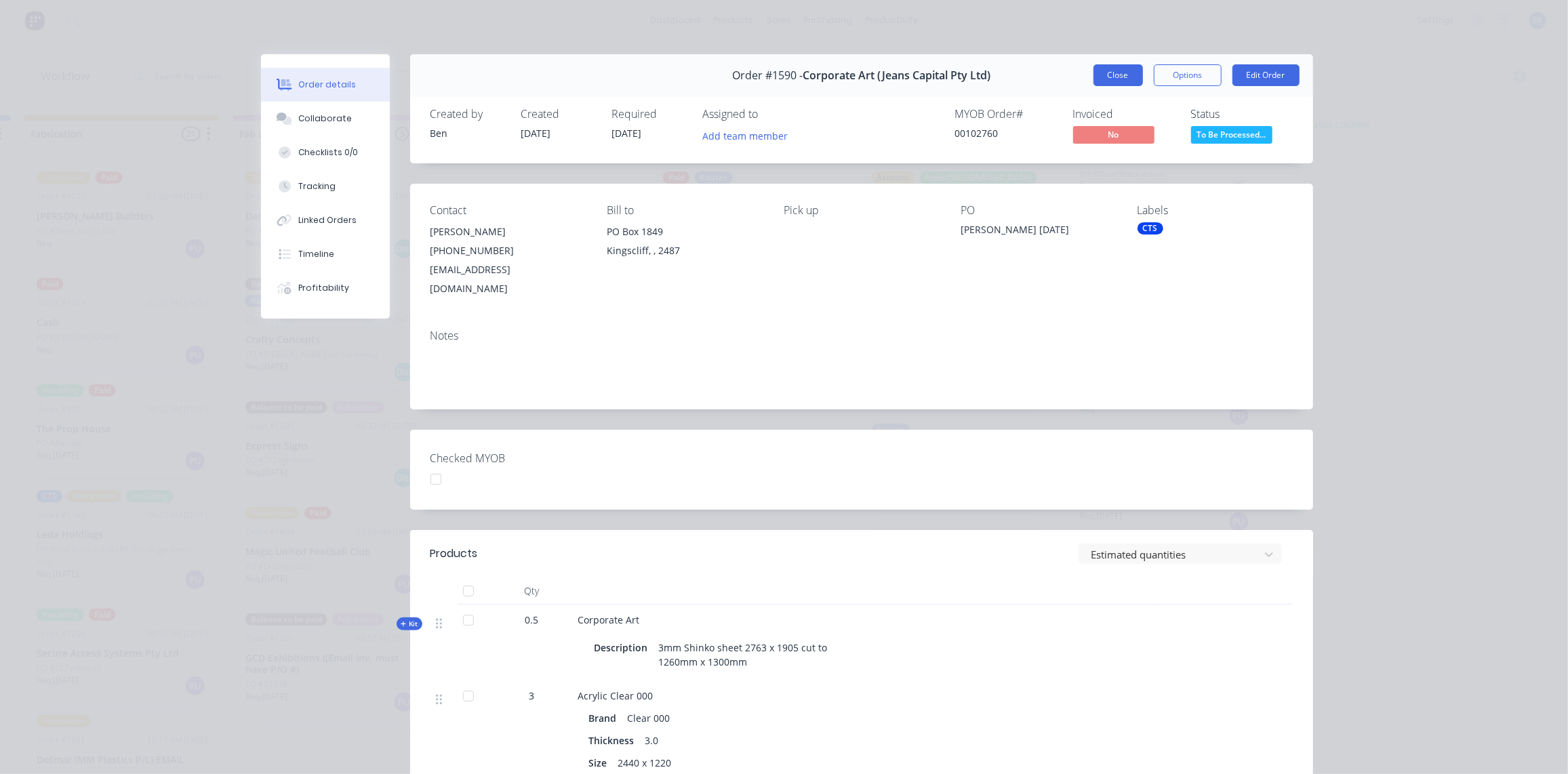
click at [1104, 73] on button "Close" at bounding box center [1118, 75] width 50 height 22
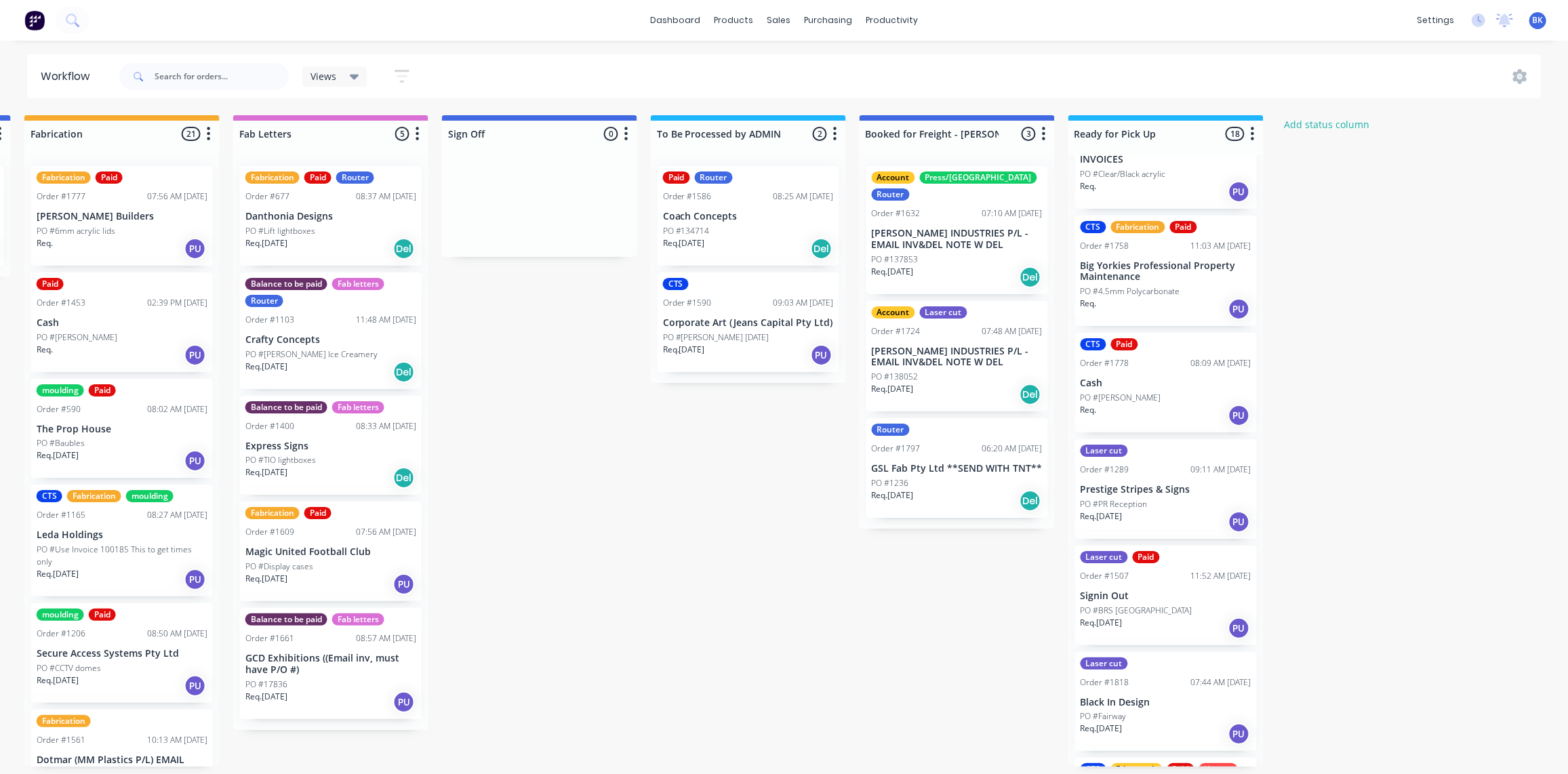
scroll to position [1, 1675]
